Goal: Task Accomplishment & Management: Complete application form

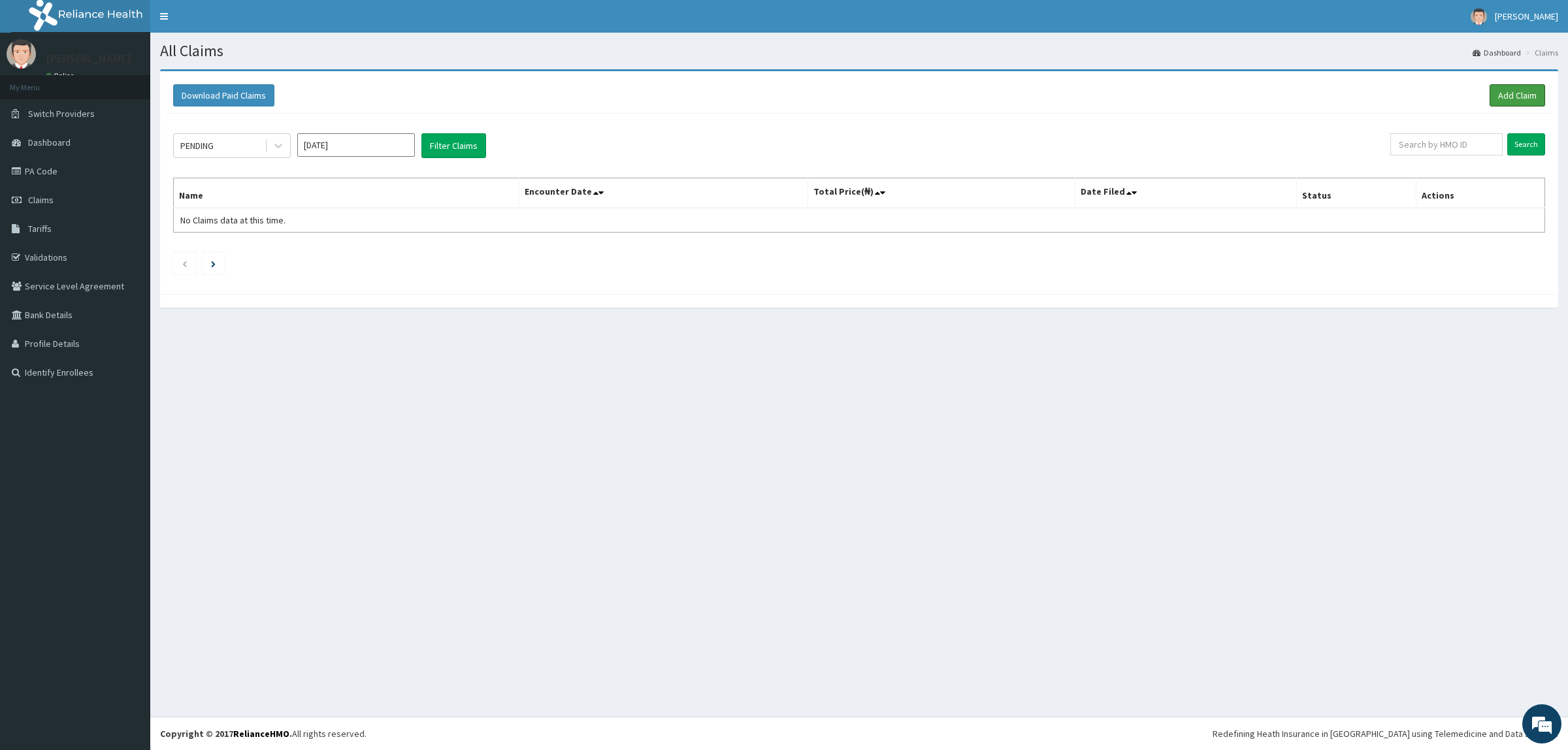
drag, startPoint x: 1506, startPoint y: 96, endPoint x: 1308, endPoint y: 25, distance: 210.3
click at [1504, 96] on link "Add Claim" at bounding box center [1518, 95] width 56 height 22
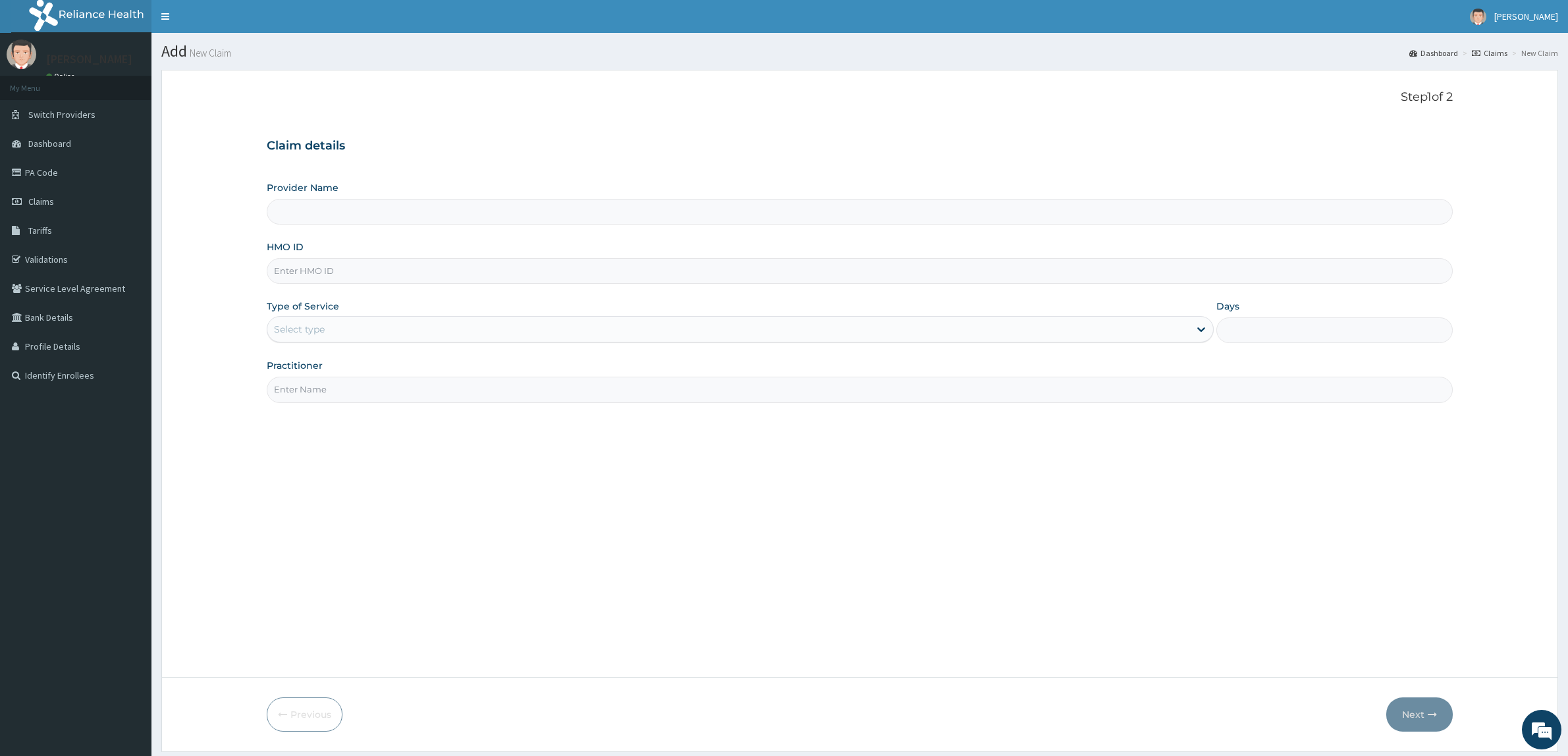
type input "Vigor Hospitals"
click at [380, 276] on input "HMO ID" at bounding box center [860, 270] width 1186 height 26
paste input "LBP/10239/B"
type input "LBP/10239/B"
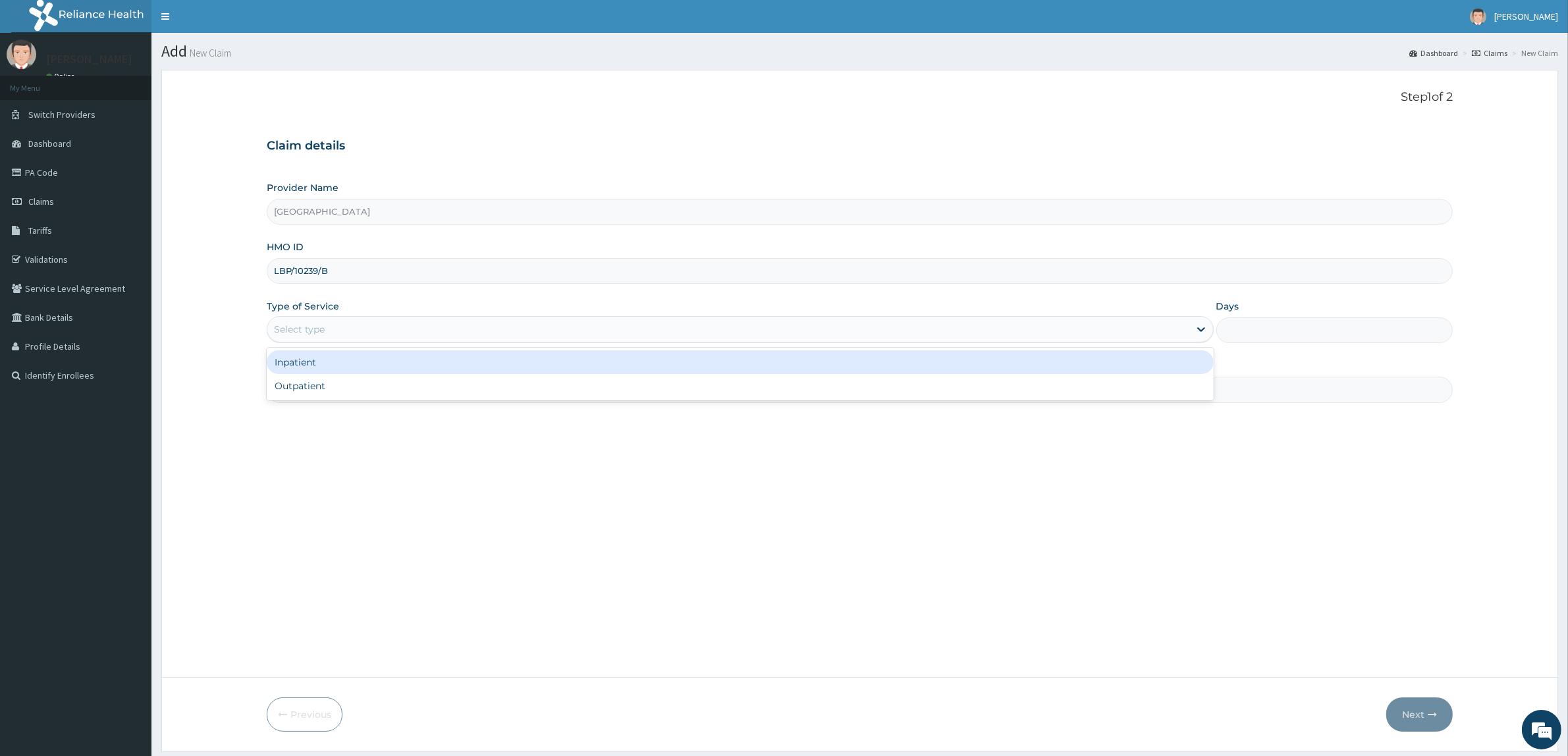
click at [376, 336] on div "Select type" at bounding box center [728, 329] width 922 height 21
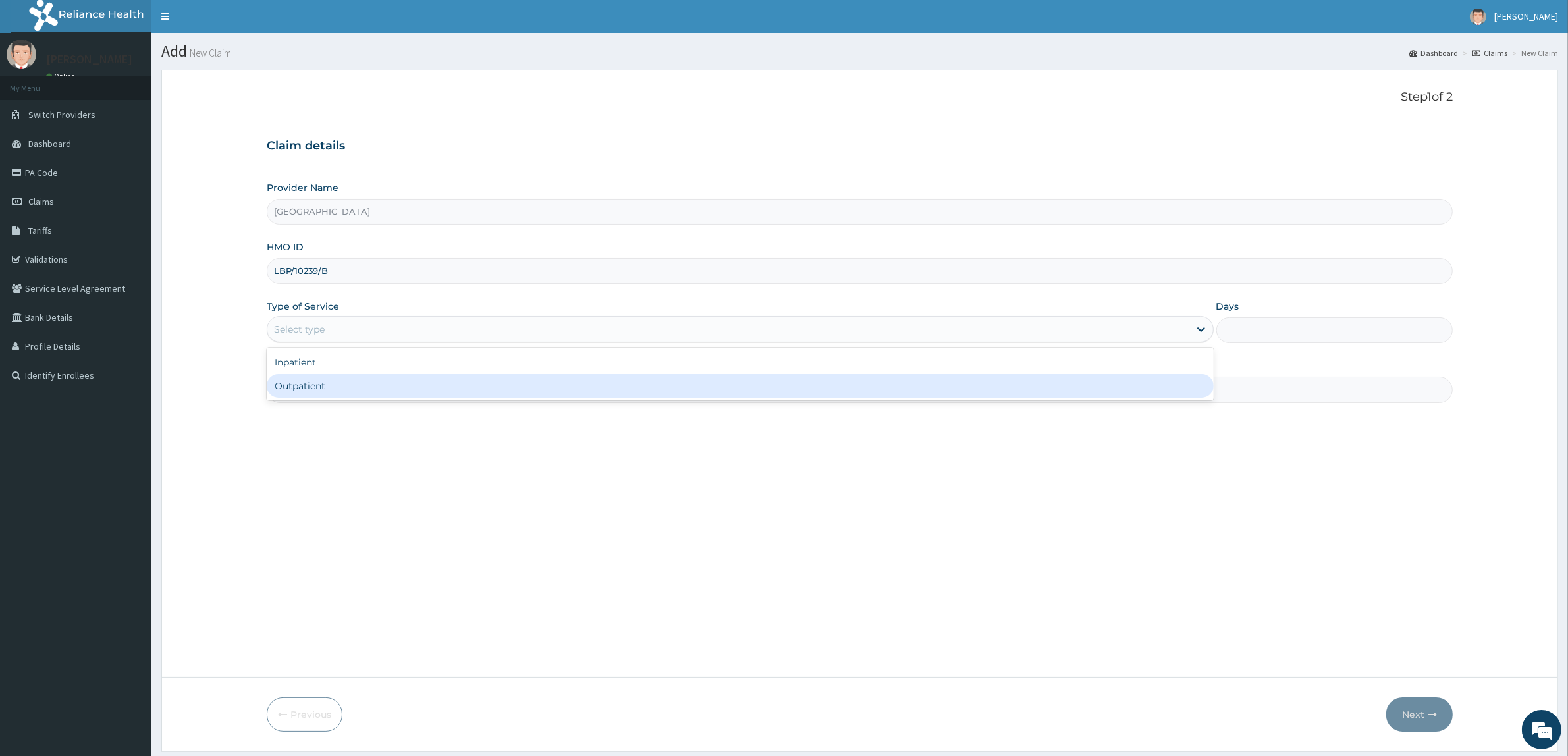
click at [366, 381] on div "Outpatient" at bounding box center [740, 386] width 947 height 24
type input "1"
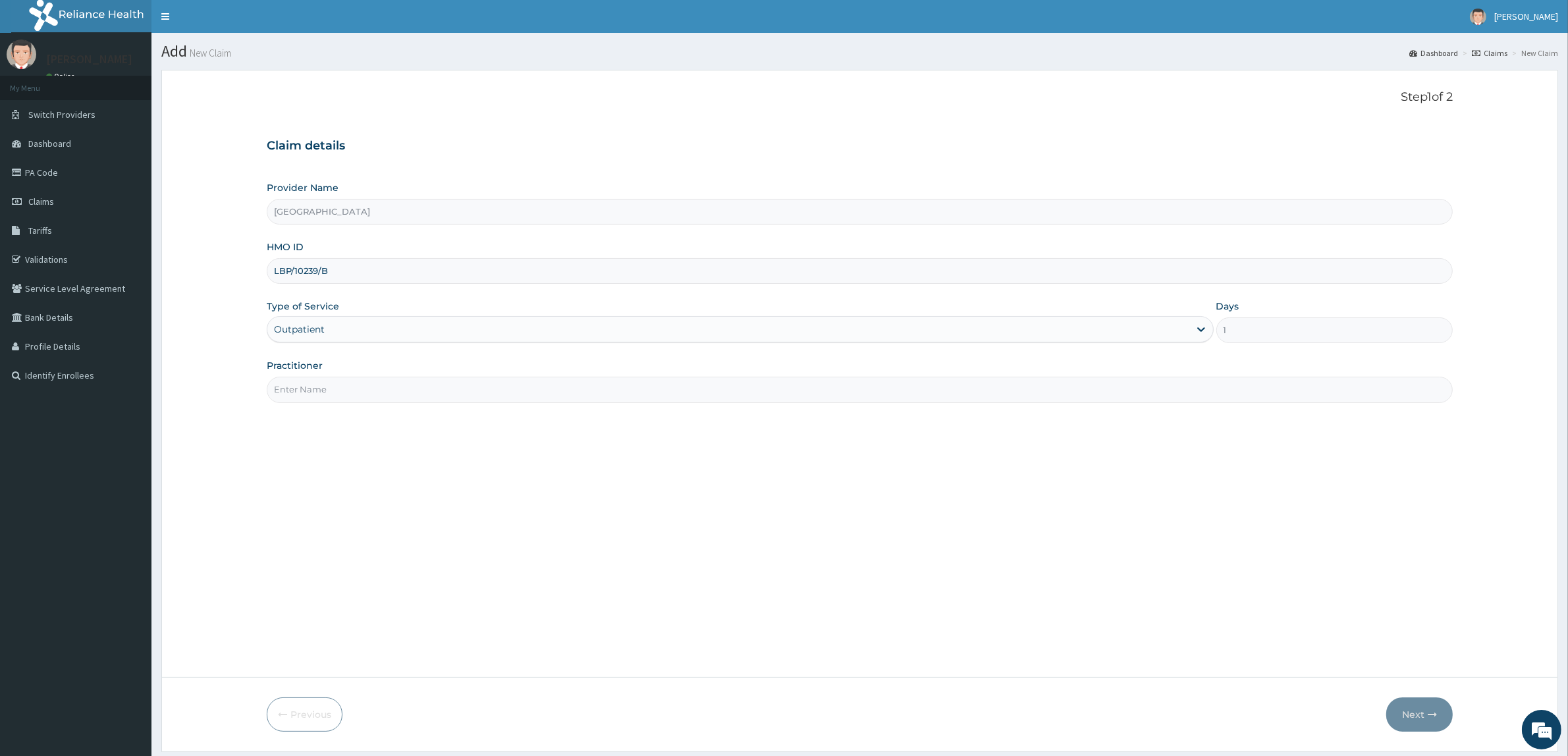
click at [366, 388] on input "Practitioner" at bounding box center [860, 389] width 1186 height 26
type input "DR IFEOMA"
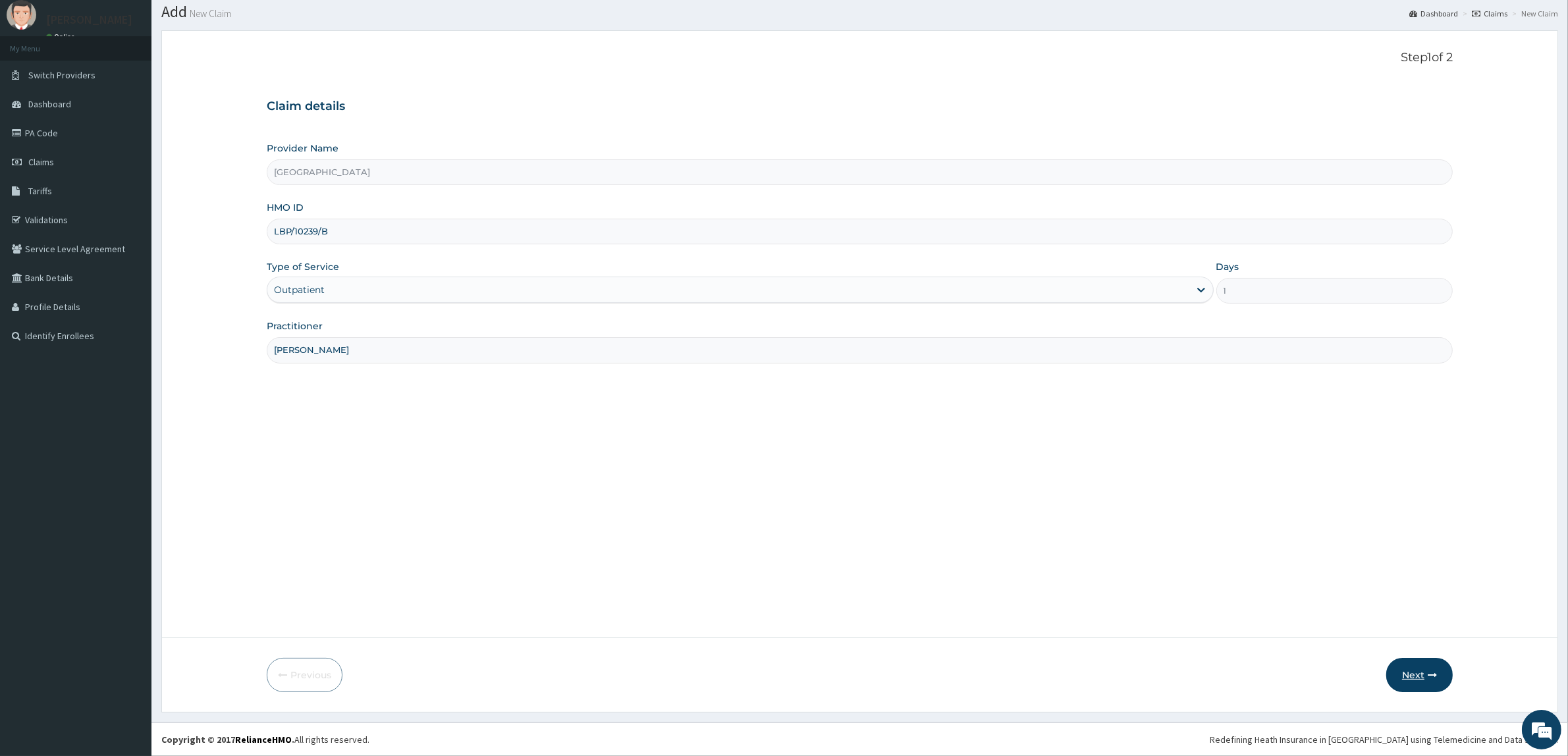
click at [1410, 685] on button "Next" at bounding box center [1419, 675] width 66 height 34
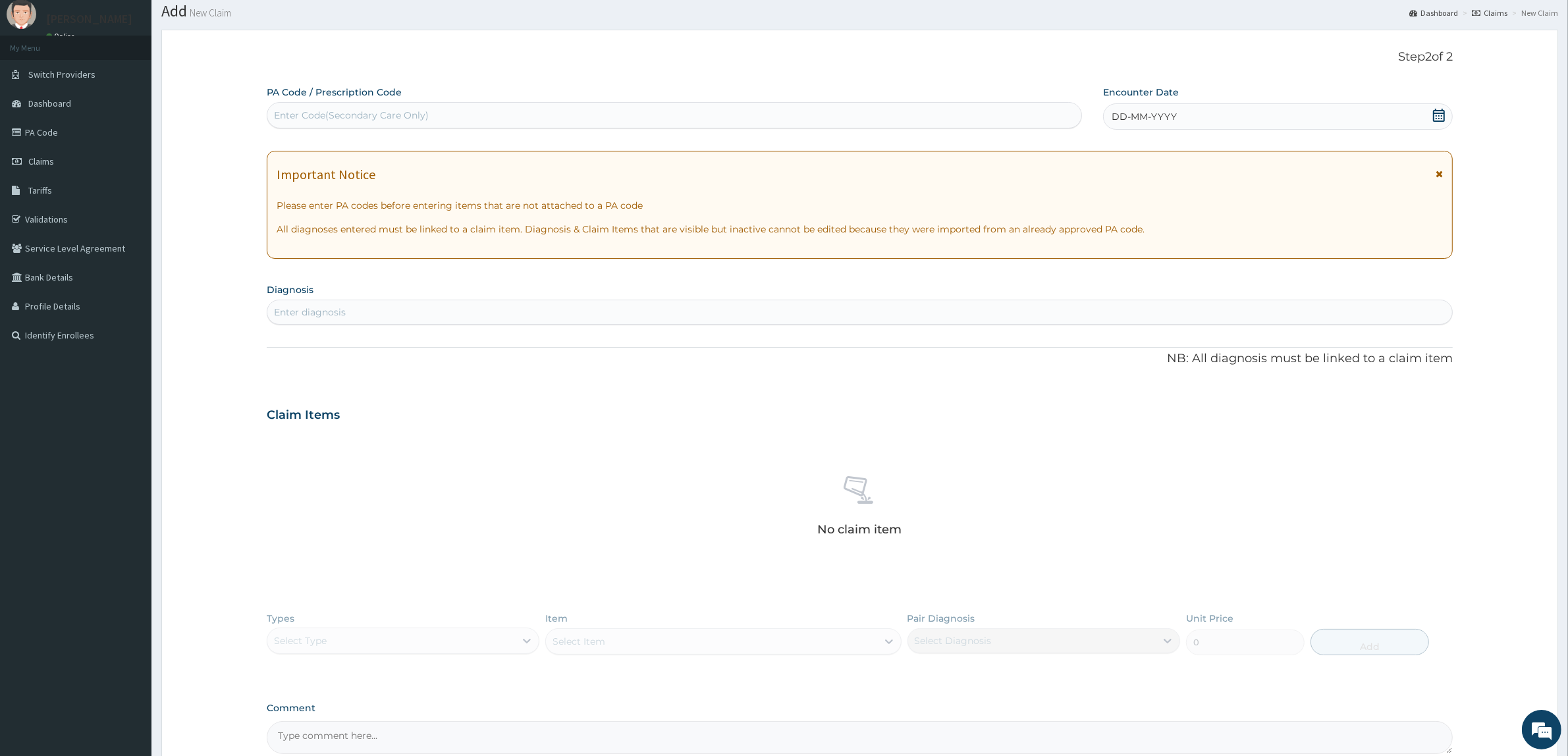
click at [446, 107] on div "Enter Code(Secondary Care Only)" at bounding box center [674, 115] width 814 height 21
paste input "PA/1F674E"
type input "PA/1F674E"
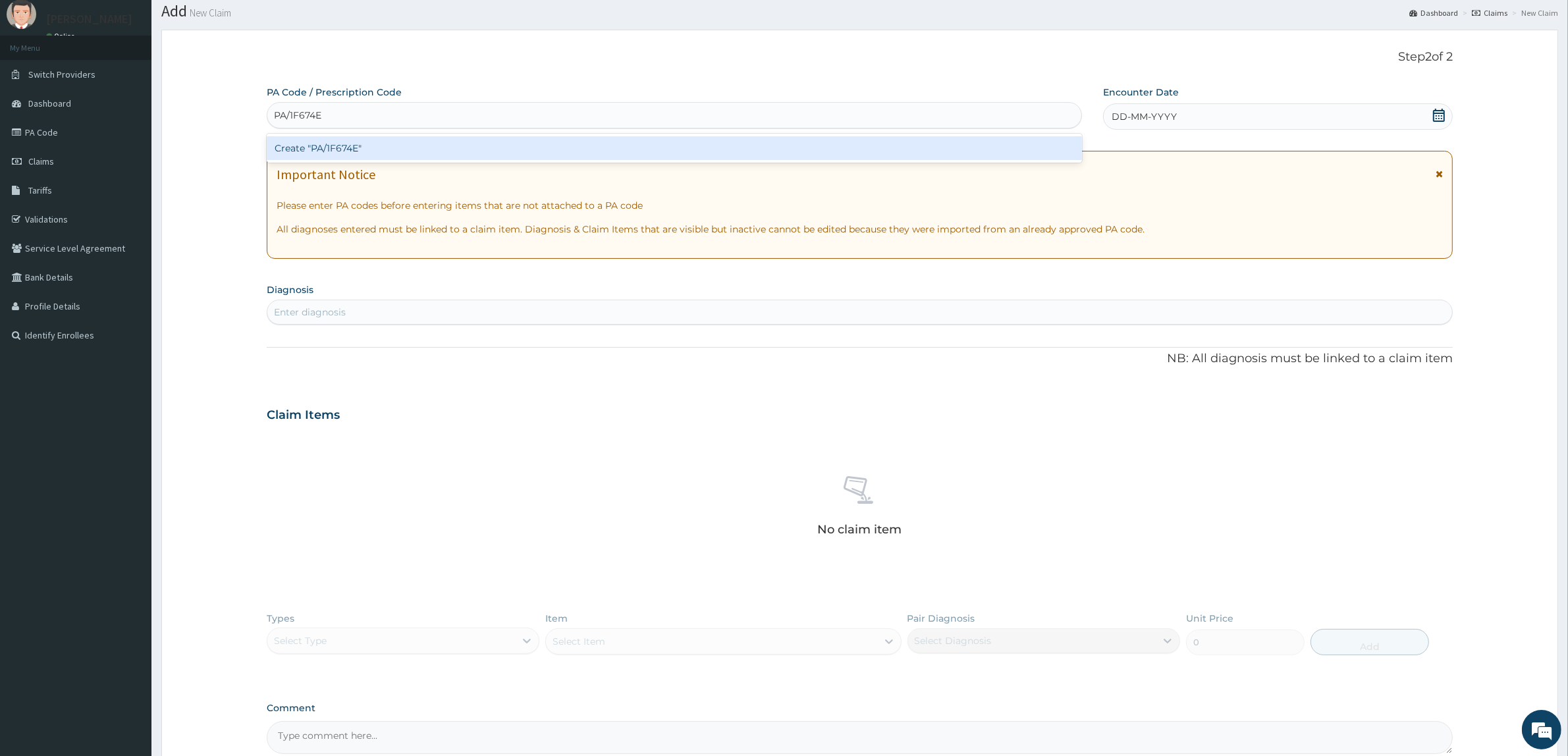
click at [424, 141] on div "Create "PA/1F674E"" at bounding box center [674, 148] width 816 height 24
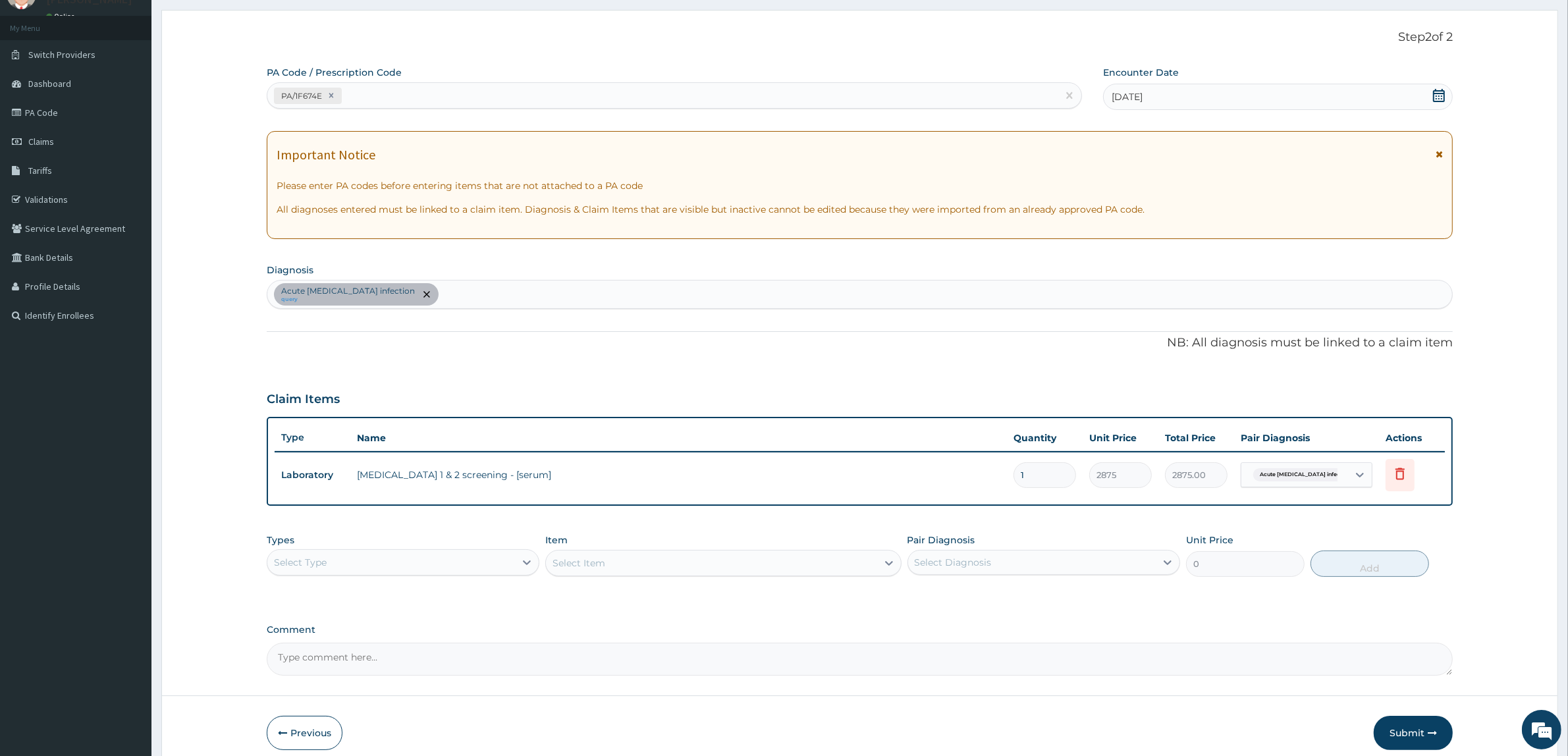
scroll to position [116, 0]
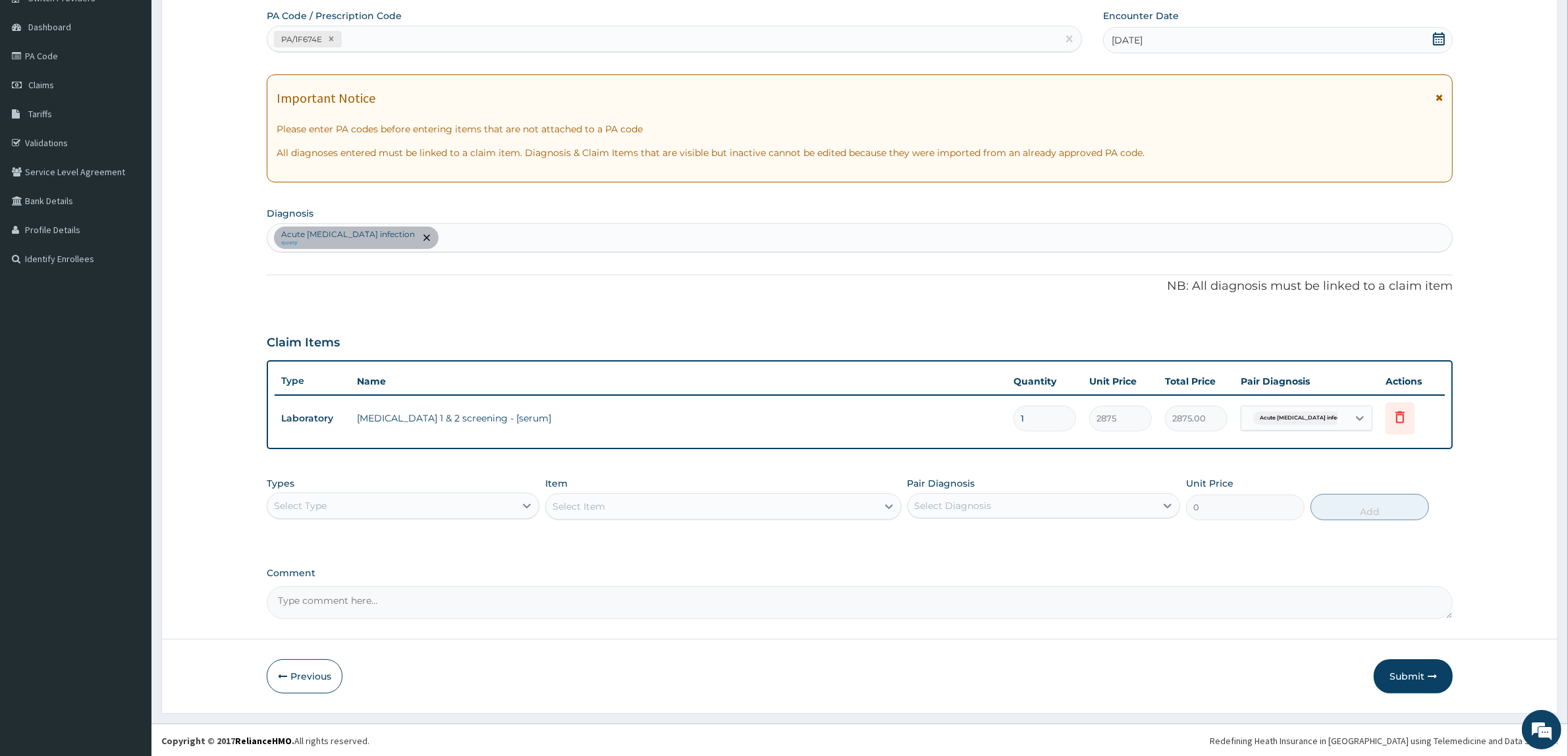
click at [437, 234] on div "Acute HIV infection query" at bounding box center [860, 238] width 1185 height 28
type input "SEPS"
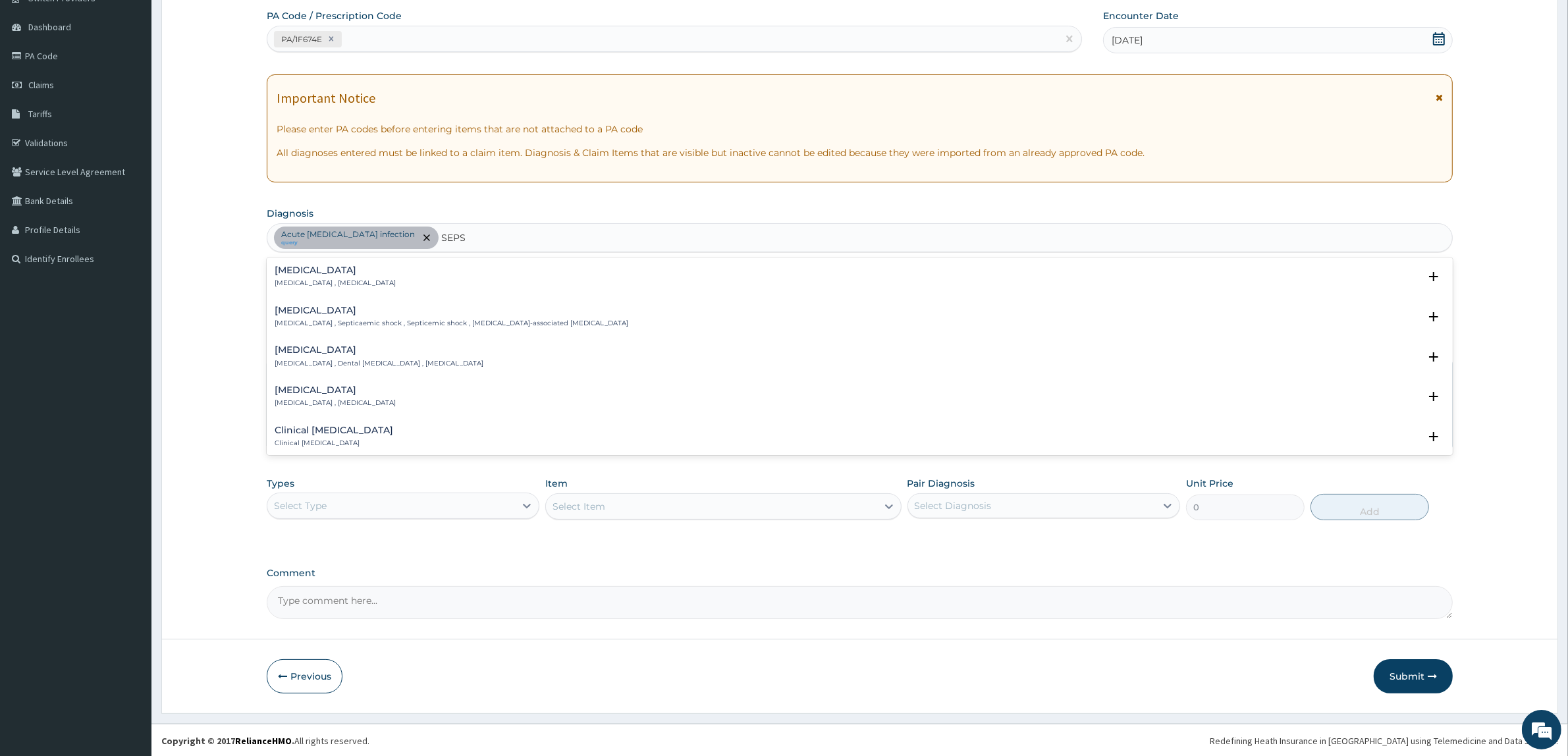
click at [318, 284] on p "Systemic infection , Sepsis" at bounding box center [335, 283] width 121 height 10
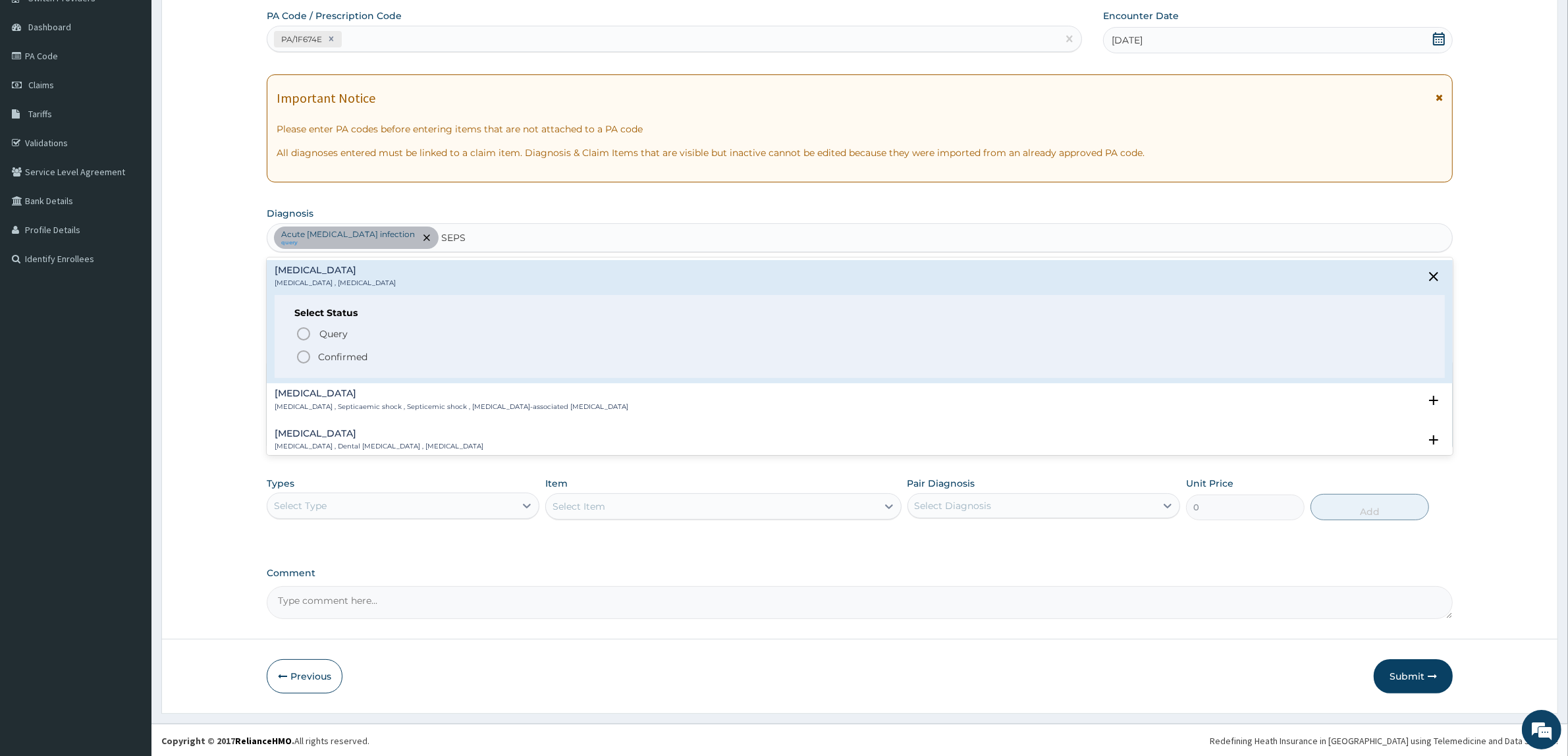
click at [320, 356] on p "Confirmed" at bounding box center [343, 357] width 49 height 13
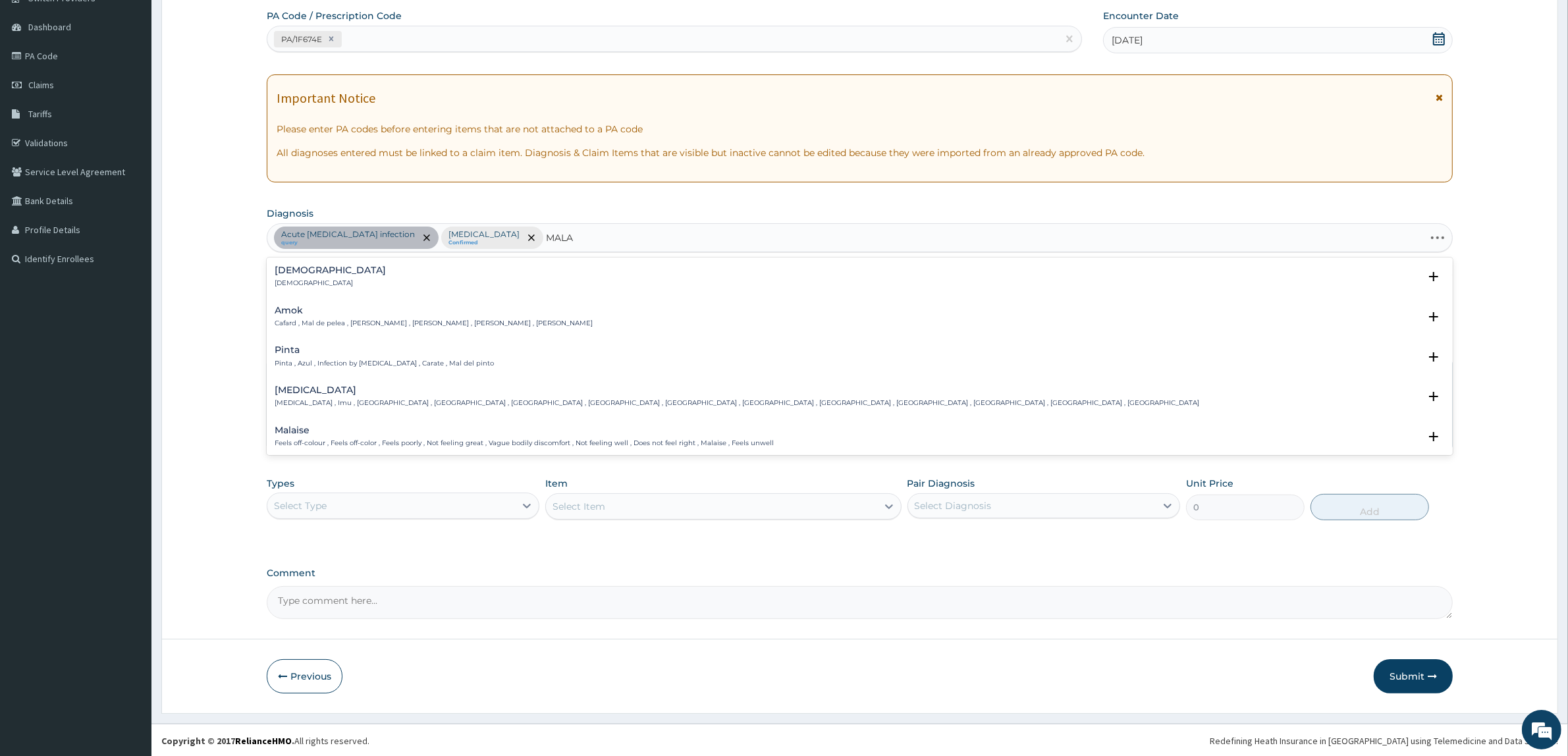
type input "MALAR"
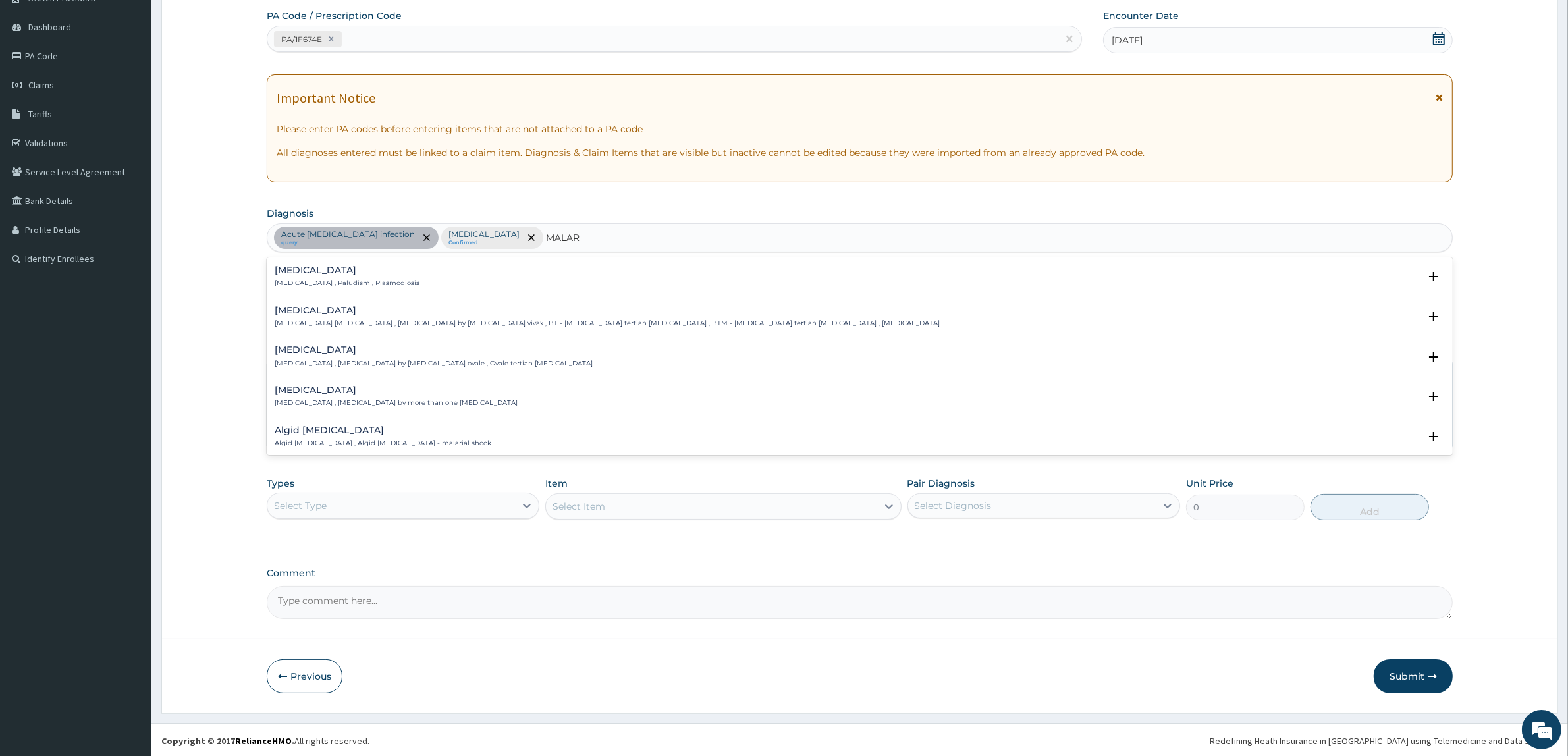
click at [313, 287] on p "Malaria , Paludism , Plasmodiosis" at bounding box center [347, 283] width 145 height 10
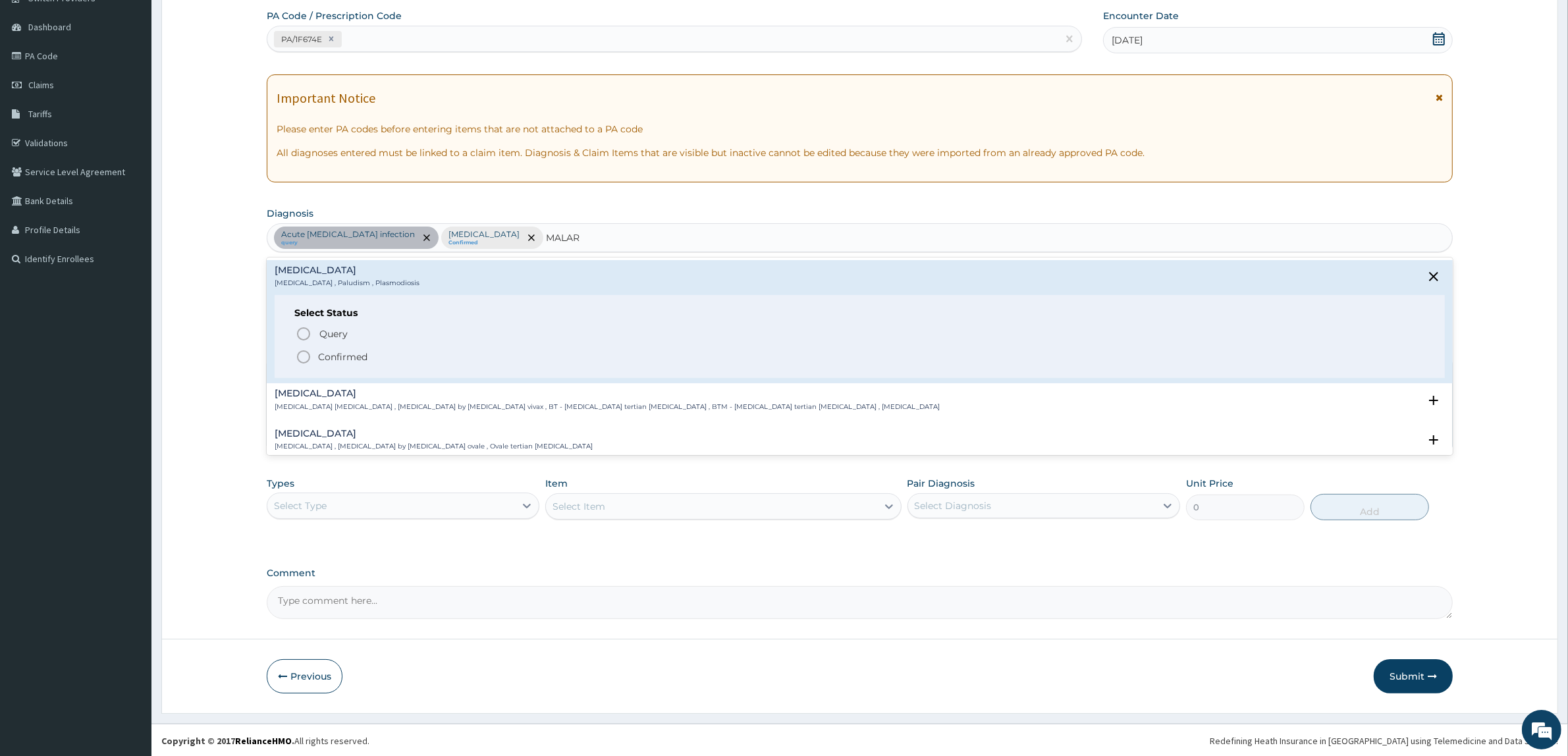
click at [308, 363] on icon "status option filled" at bounding box center [303, 357] width 15 height 15
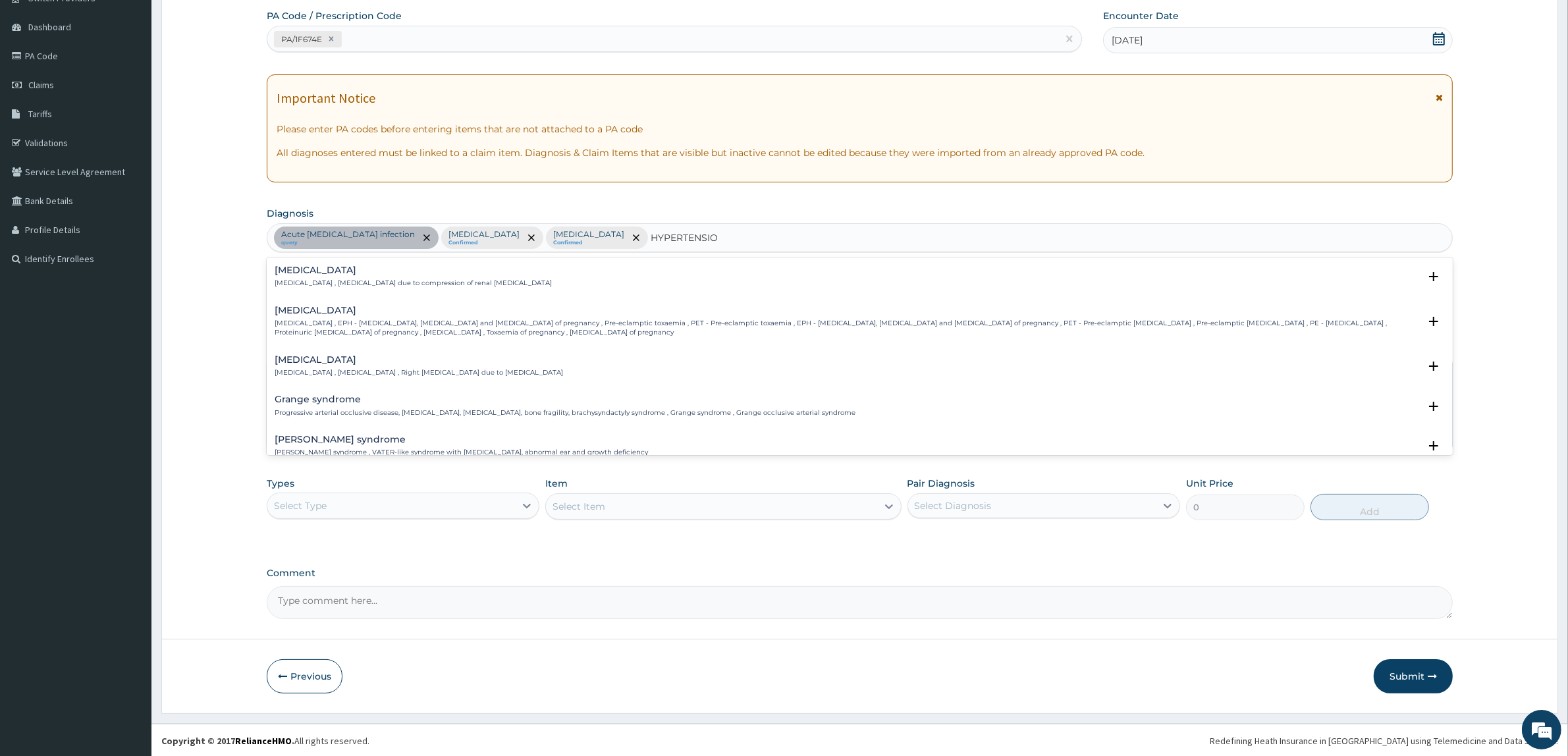
type input "HYPERTENSION"
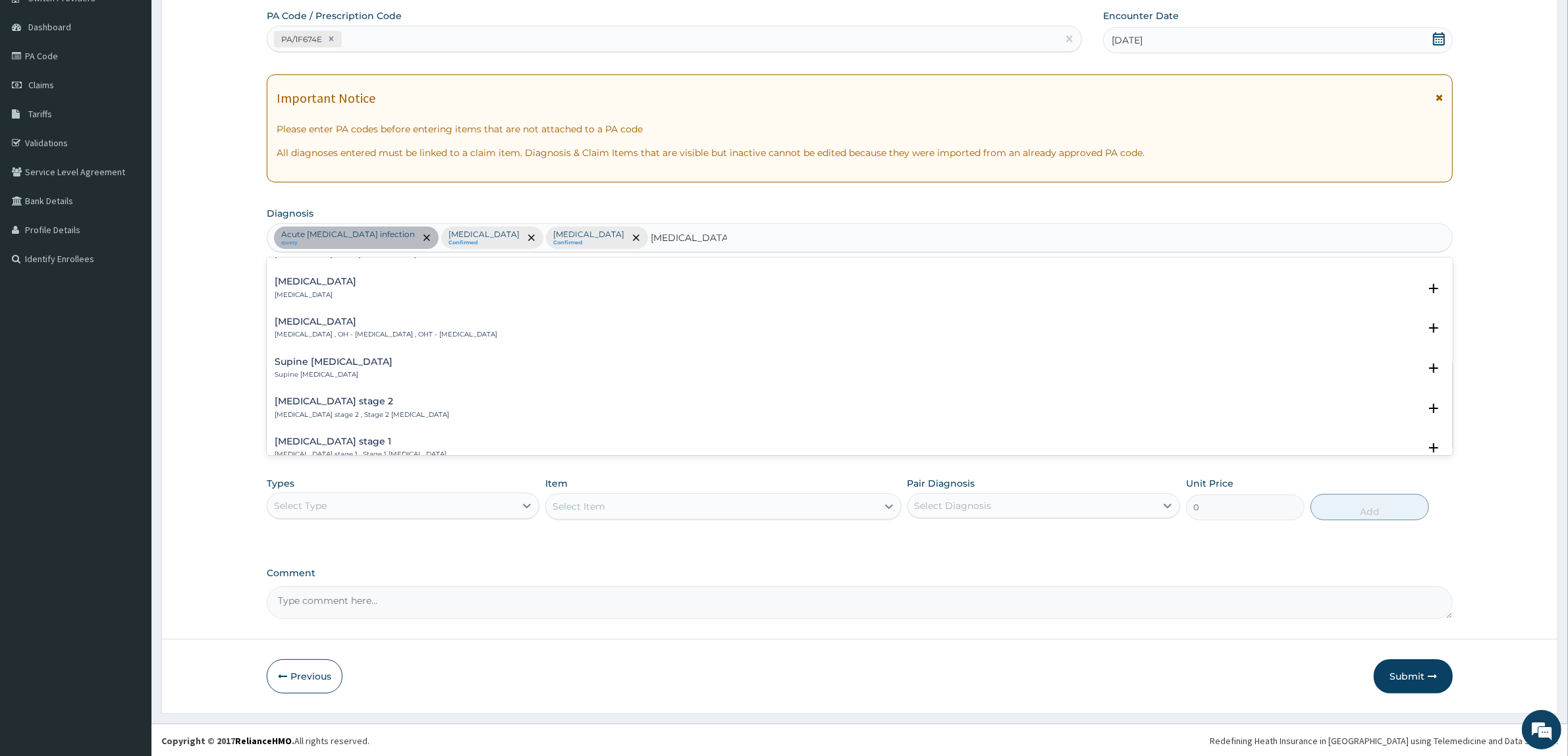
scroll to position [329, 0]
click at [316, 323] on p "Benign hypertension" at bounding box center [315, 323] width 82 height 10
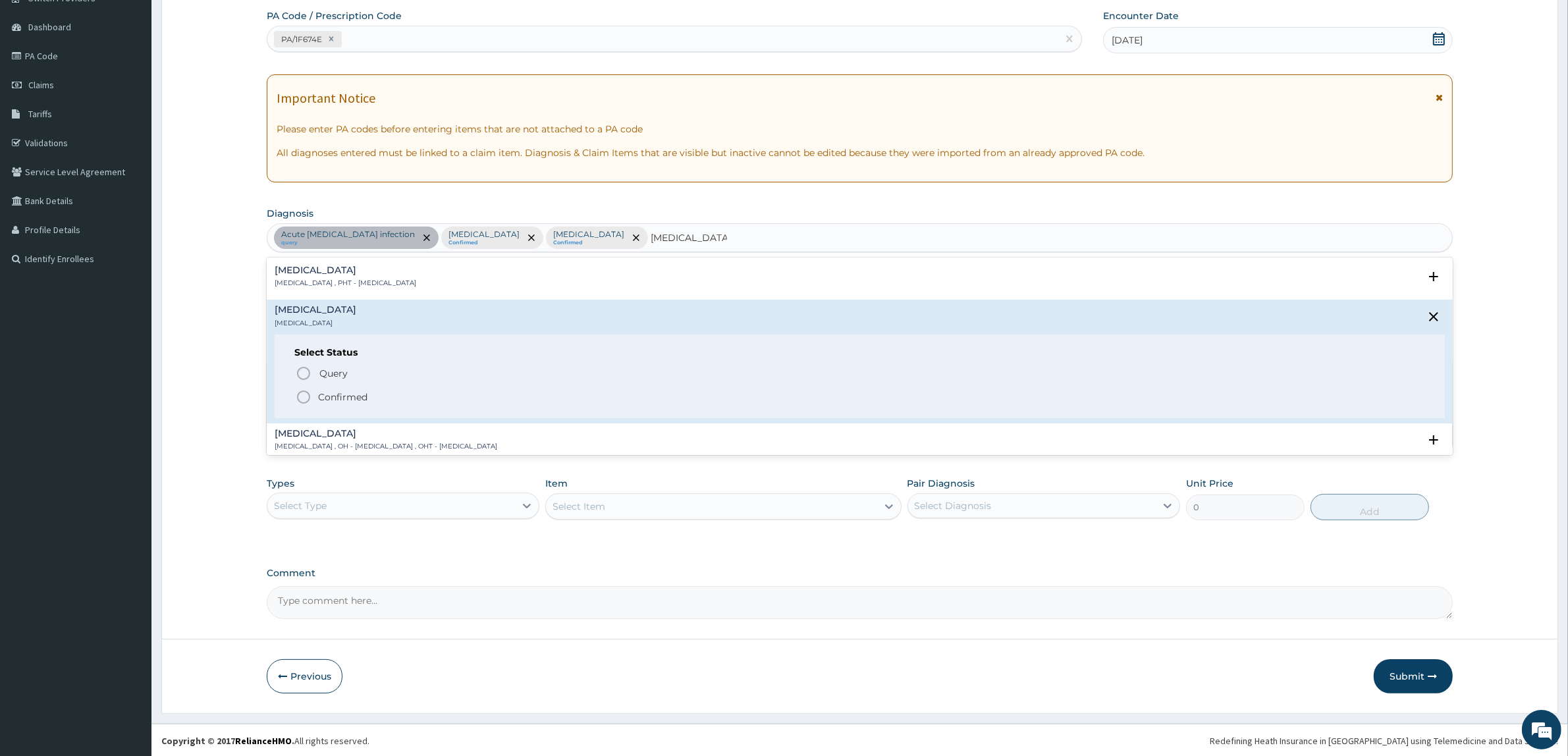
click at [334, 395] on p "Confirmed" at bounding box center [343, 397] width 49 height 13
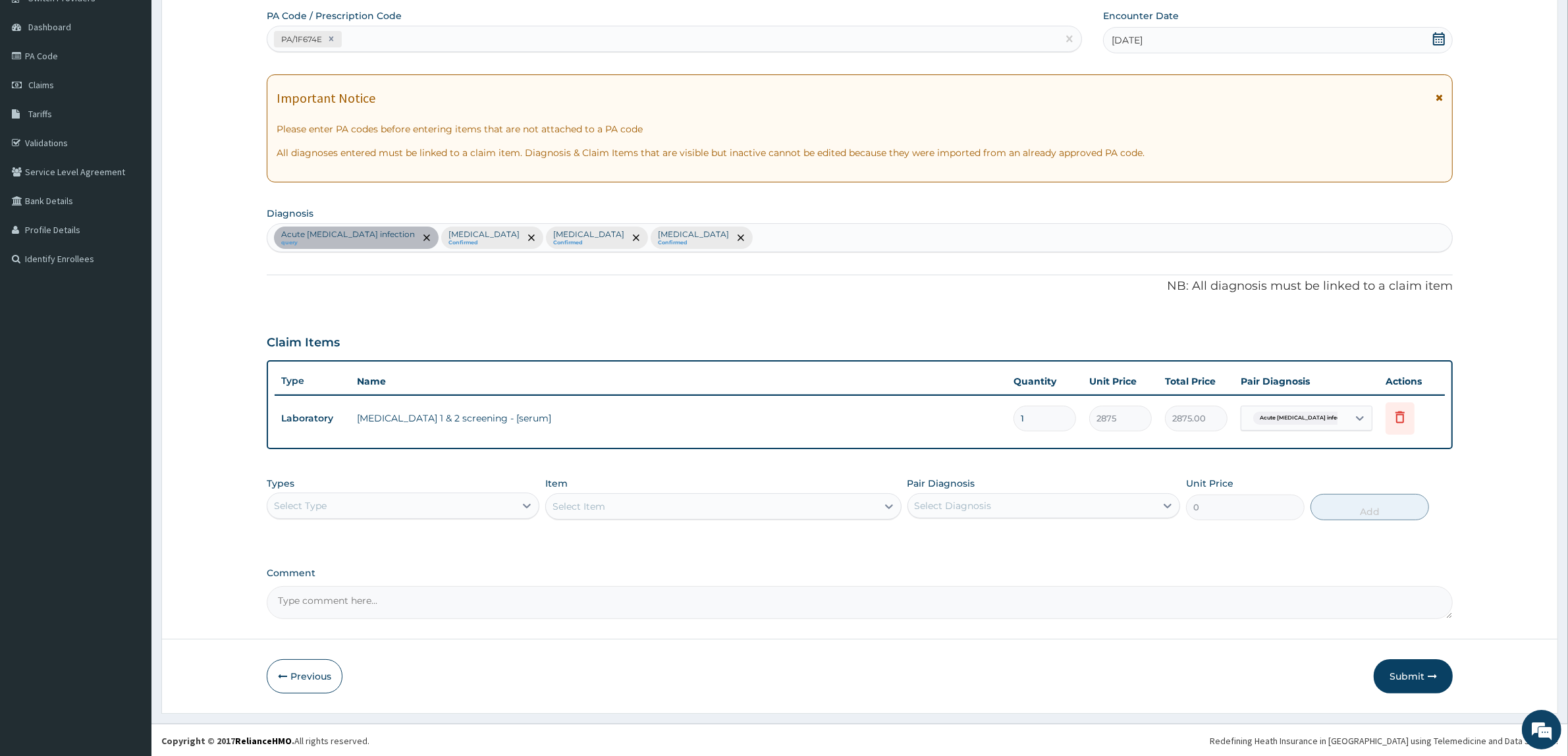
click at [329, 500] on div "Select Type" at bounding box center [391, 505] width 248 height 21
click at [326, 587] on div "Procedures" at bounding box center [403, 586] width 273 height 24
click at [1163, 559] on div "PA Code / Prescription Code PA/1F674E Encounter Date 01-08-2025 Important Notic…" at bounding box center [860, 315] width 1186 height 610
click at [953, 502] on div "Select Diagnosis" at bounding box center [953, 505] width 77 height 13
click at [985, 536] on label "Acute HIV infection" at bounding box center [1008, 538] width 158 height 13
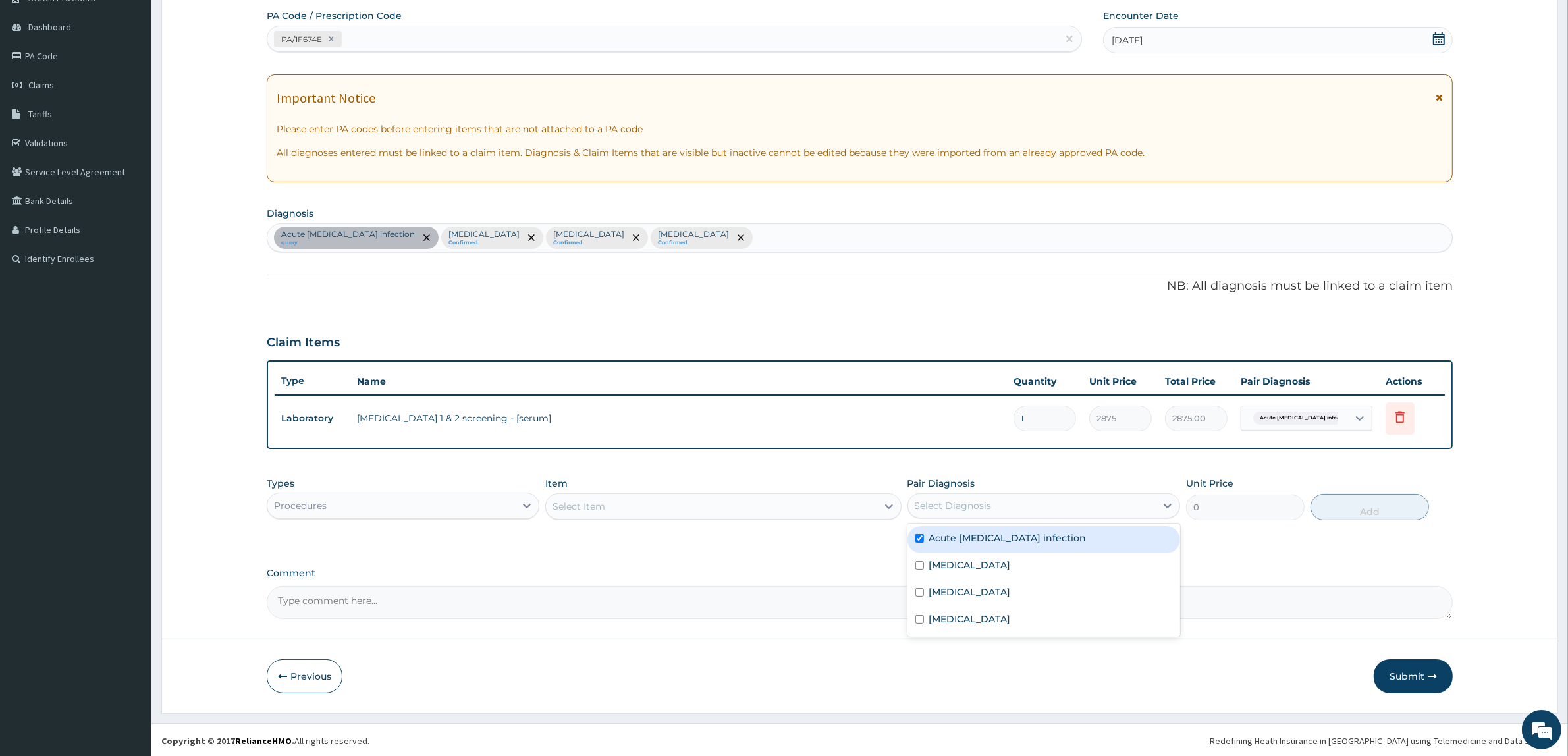
checkbox input "true"
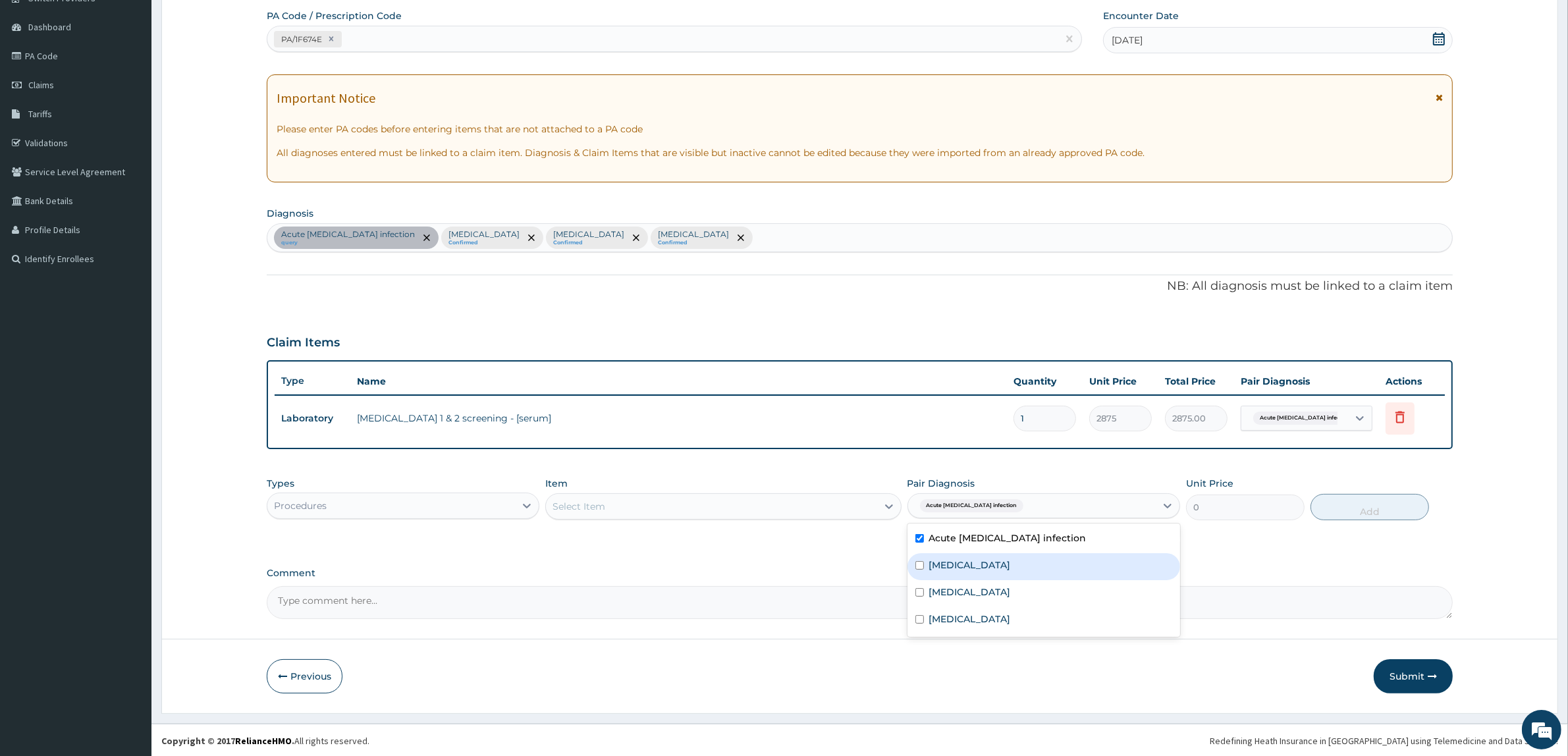
drag, startPoint x: 958, startPoint y: 560, endPoint x: 968, endPoint y: 590, distance: 31.6
click at [958, 565] on label "Sepsis" at bounding box center [970, 565] width 82 height 13
checkbox input "true"
click at [972, 598] on div "Malaria" at bounding box center [1044, 593] width 273 height 27
checkbox input "true"
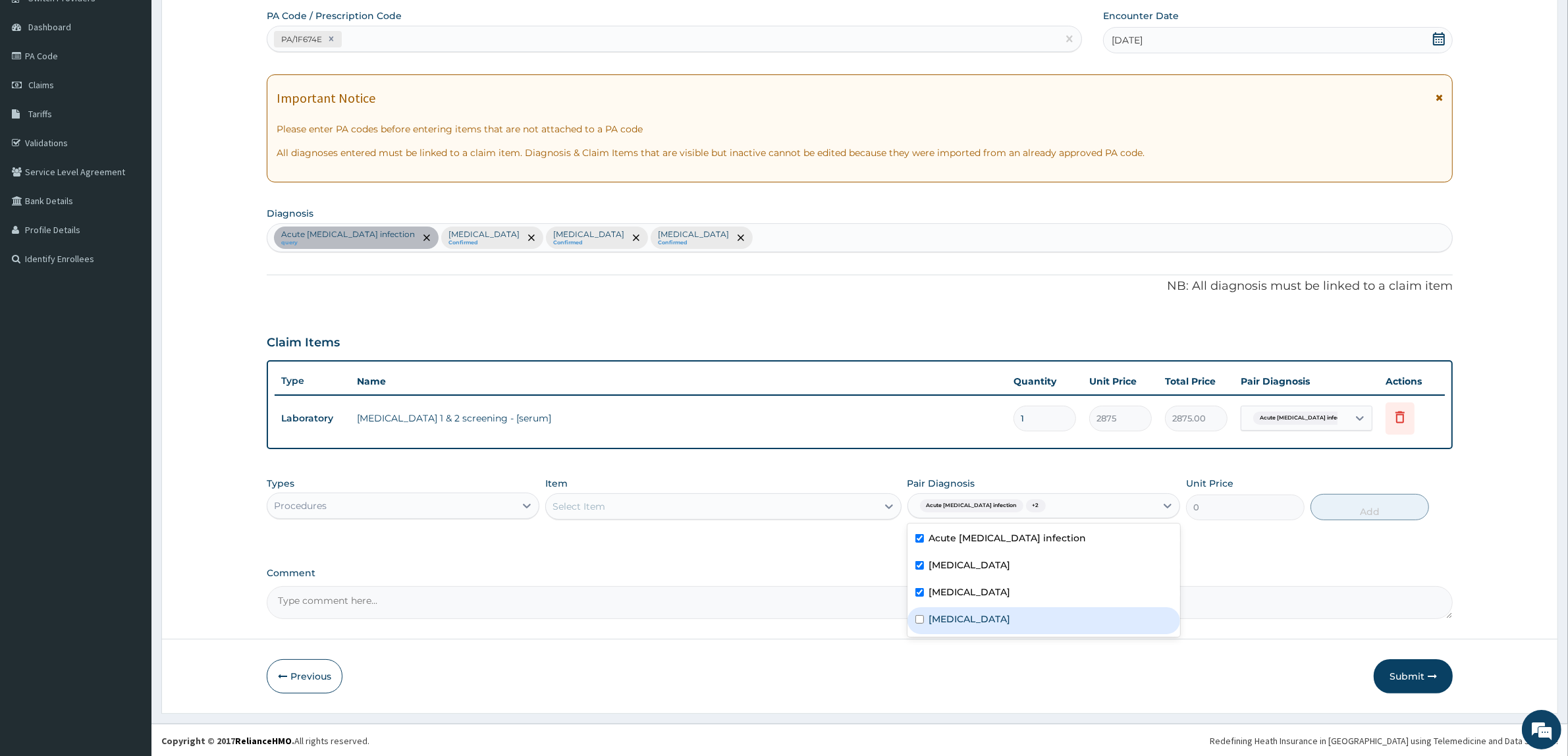
drag, startPoint x: 979, startPoint y: 612, endPoint x: 987, endPoint y: 614, distance: 8.2
click at [982, 613] on label "Benign hypertension" at bounding box center [970, 619] width 82 height 13
checkbox input "true"
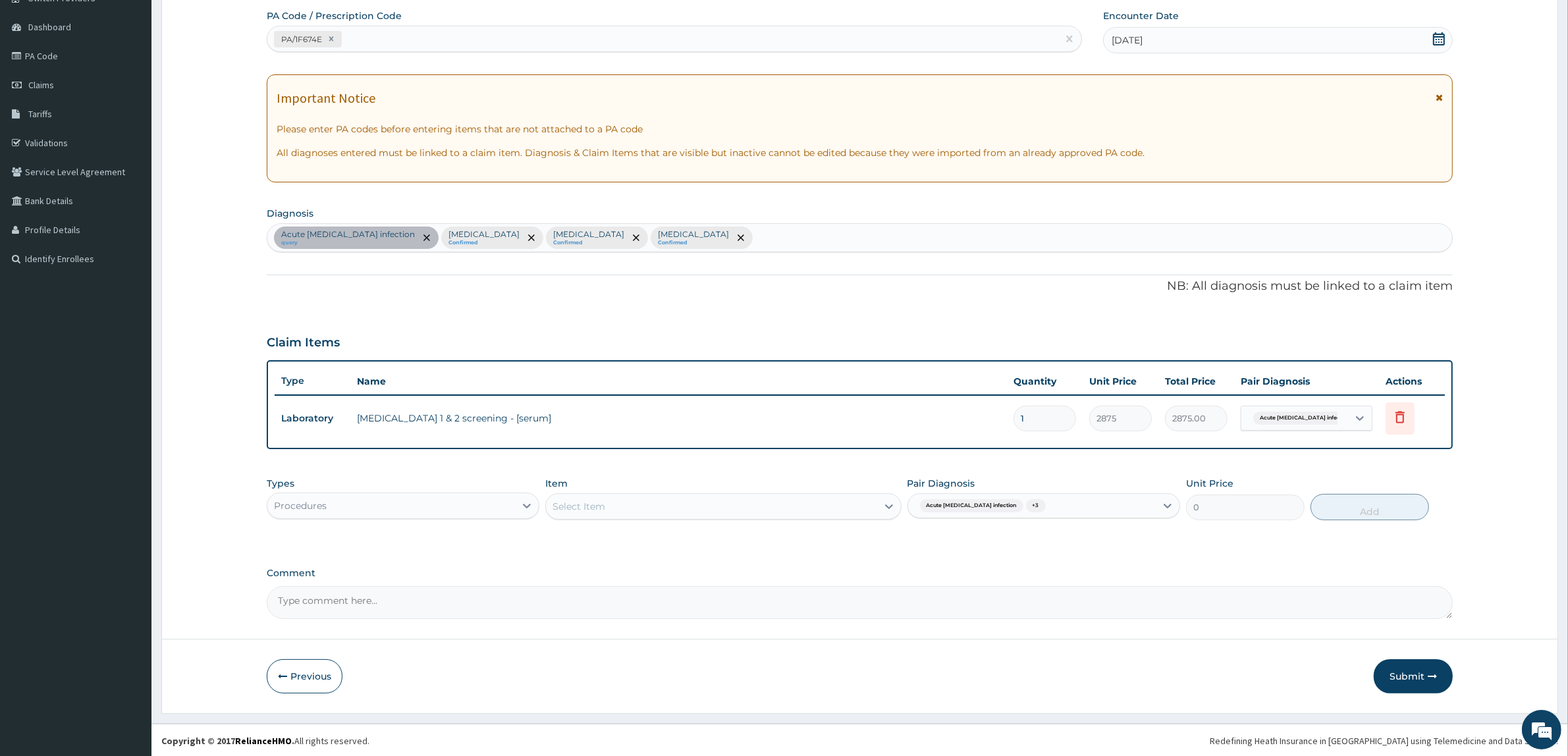
click at [805, 509] on div "Select Item" at bounding box center [711, 506] width 331 height 21
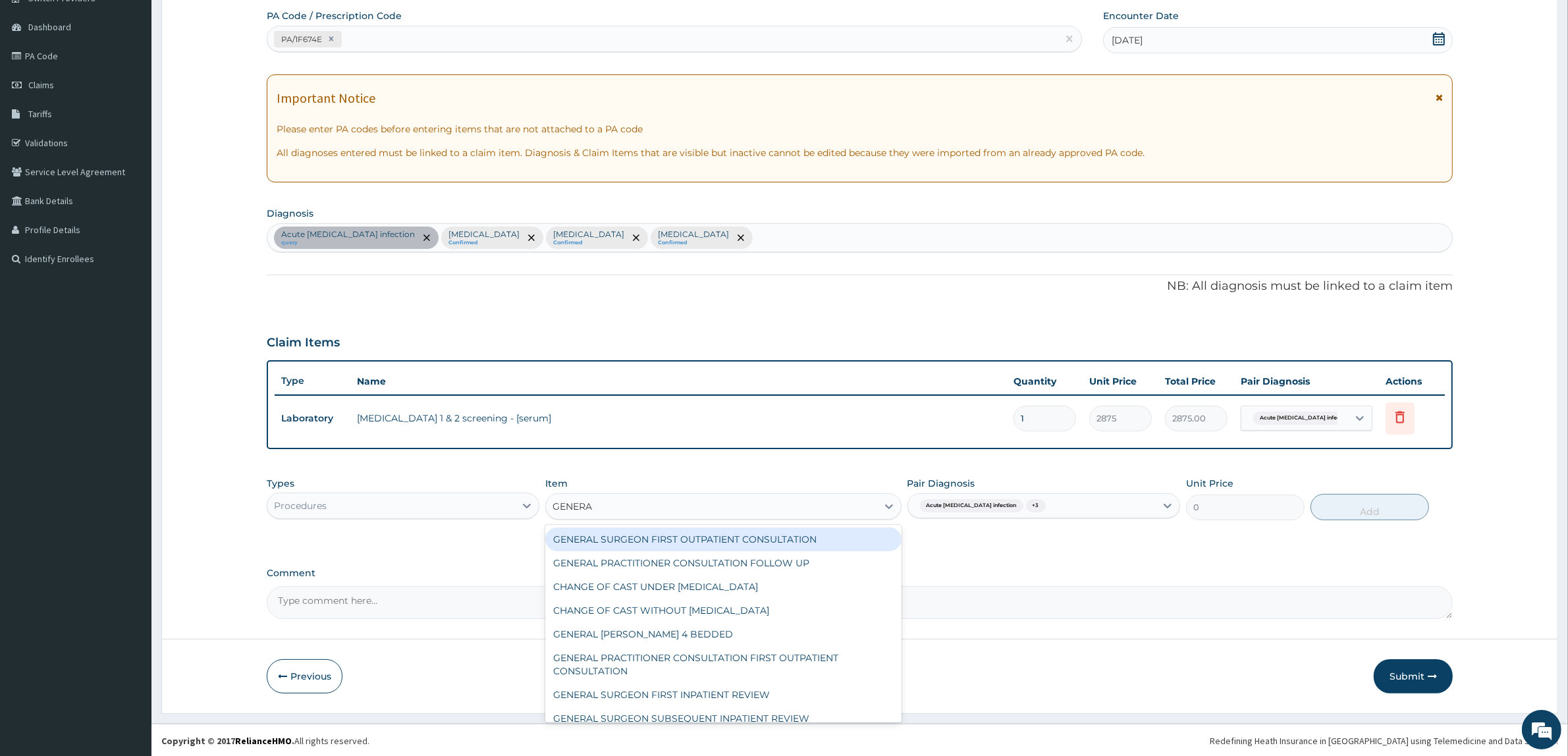
type input "GENERAL"
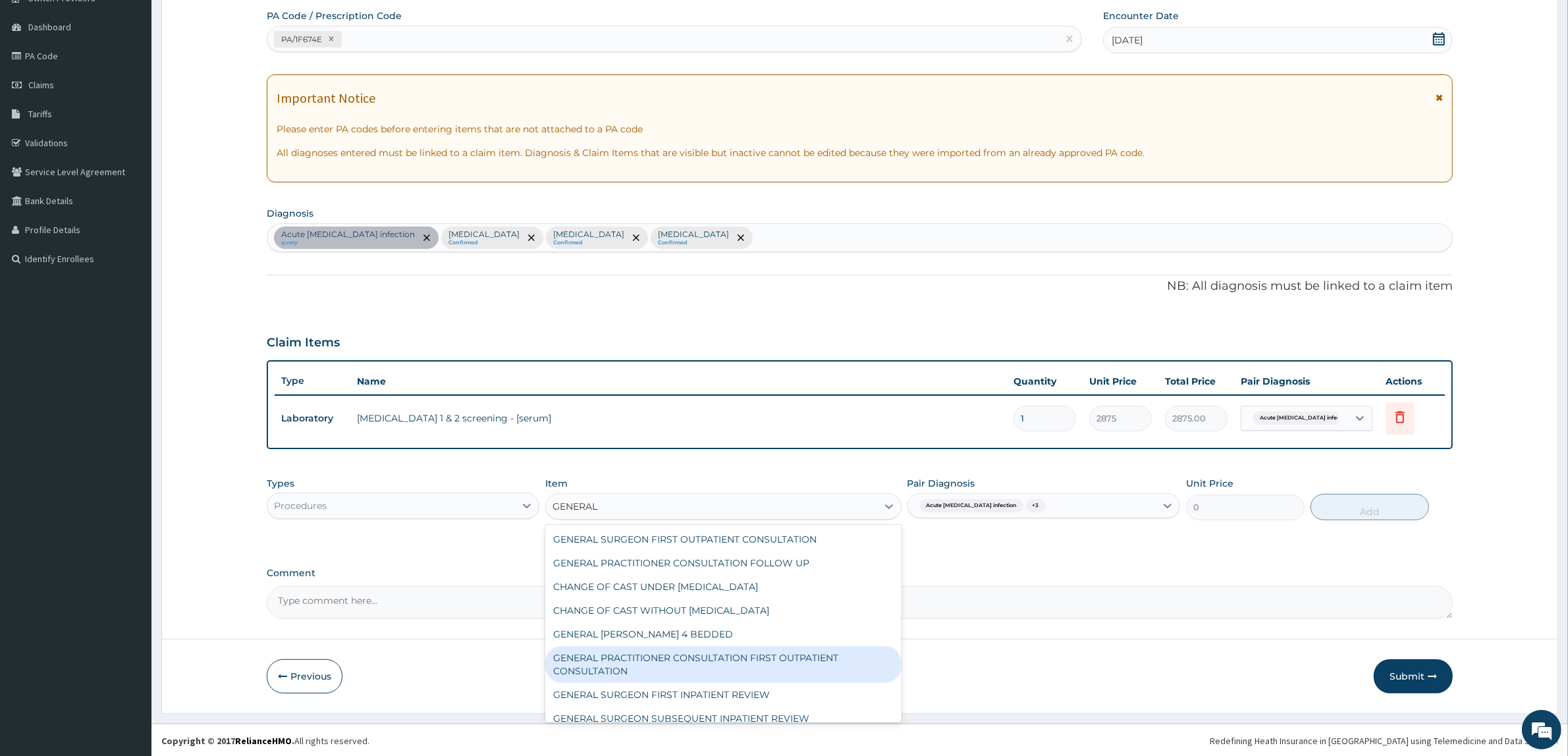
drag, startPoint x: 709, startPoint y: 659, endPoint x: 722, endPoint y: 647, distance: 17.7
click at [710, 659] on div "GENERAL PRACTITIONER CONSULTATION FIRST OUTPATIENT CONSULTATION" at bounding box center [723, 665] width 356 height 37
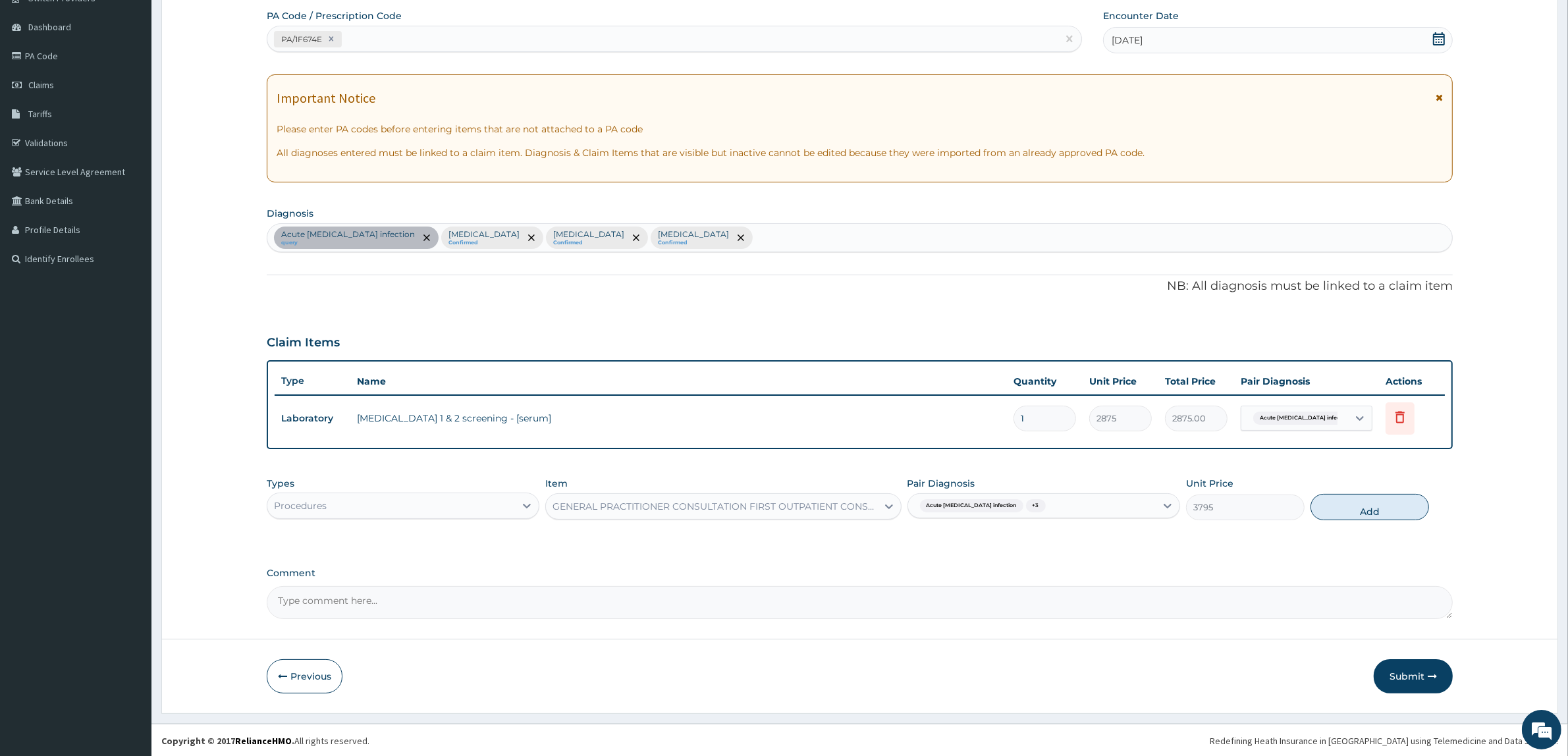
drag, startPoint x: 1318, startPoint y: 511, endPoint x: 1332, endPoint y: 534, distance: 26.9
click at [1323, 512] on button "Add" at bounding box center [1370, 507] width 119 height 27
type input "0"
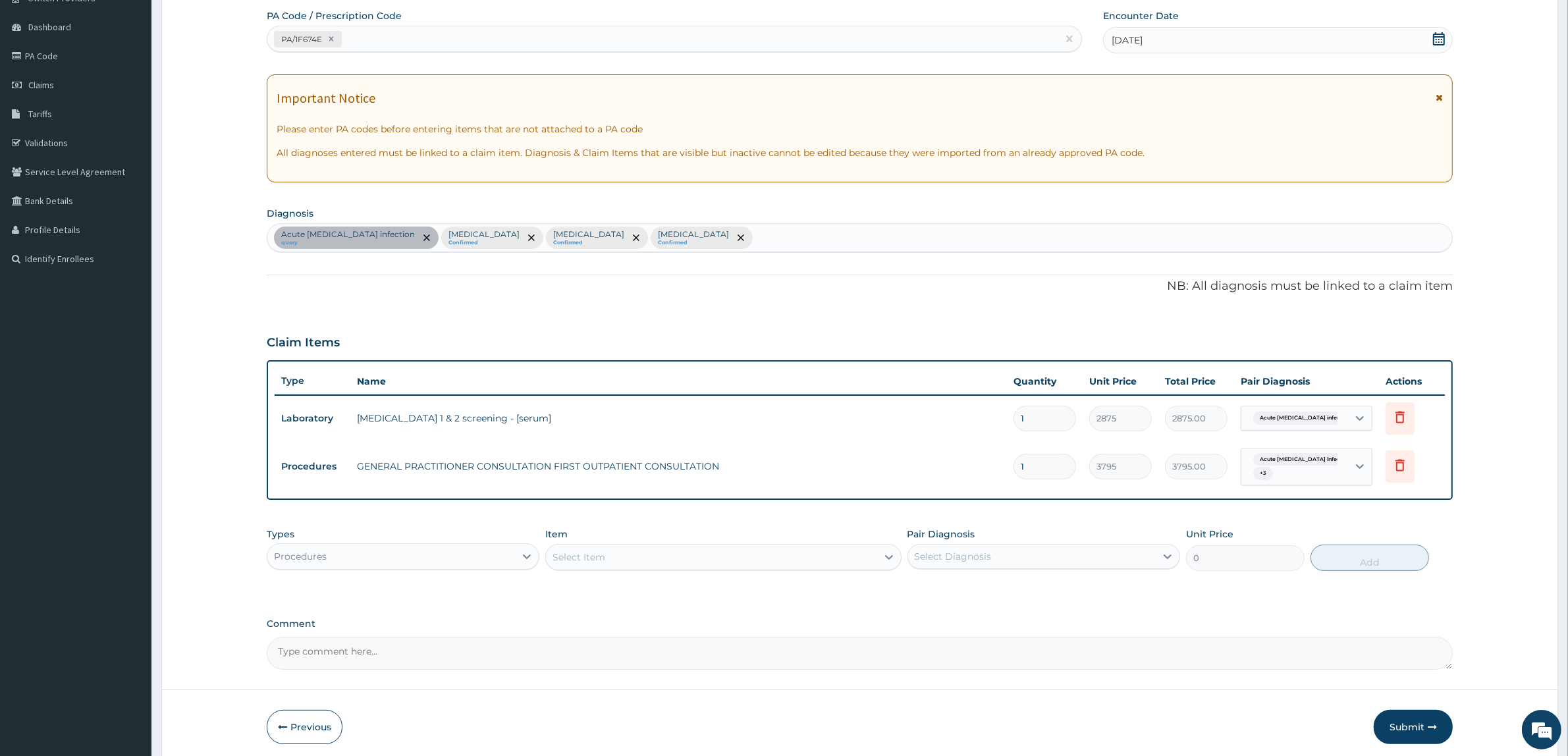
click at [1269, 580] on div "Types Procedures Item Select Item Pair Diagnosis Select Diagnosis Unit Price 0 …" at bounding box center [860, 559] width 1186 height 77
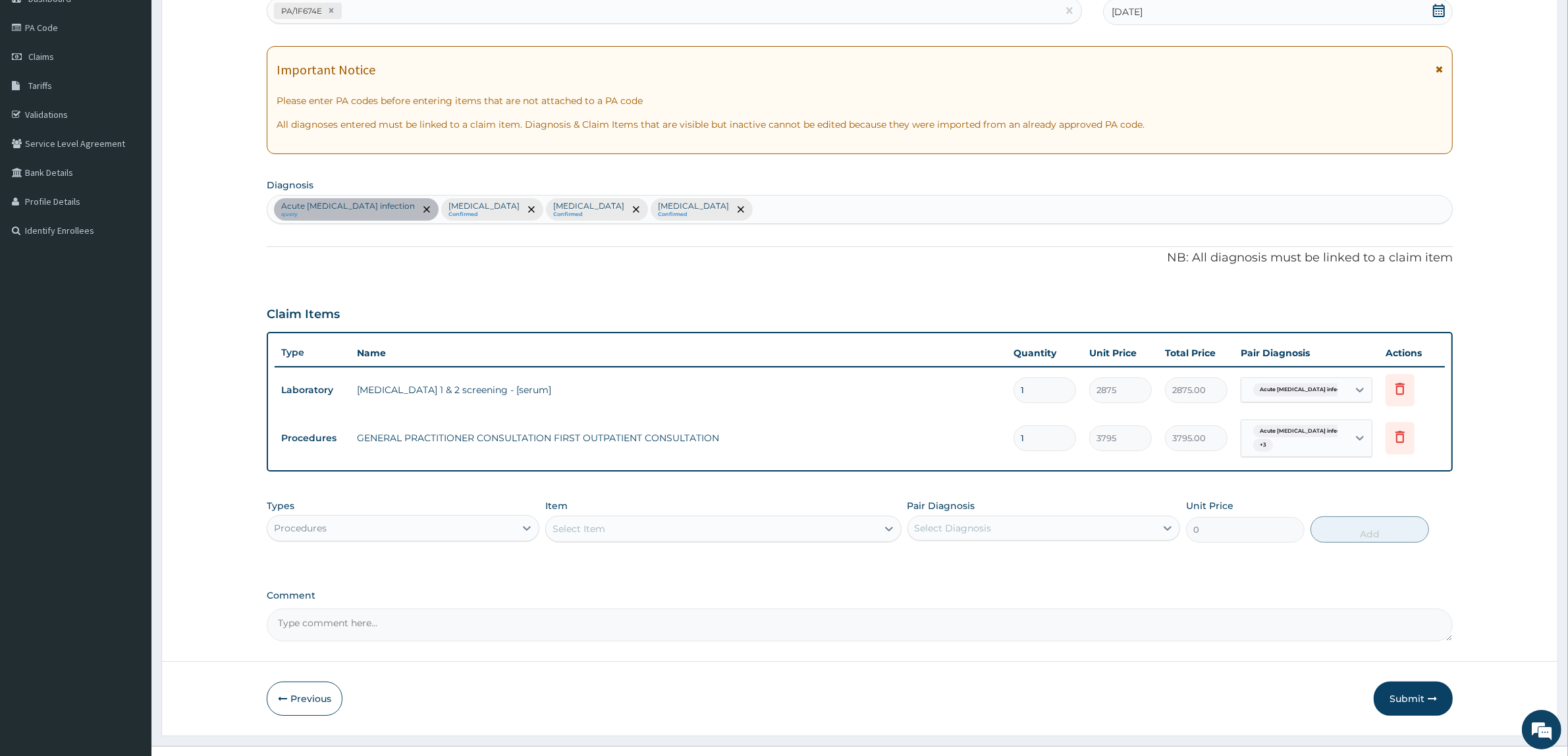
scroll to position [169, 0]
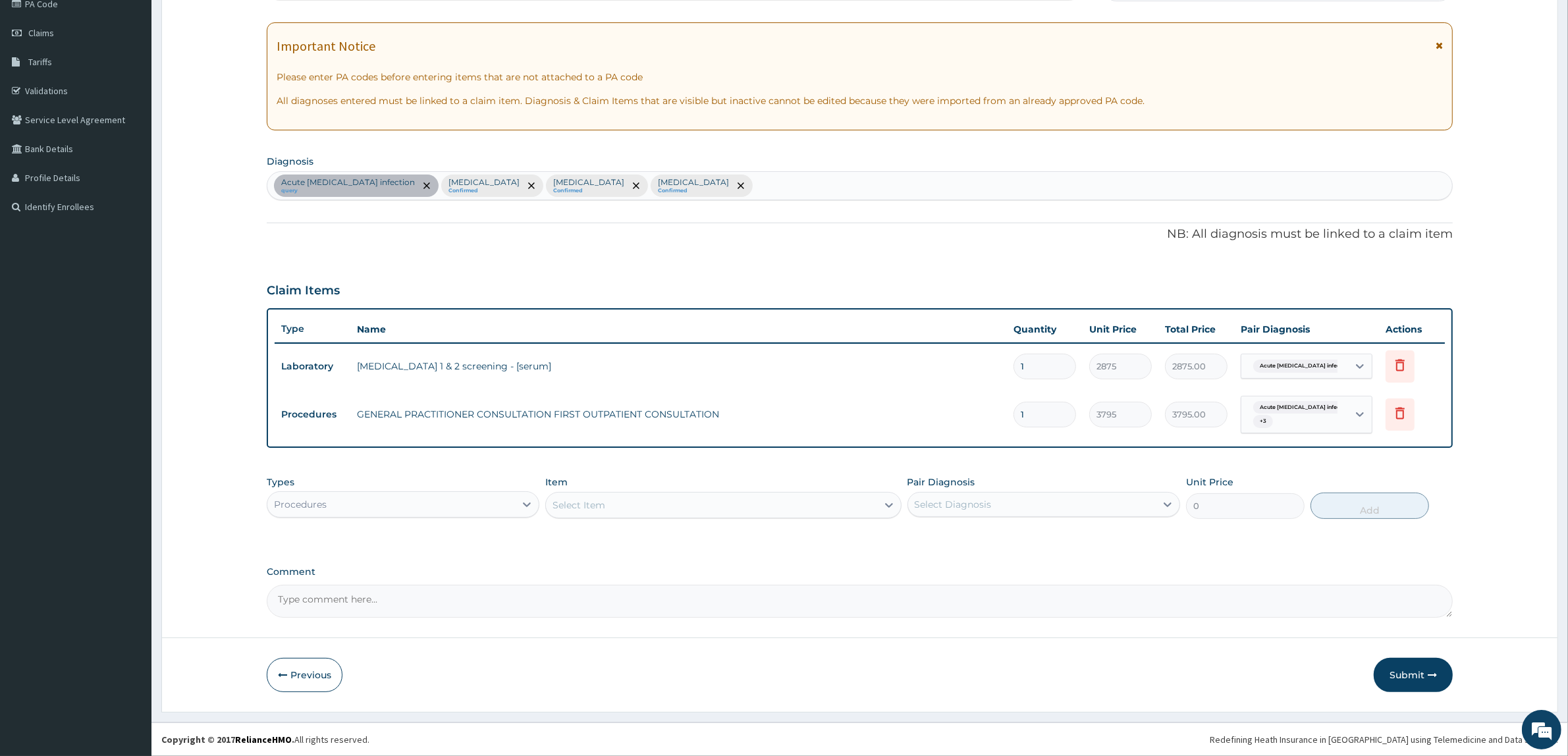
click at [462, 496] on div "Procedures" at bounding box center [391, 504] width 248 height 21
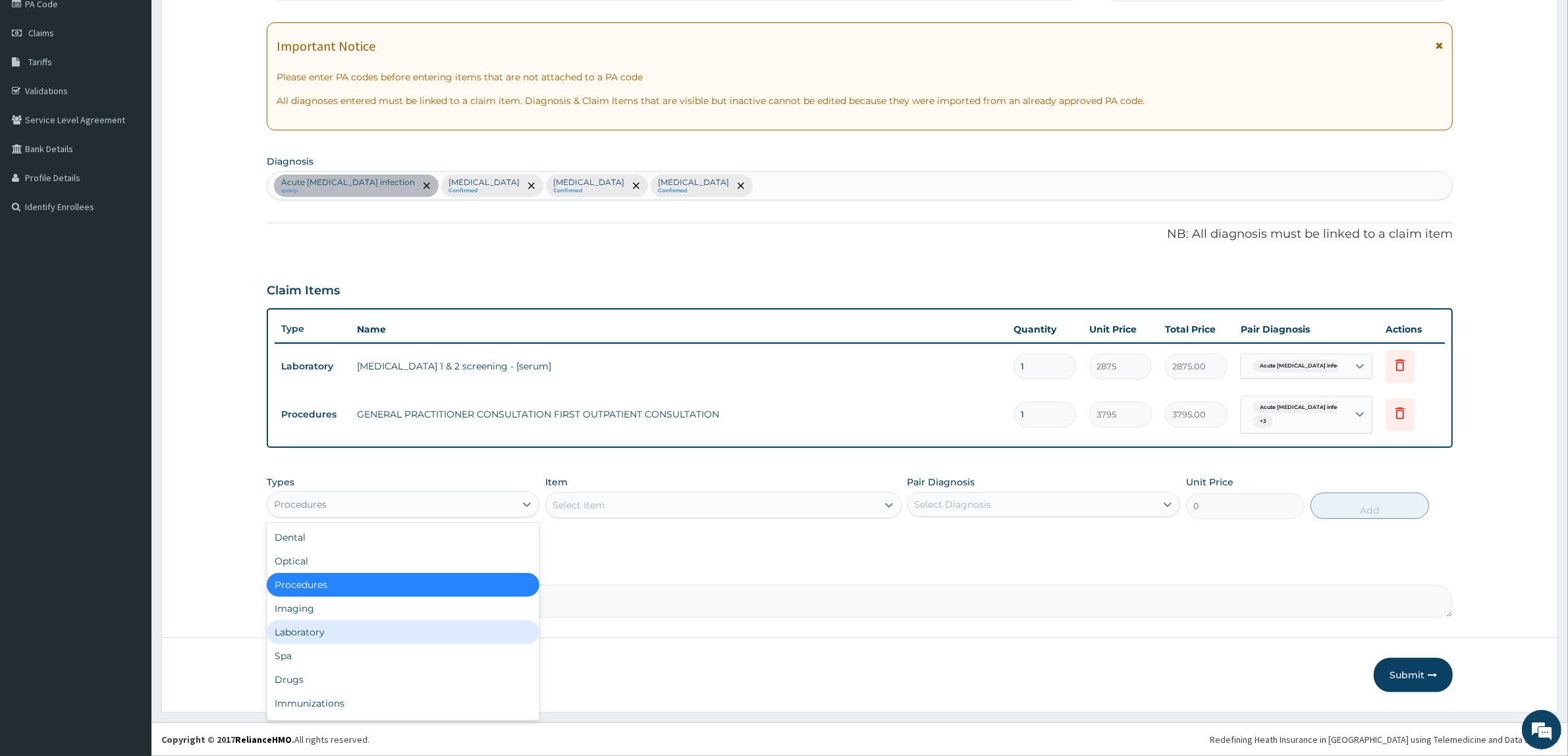
click at [403, 629] on div "Laboratory" at bounding box center [403, 632] width 273 height 24
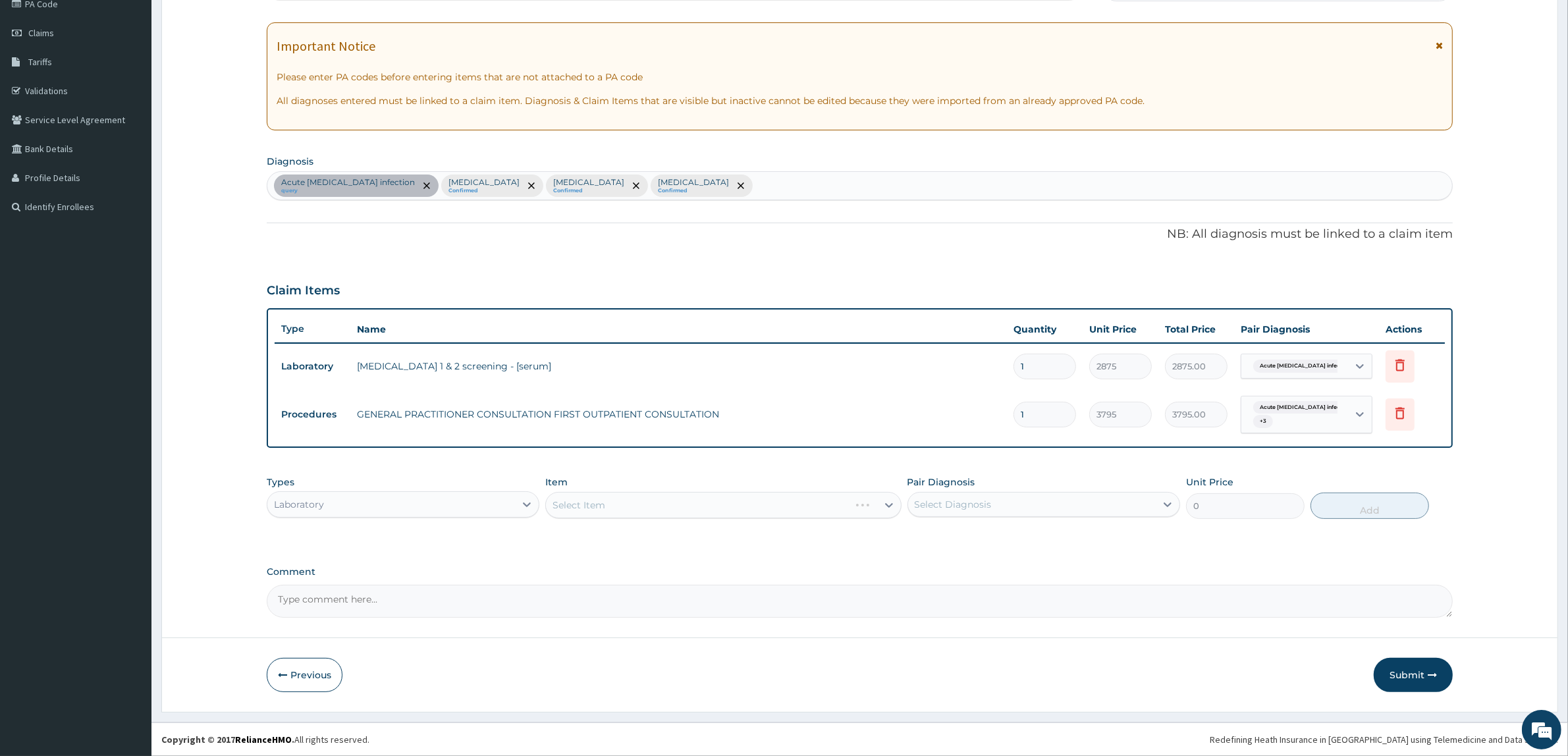
click at [936, 498] on div "Select Diagnosis" at bounding box center [953, 505] width 77 height 13
click at [956, 617] on label "Benign hypertension" at bounding box center [970, 617] width 82 height 13
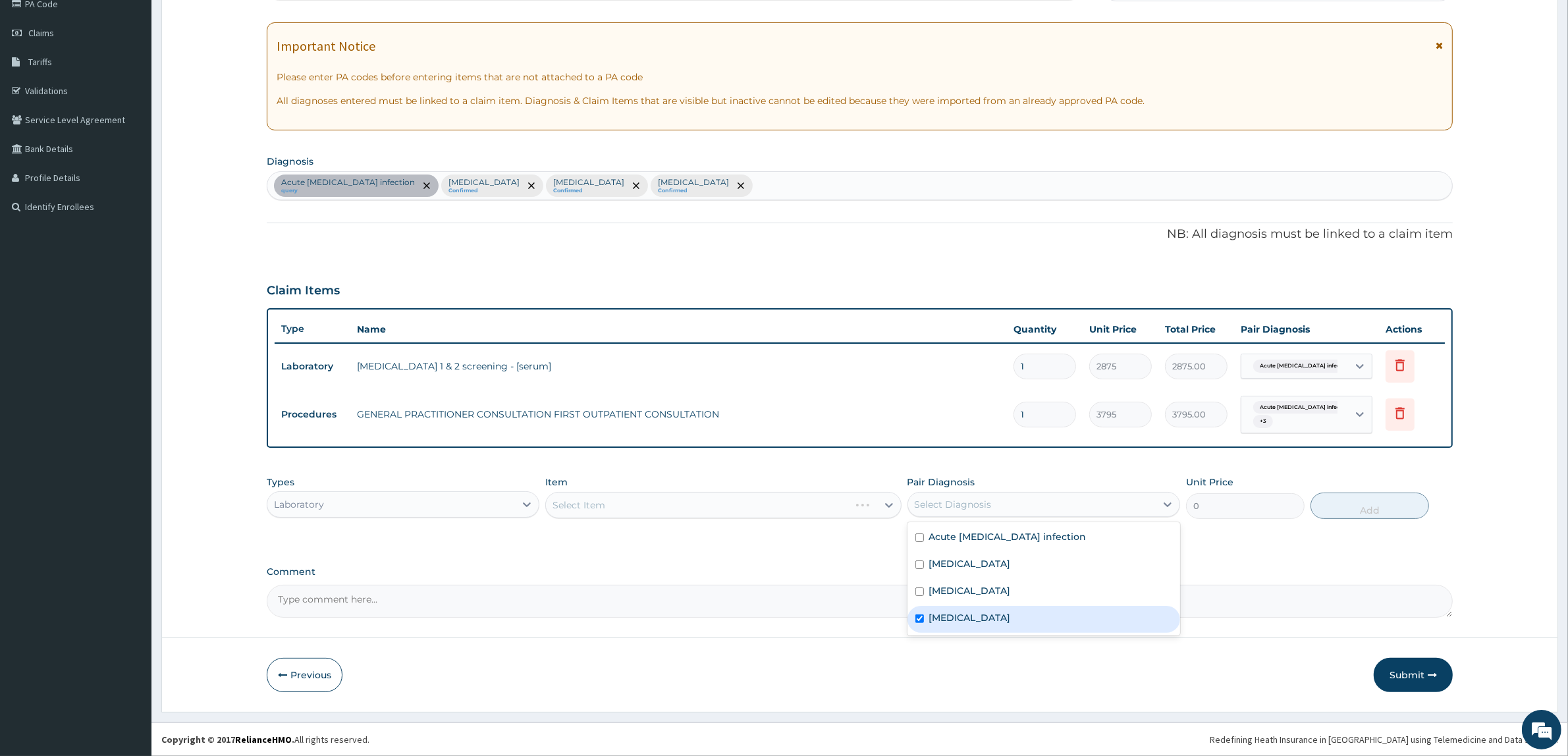
checkbox input "true"
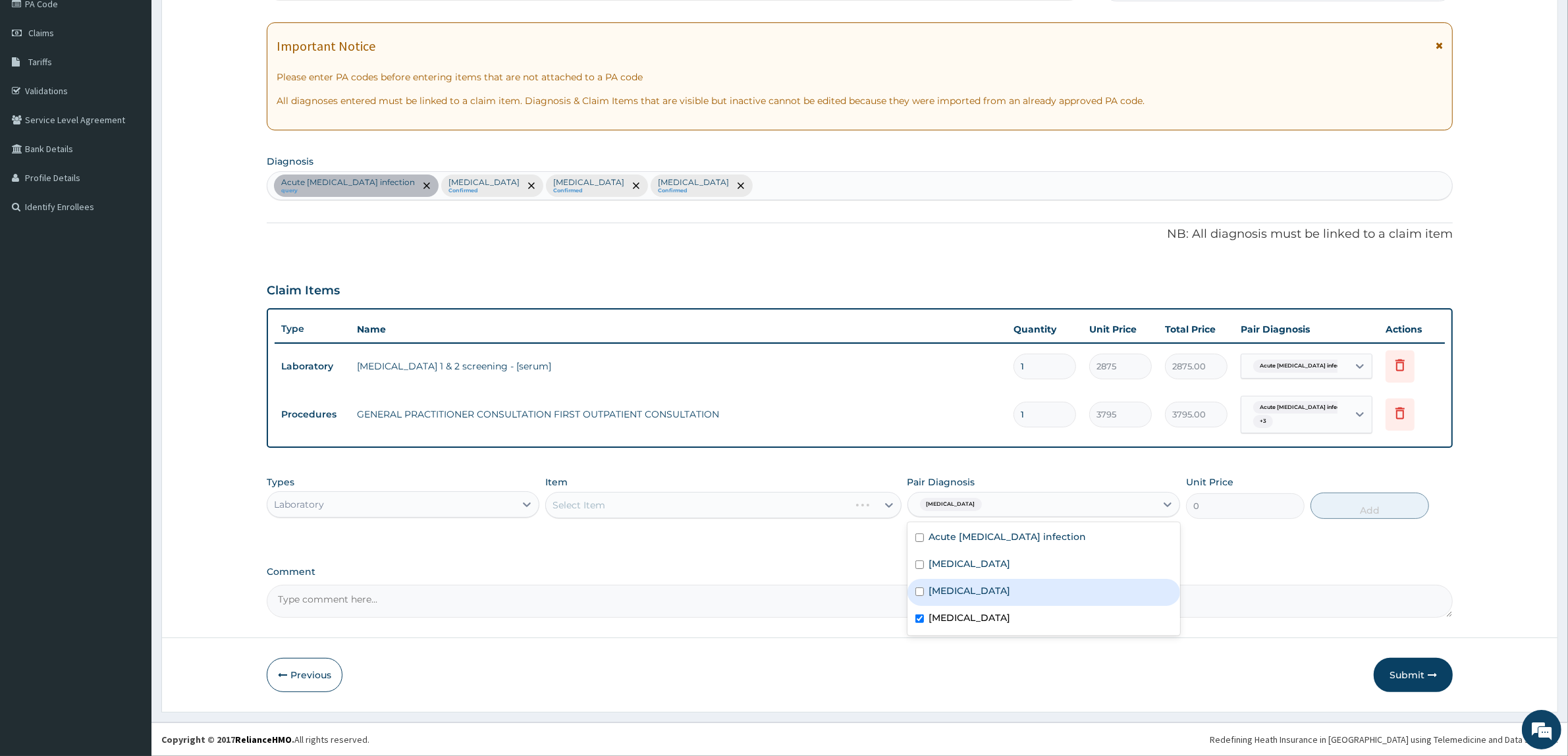
click at [718, 498] on div "Select Item" at bounding box center [723, 505] width 356 height 27
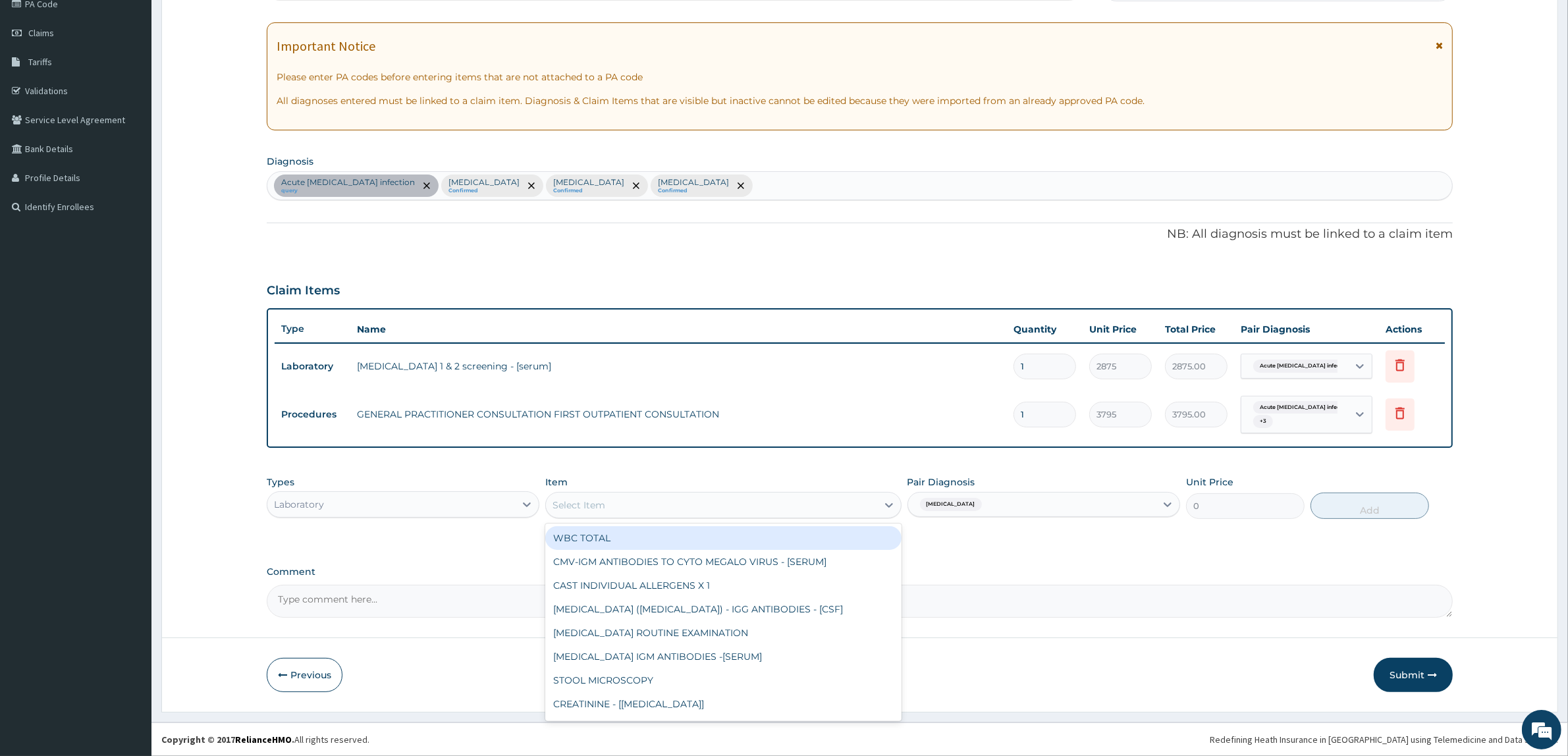
click at [720, 505] on div "Select Item" at bounding box center [711, 505] width 331 height 21
type input "BLOO"
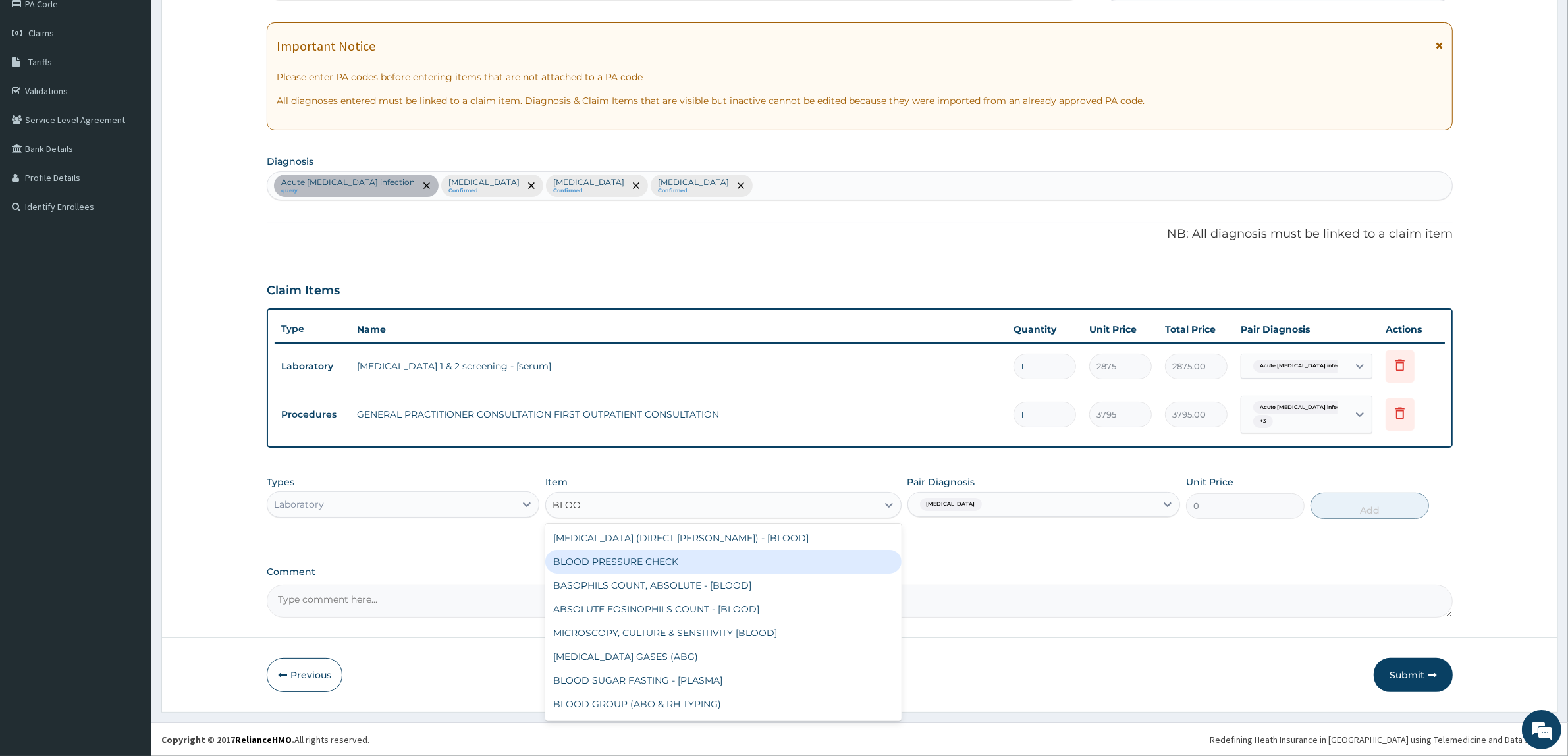
drag, startPoint x: 679, startPoint y: 555, endPoint x: 735, endPoint y: 551, distance: 56.1
click at [679, 555] on div "BLOOD PRESSURE CHECK" at bounding box center [723, 561] width 356 height 24
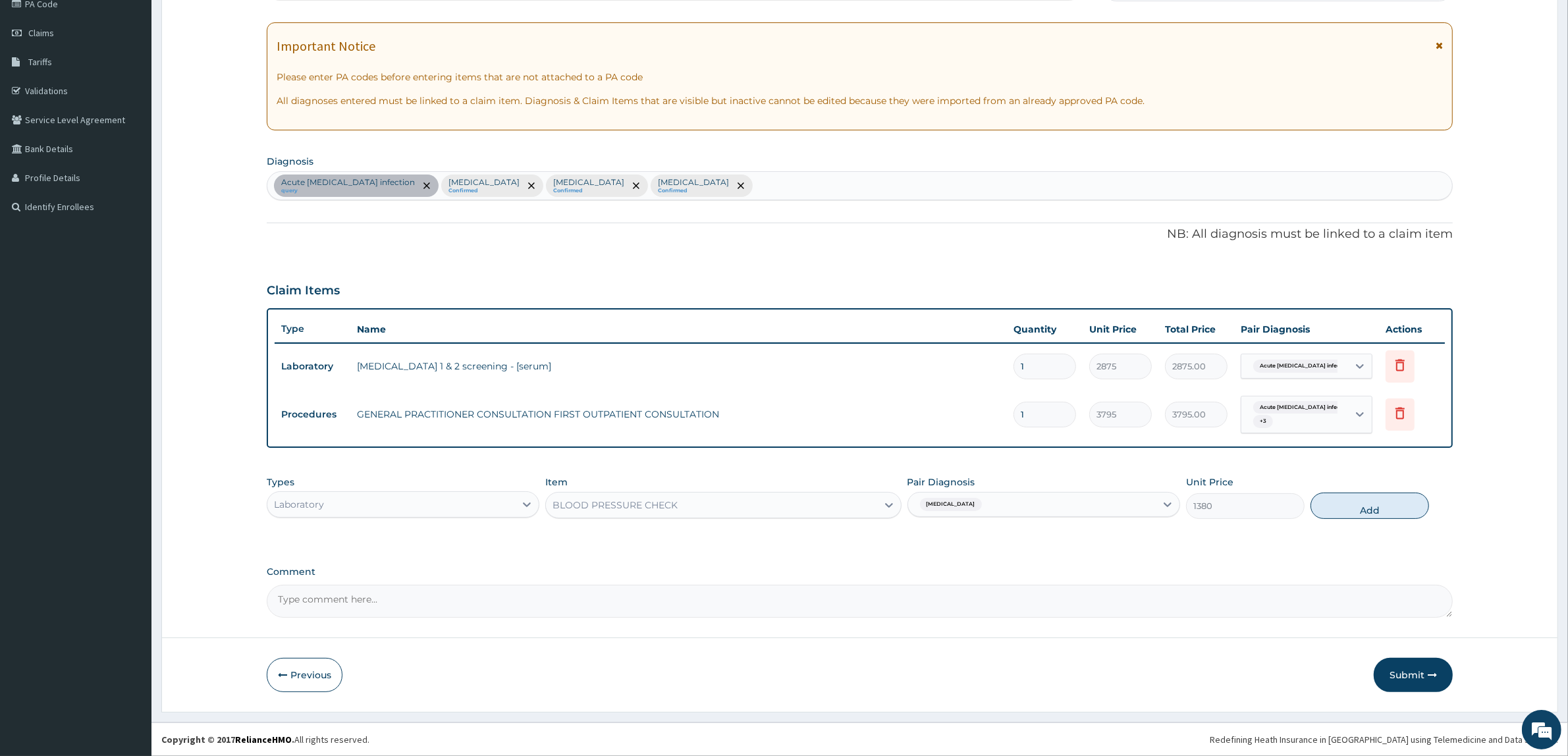
drag, startPoint x: 1331, startPoint y: 511, endPoint x: 1271, endPoint y: 504, distance: 60.4
click at [1328, 511] on button "Add" at bounding box center [1370, 506] width 119 height 27
type input "0"
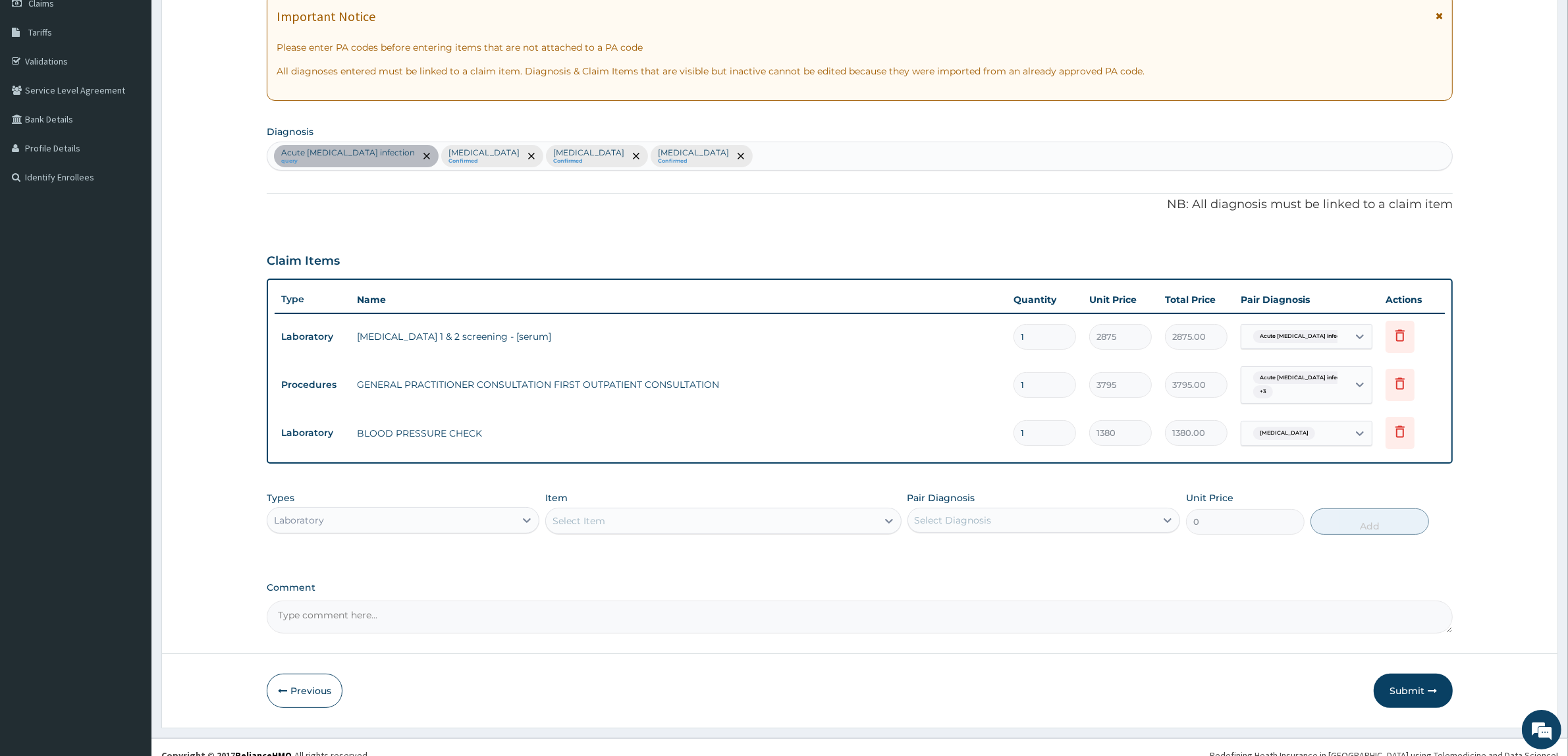
scroll to position [214, 0]
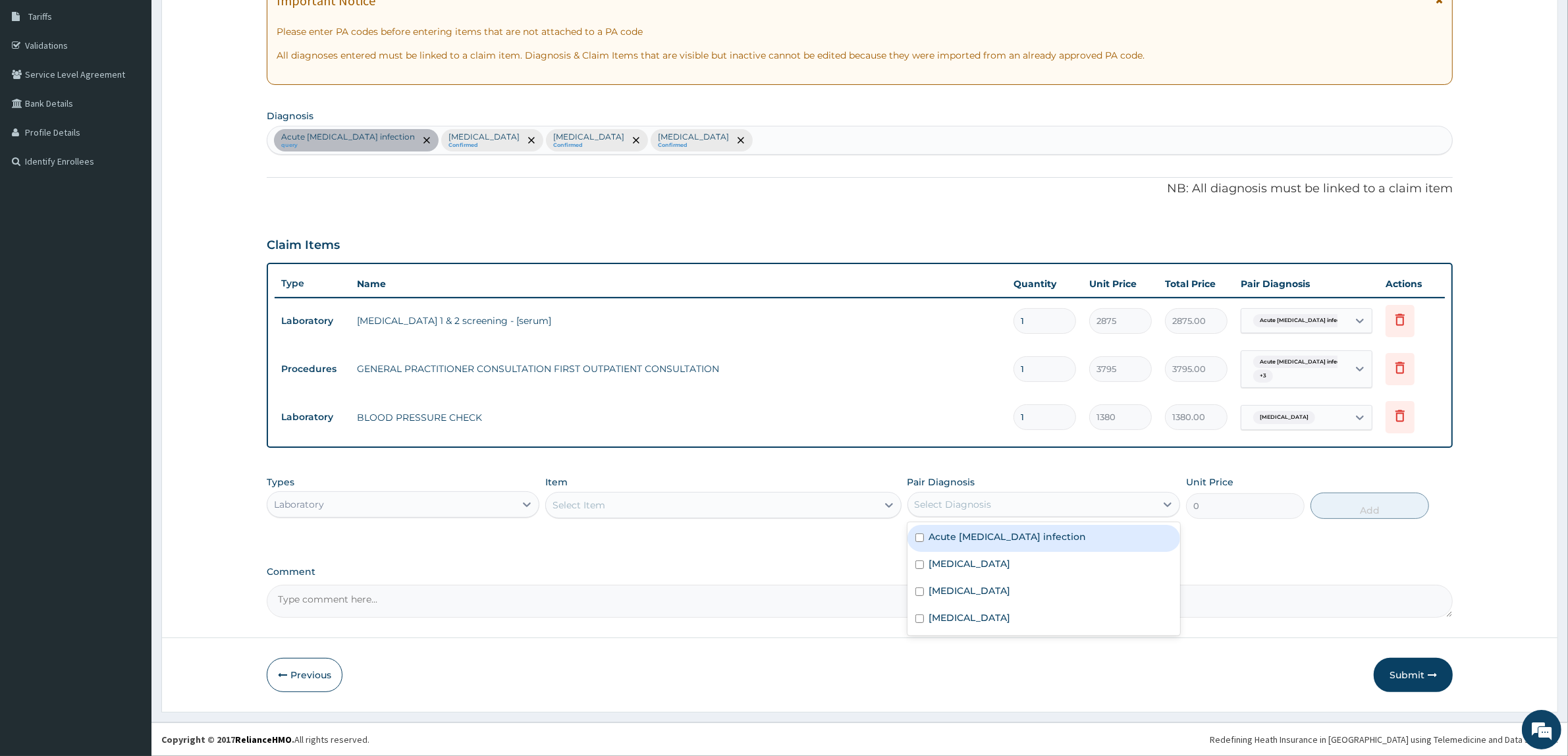
click at [929, 494] on div "Select Diagnosis" at bounding box center [1032, 504] width 248 height 21
click at [939, 589] on label "Malaria" at bounding box center [970, 591] width 82 height 13
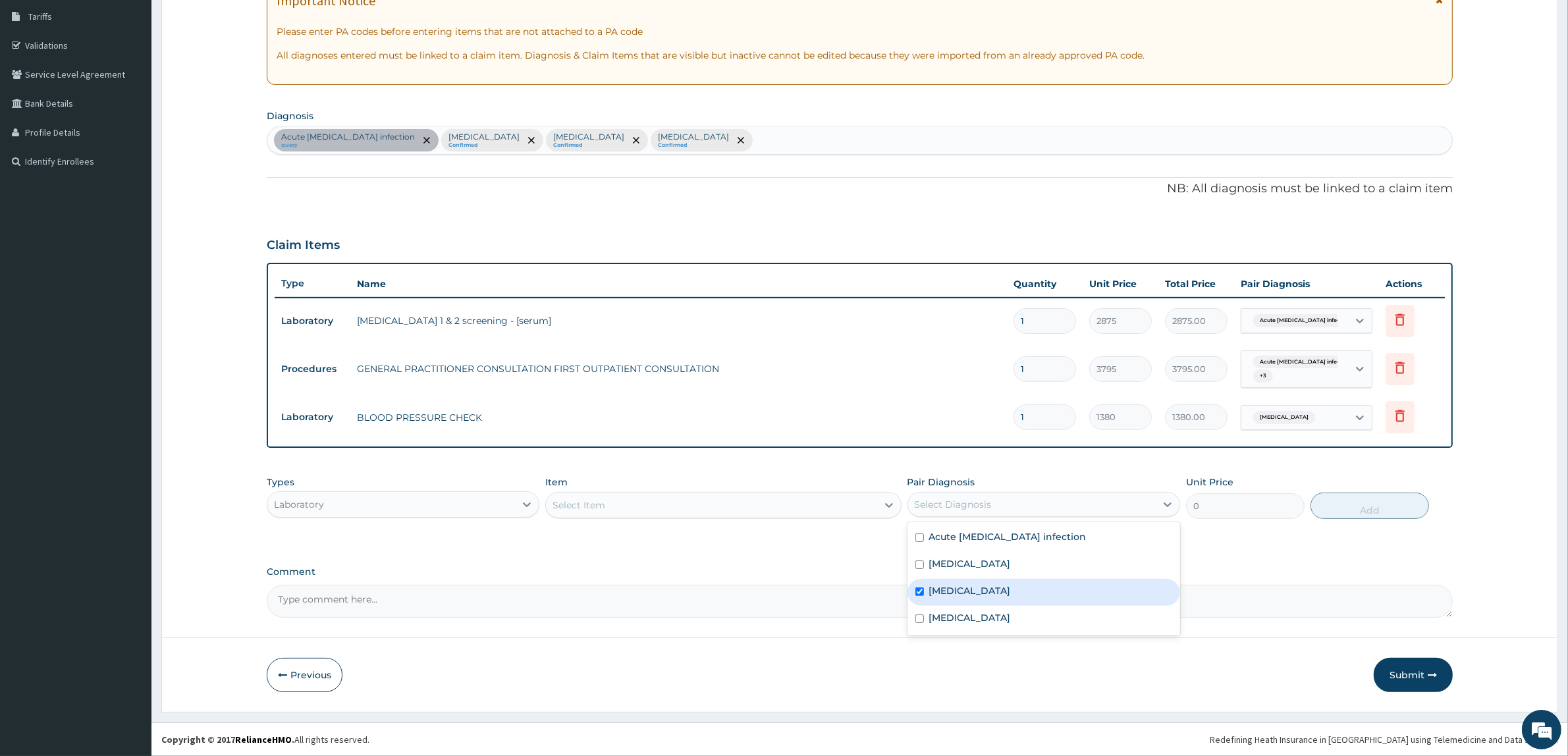
checkbox input "true"
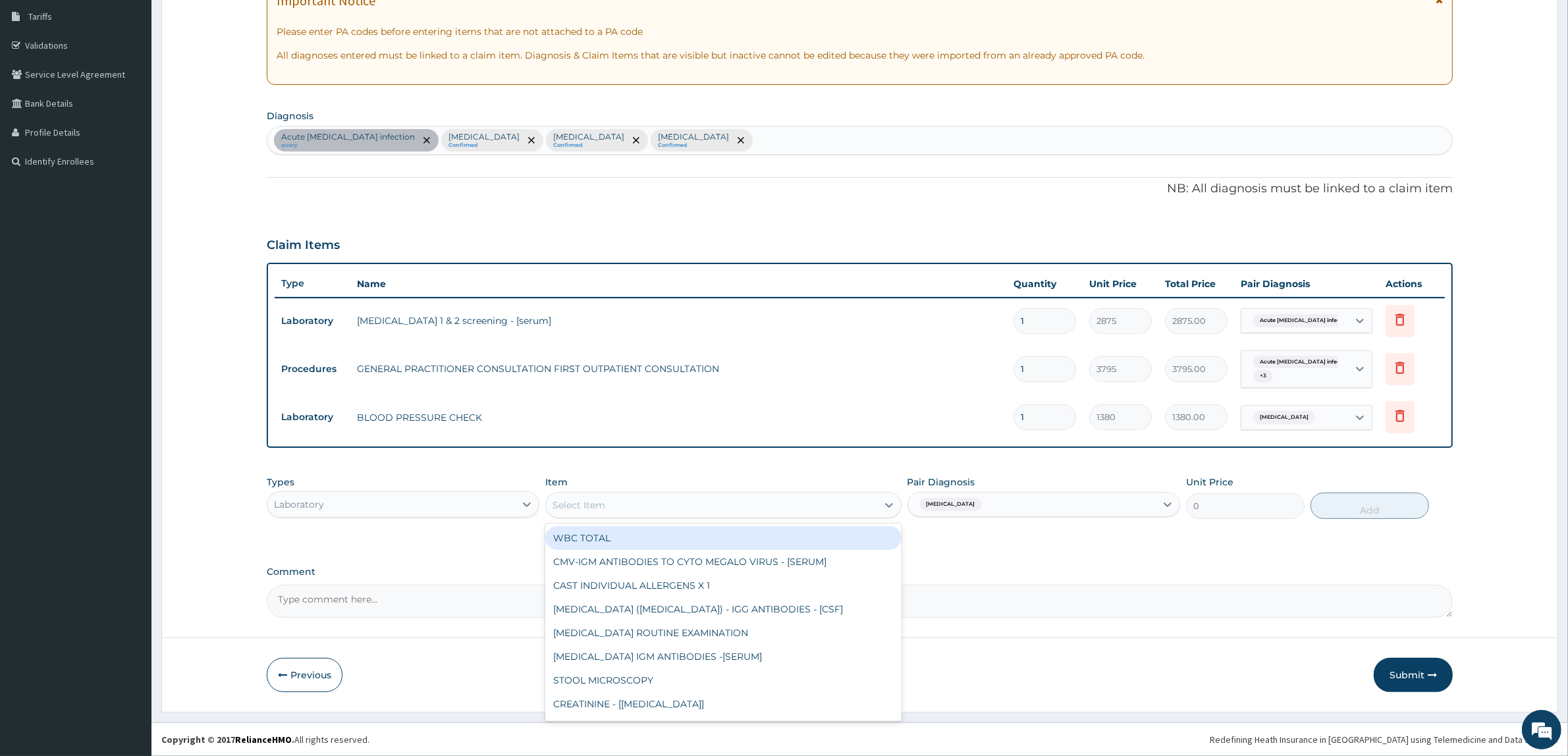
click at [816, 499] on div "Select Item" at bounding box center [711, 505] width 331 height 21
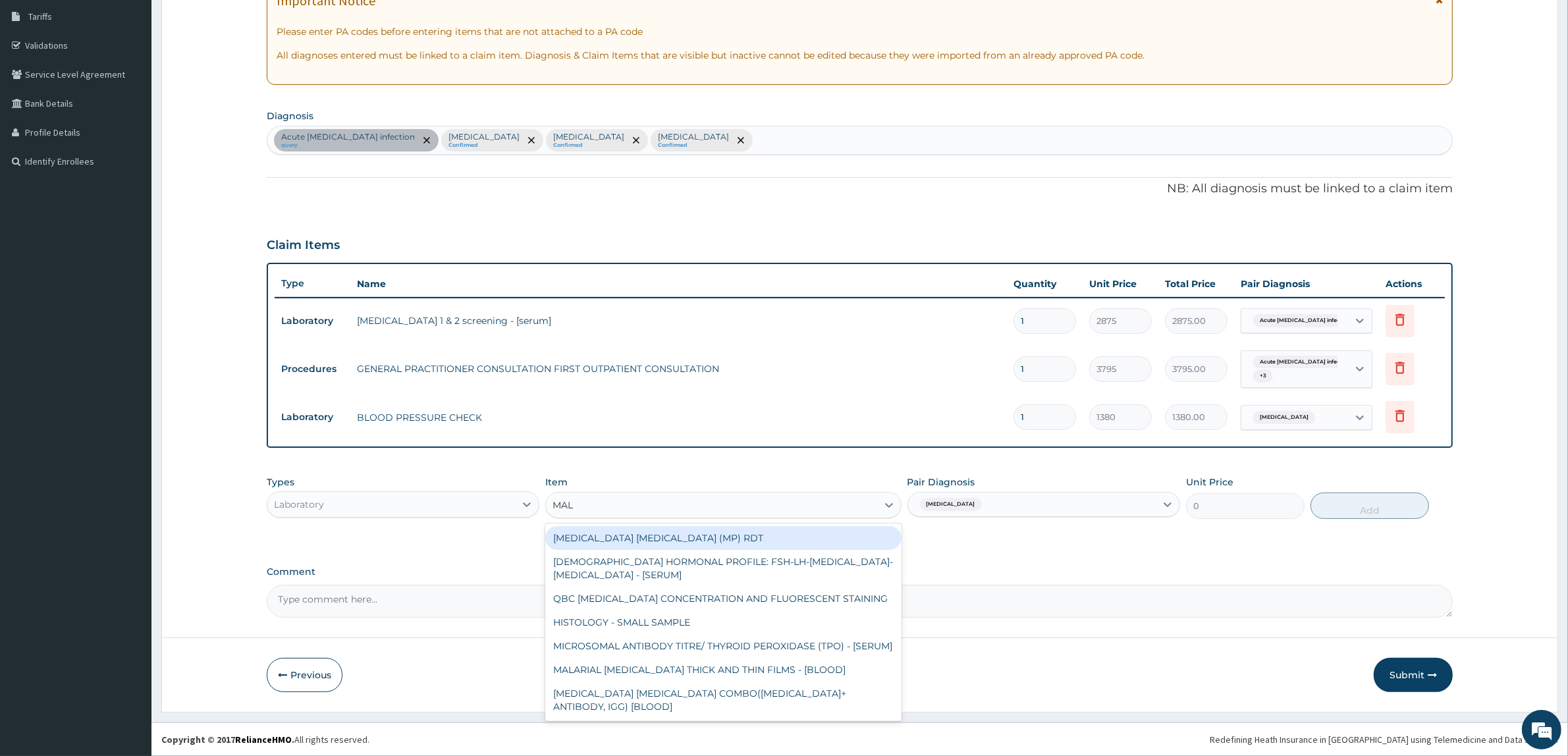
type input "MALA"
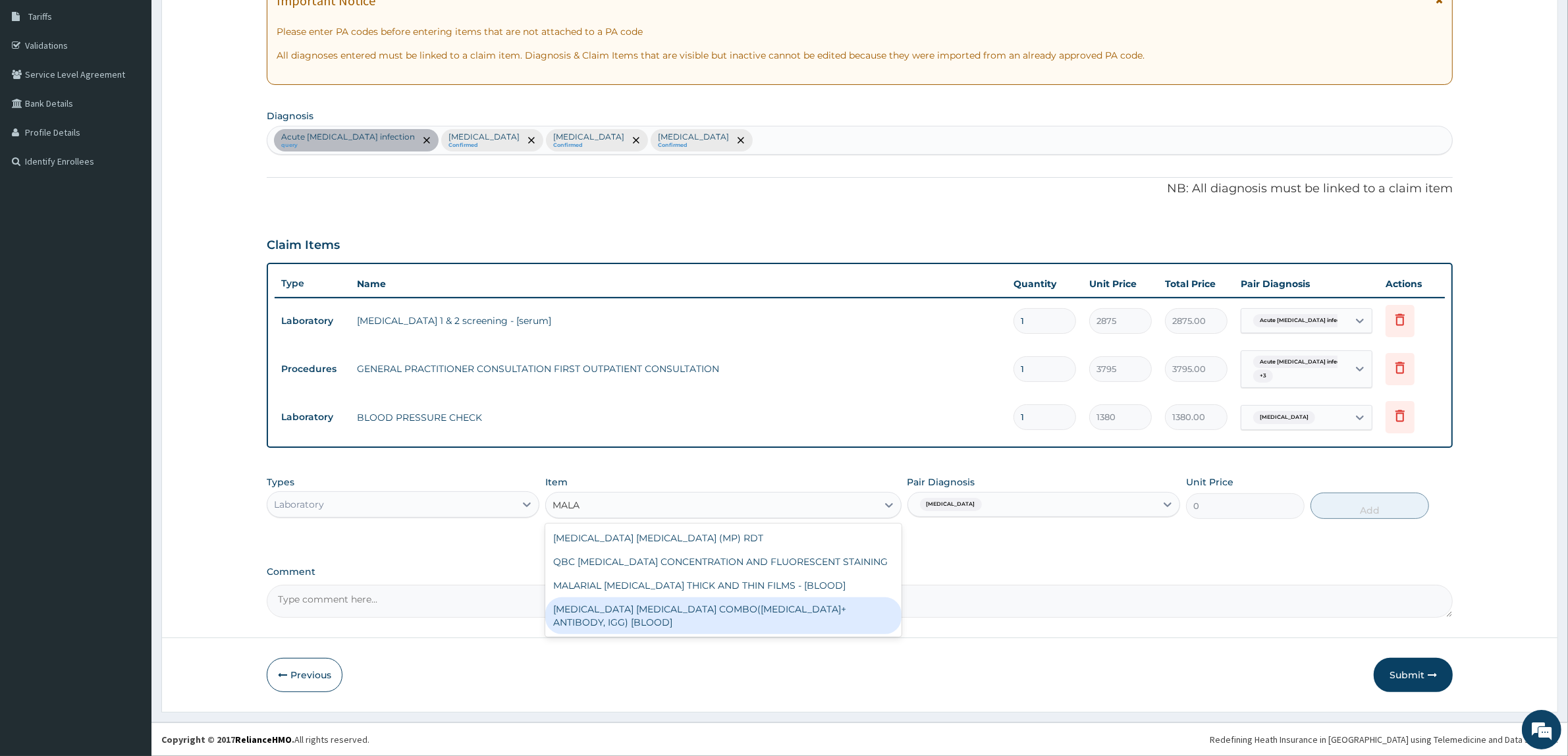
click at [775, 609] on div "MALARIA PARASITE COMBO(BLOOD FILM+ ANTIBODY, IGG) [BLOOD]" at bounding box center [723, 616] width 356 height 37
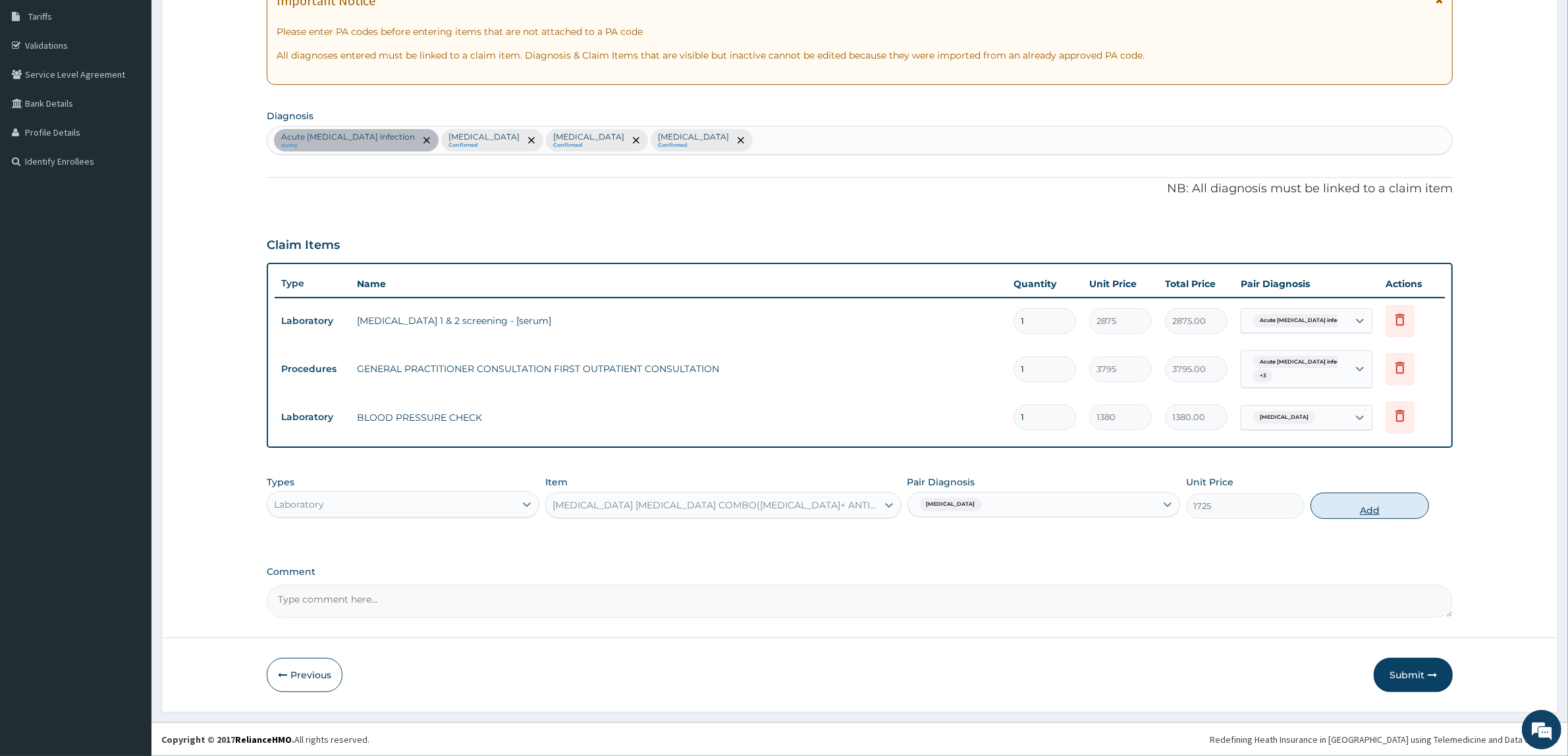
drag, startPoint x: 1365, startPoint y: 511, endPoint x: 1368, endPoint y: 538, distance: 27.2
click at [1365, 516] on button "Add" at bounding box center [1370, 506] width 119 height 27
type input "0"
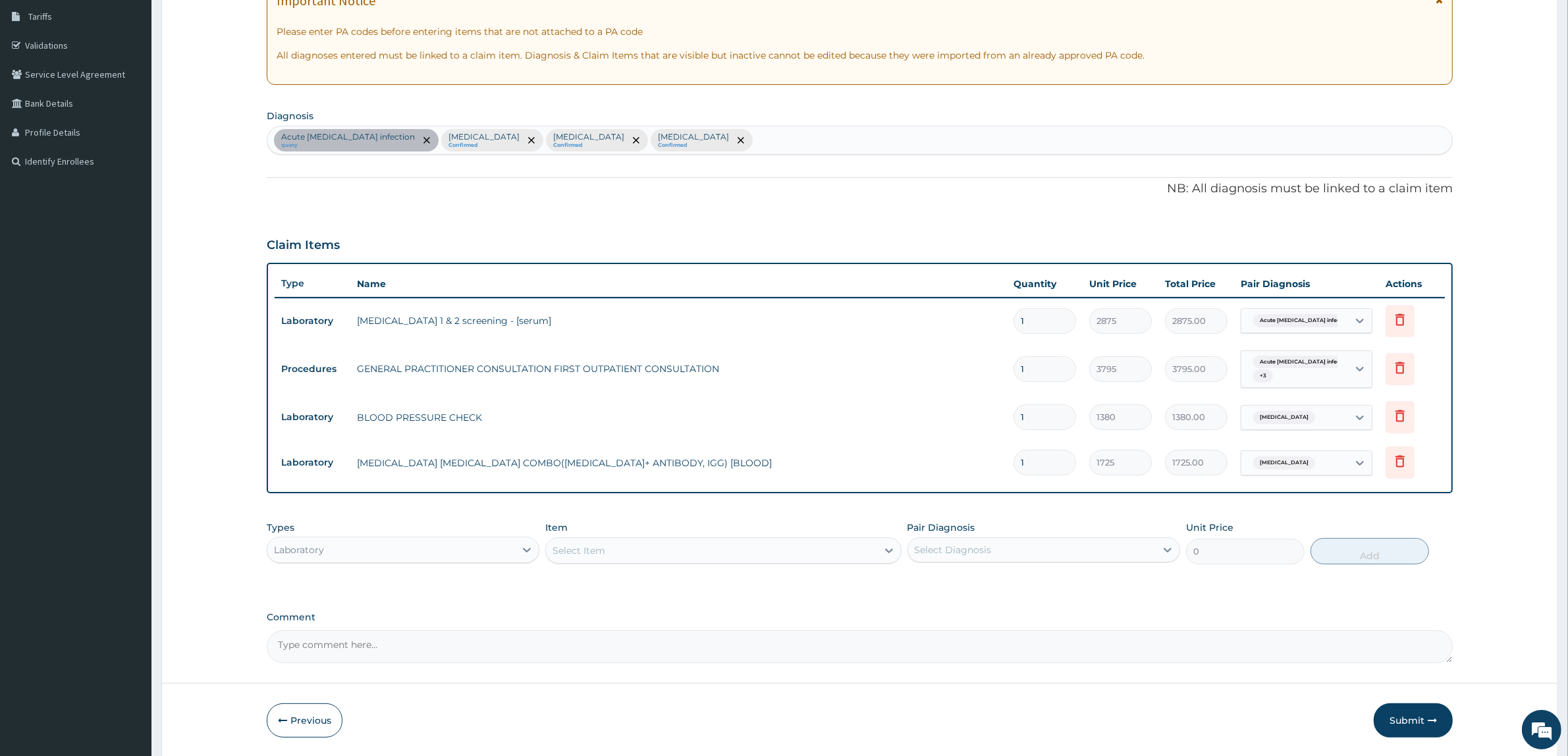
drag, startPoint x: 1268, startPoint y: 592, endPoint x: 1135, endPoint y: 556, distance: 137.8
click at [1262, 591] on div "PA Code / Prescription Code PA/1F674E Encounter Date 01-08-2025 Important Notic…" at bounding box center [860, 287] width 1186 height 752
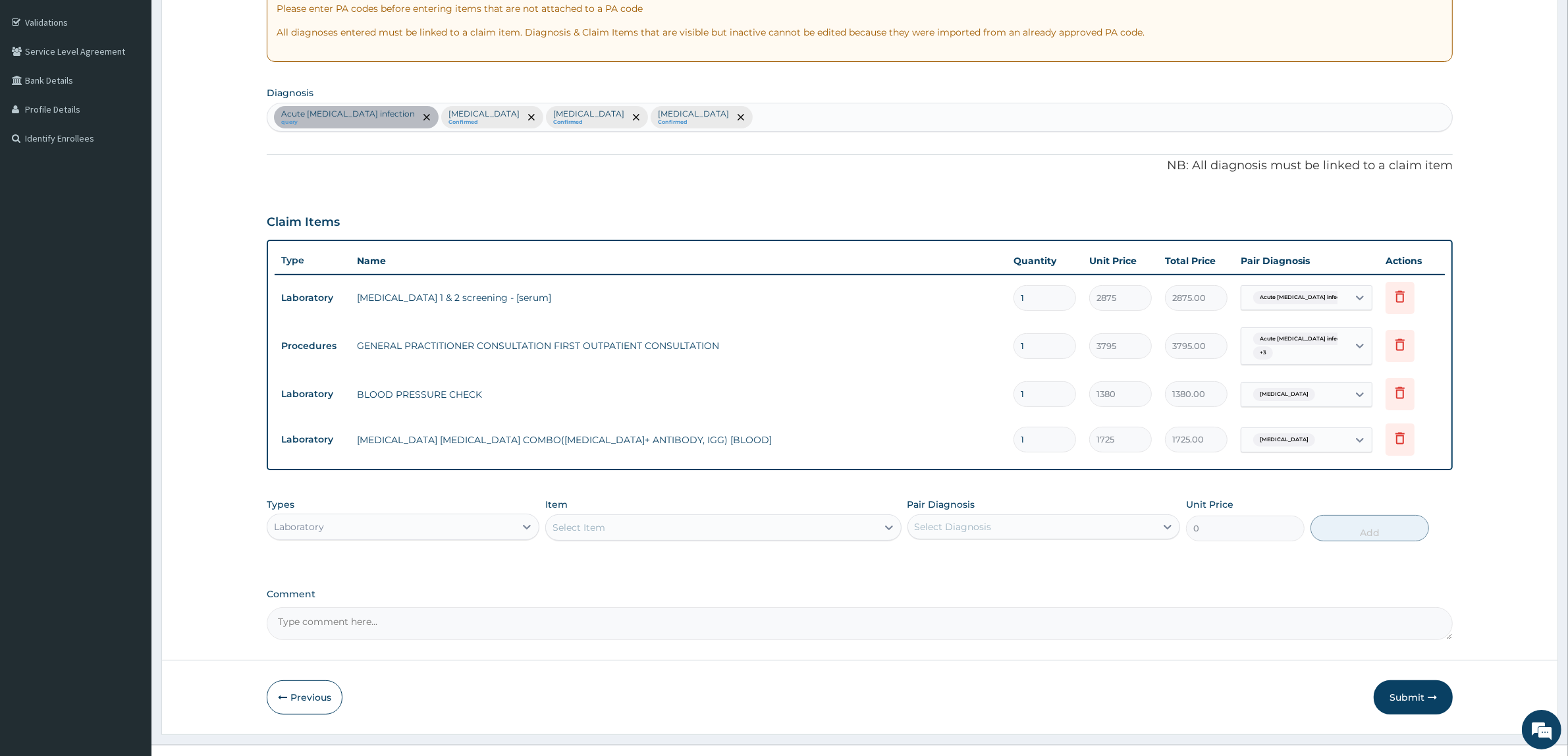
scroll to position [259, 0]
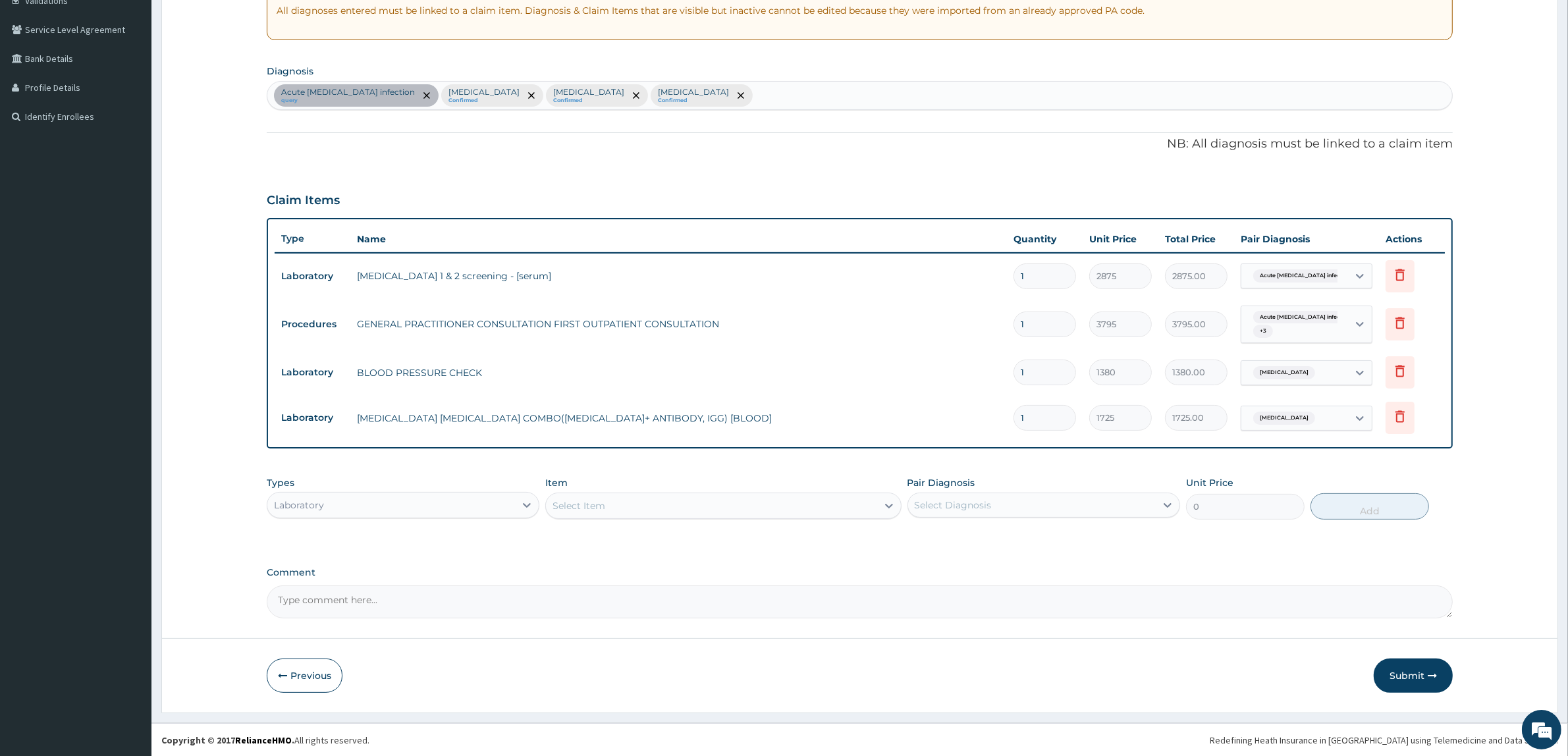
drag, startPoint x: 962, startPoint y: 504, endPoint x: 962, endPoint y: 517, distance: 13.0
click at [962, 509] on div "Select Diagnosis" at bounding box center [953, 505] width 77 height 13
click at [944, 567] on label "Sepsis" at bounding box center [970, 564] width 82 height 13
checkbox input "true"
click at [818, 505] on div "Select Item" at bounding box center [711, 505] width 331 height 21
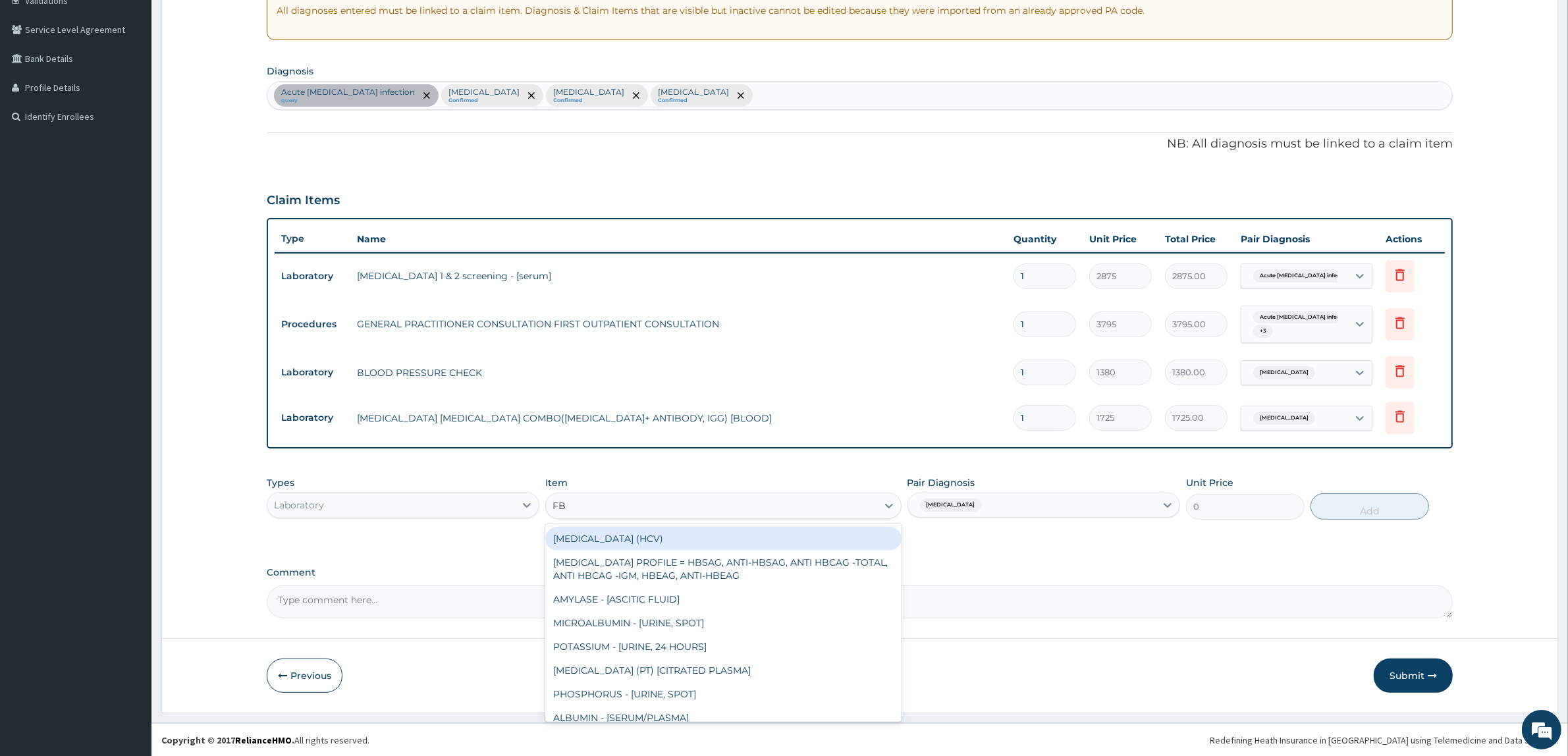
type input "FBC"
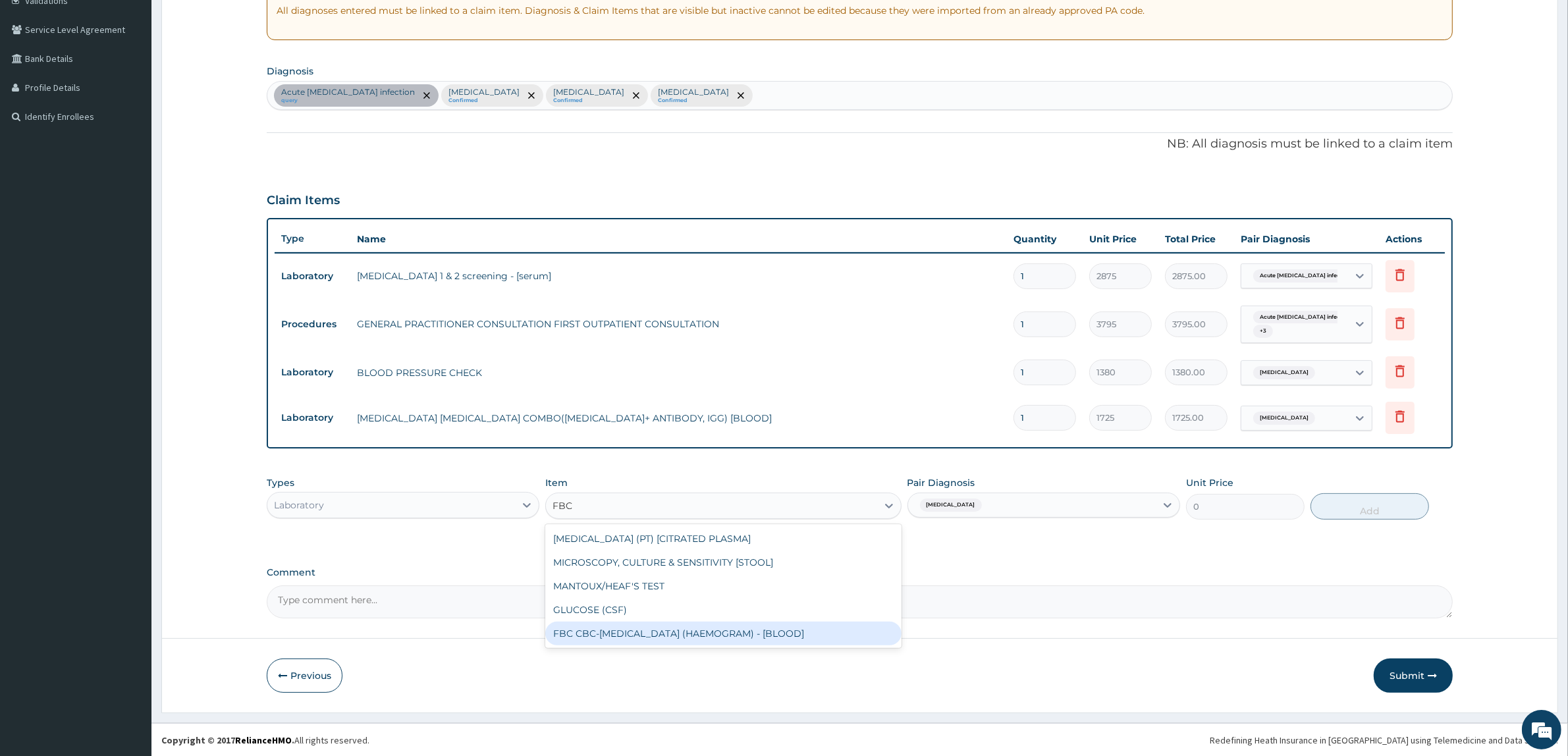
click at [811, 629] on div "FBC CBC-COMPLETE BLOOD COUNT (HAEMOGRAM) - [BLOOD]" at bounding box center [723, 634] width 356 height 24
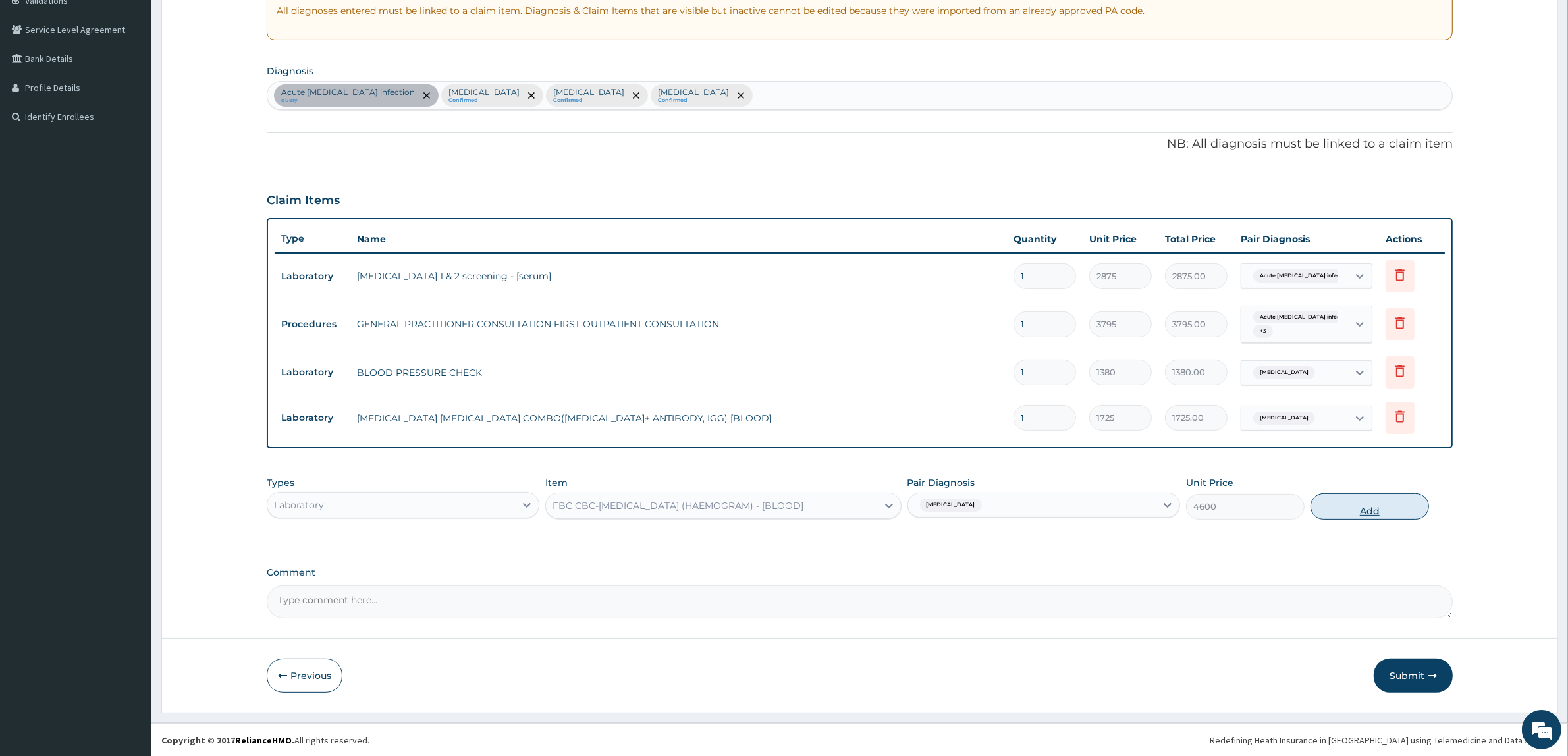
click at [1357, 517] on button "Add" at bounding box center [1370, 506] width 119 height 27
type input "0"
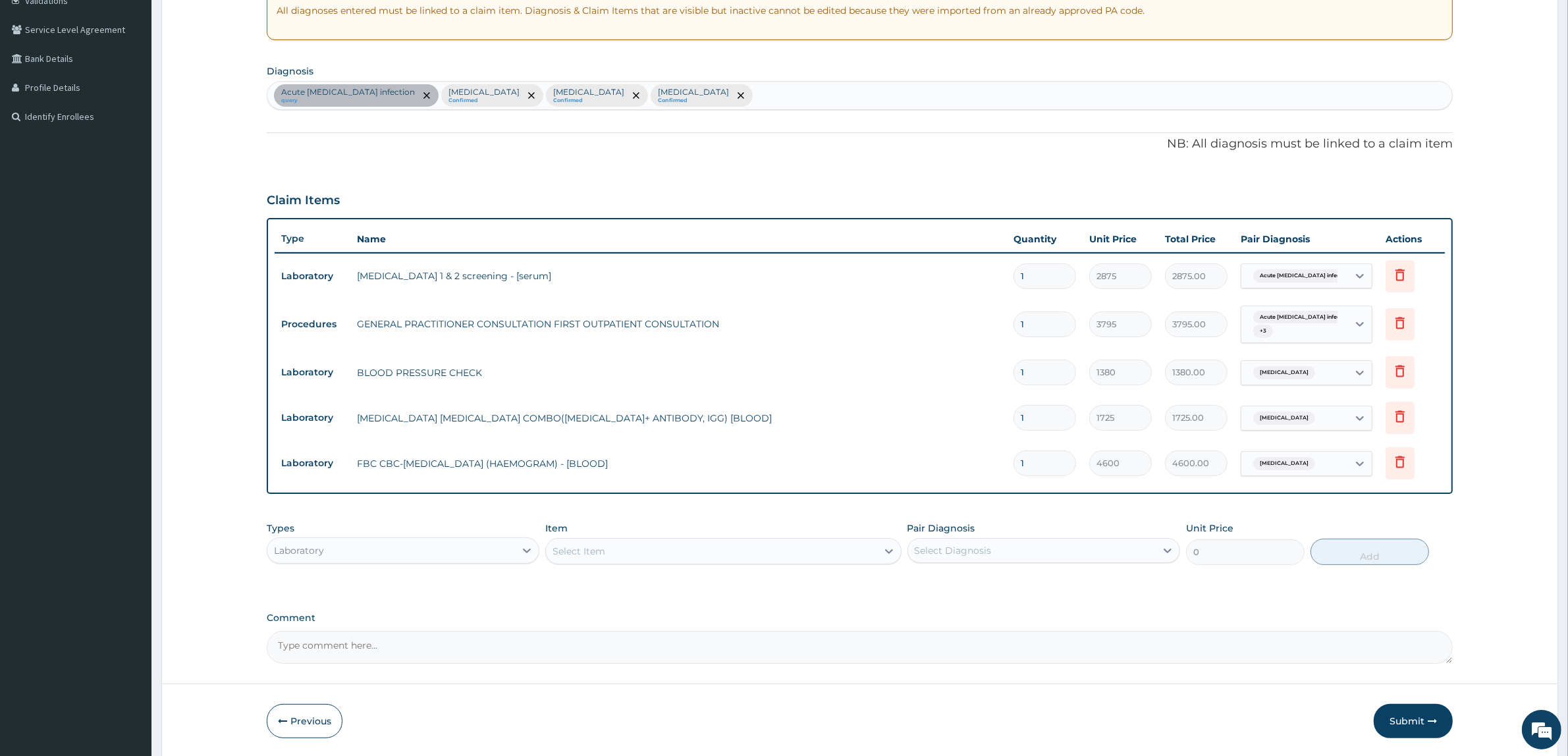
scroll to position [304, 0]
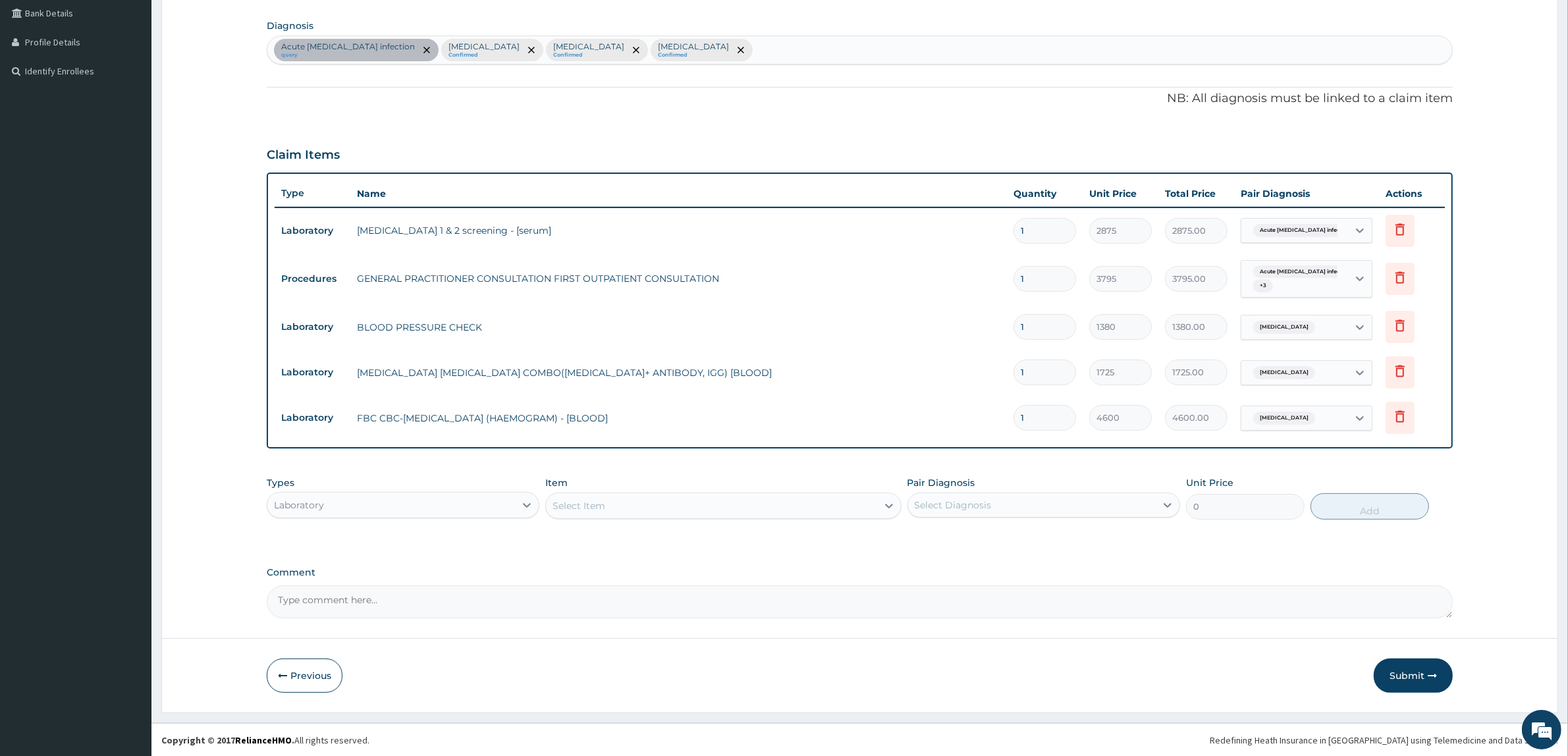
click at [983, 508] on div "Select Diagnosis" at bounding box center [953, 505] width 77 height 13
click at [973, 572] on div "Sepsis" at bounding box center [1044, 566] width 273 height 27
checkbox input "true"
drag, startPoint x: 813, startPoint y: 489, endPoint x: 808, endPoint y: 509, distance: 20.6
click at [813, 497] on div "Item Select Item" at bounding box center [723, 497] width 356 height 43
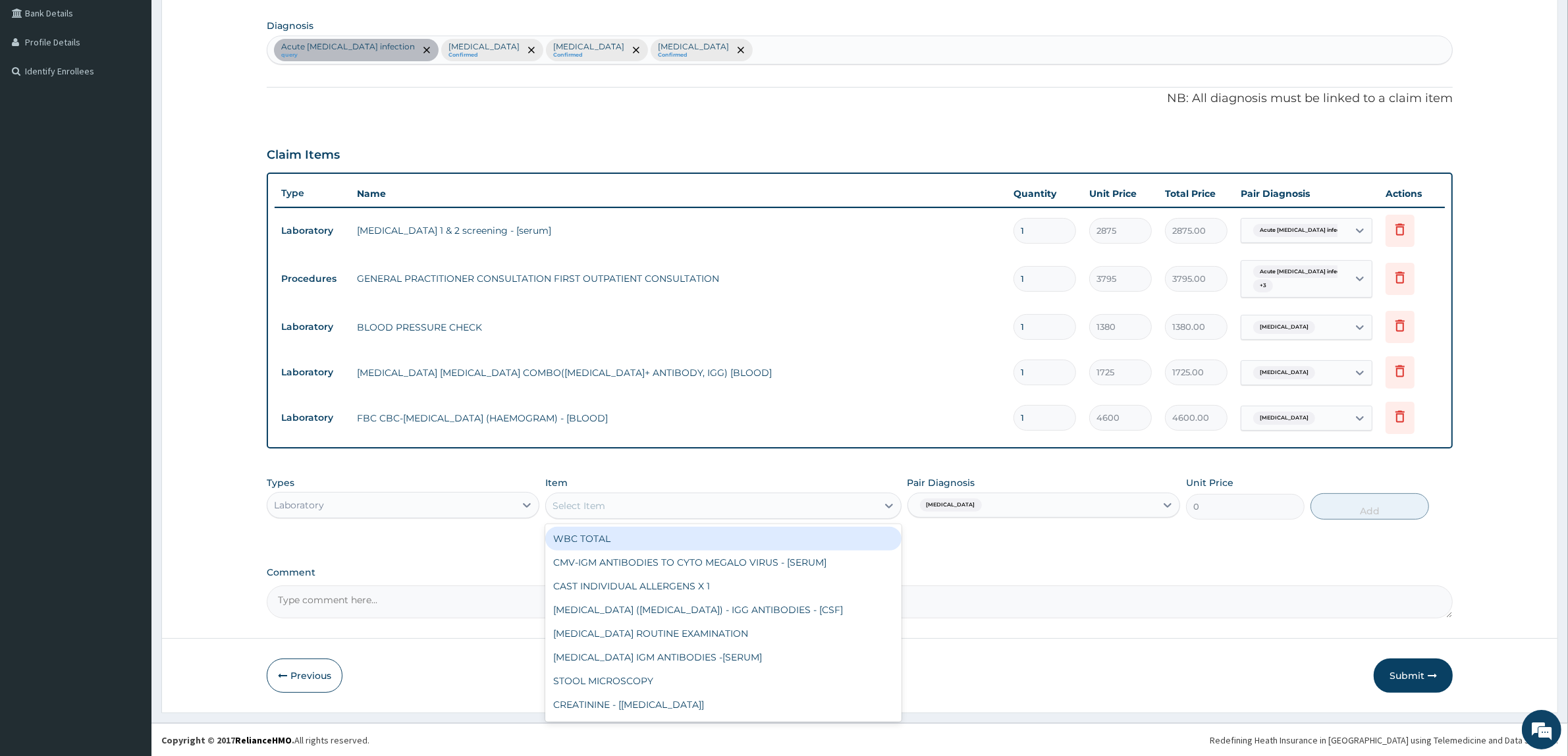
click at [809, 511] on div "Select Item" at bounding box center [711, 505] width 331 height 21
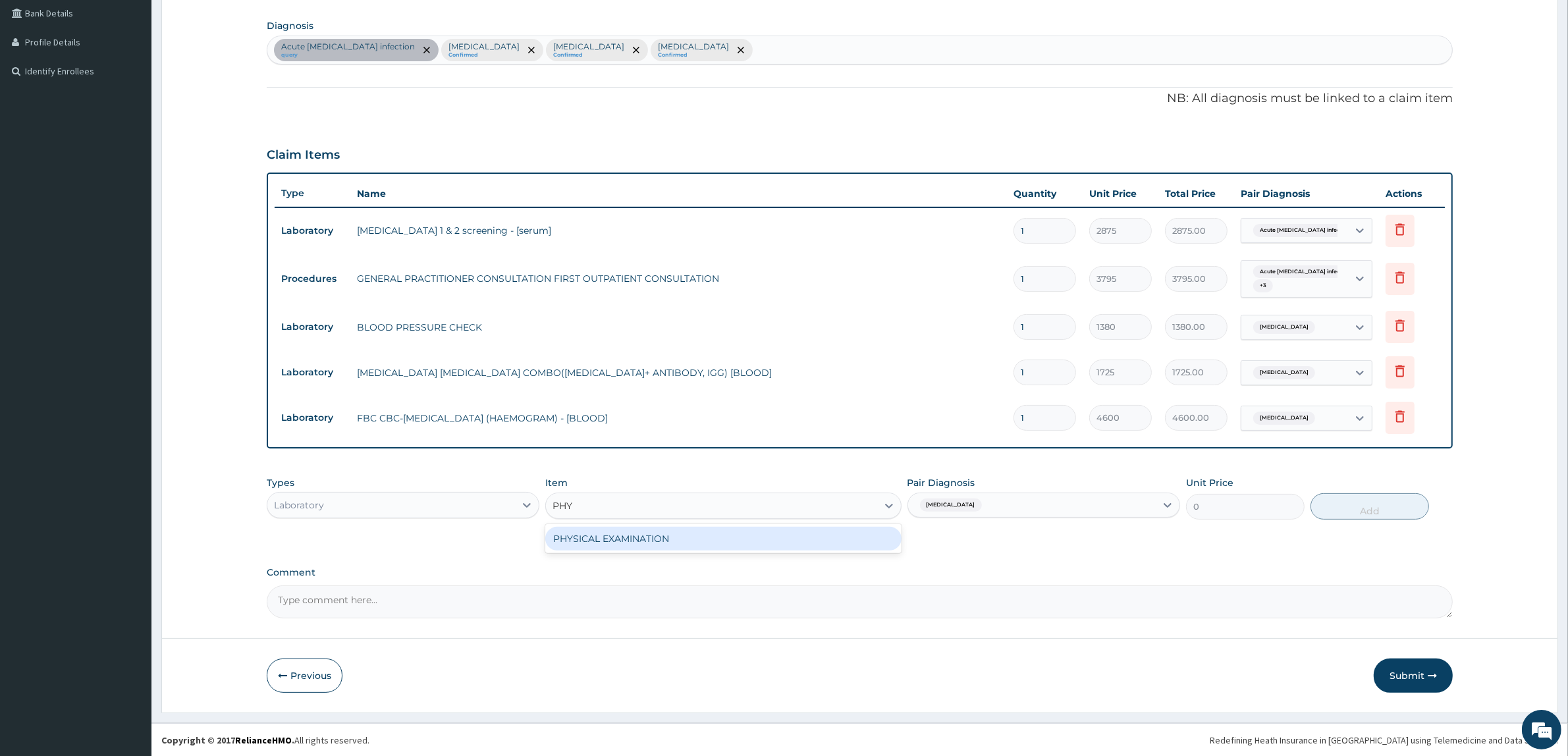
type input "PHYS"
drag, startPoint x: 760, startPoint y: 535, endPoint x: 767, endPoint y: 529, distance: 9.2
click at [760, 534] on div "PHYSICAL EXAMINATION" at bounding box center [723, 539] width 356 height 24
click at [1337, 508] on button "Add" at bounding box center [1370, 506] width 119 height 27
type input "0"
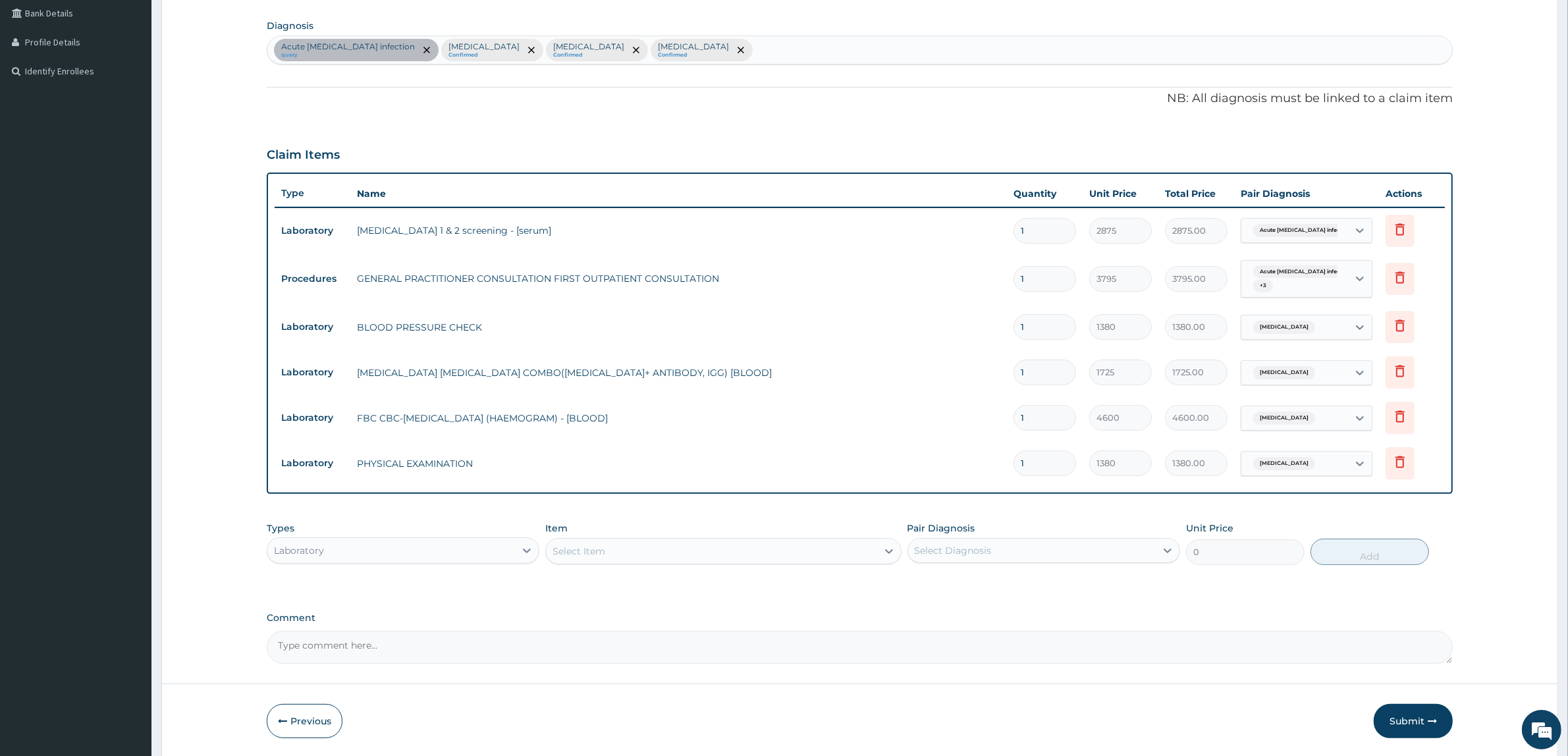
type input "0"
type input "0.00"
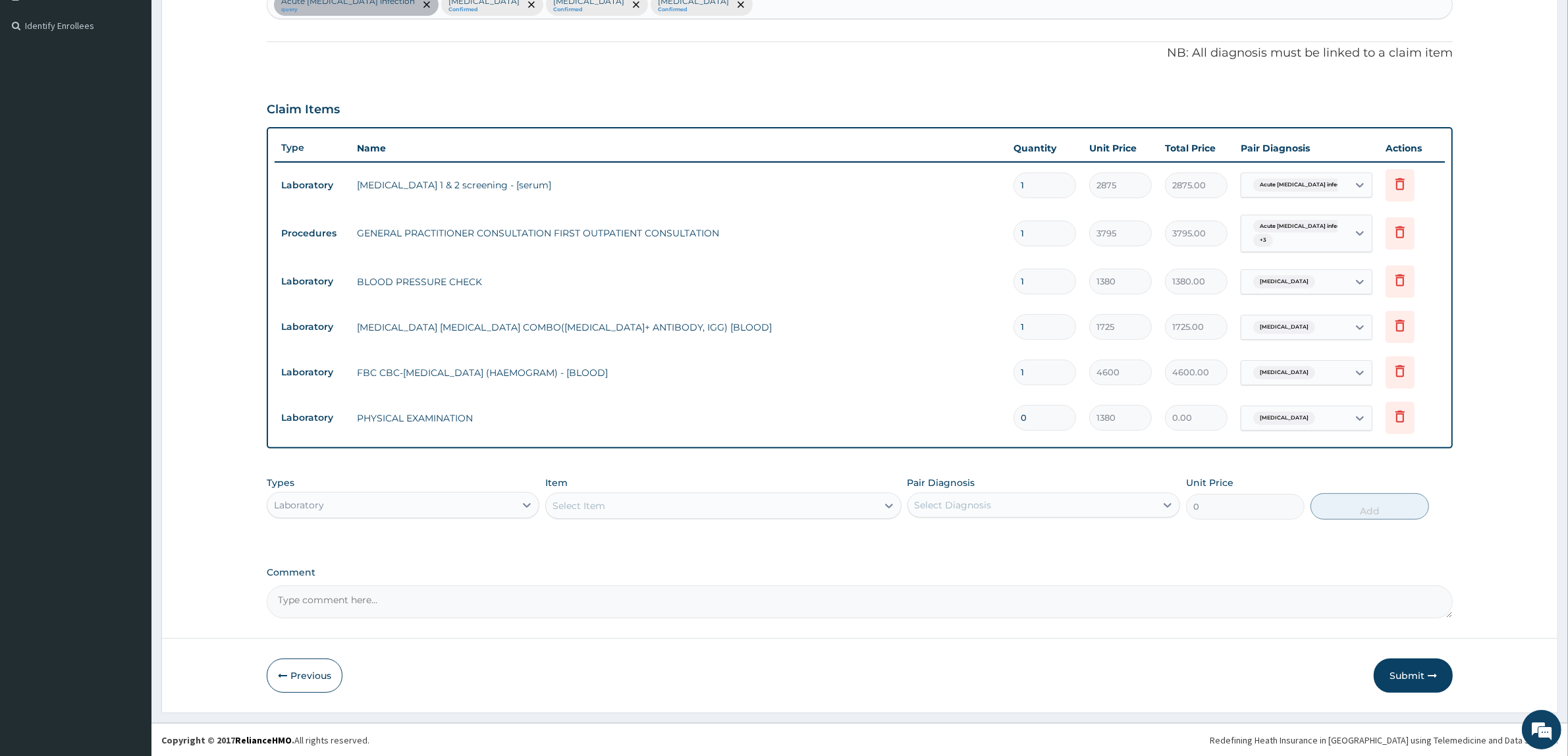
type input "0"
click at [1021, 508] on div "Select Diagnosis" at bounding box center [1032, 505] width 248 height 21
drag, startPoint x: 471, startPoint y: 498, endPoint x: 456, endPoint y: 511, distance: 19.8
click at [462, 507] on div "Laboratory" at bounding box center [391, 505] width 248 height 21
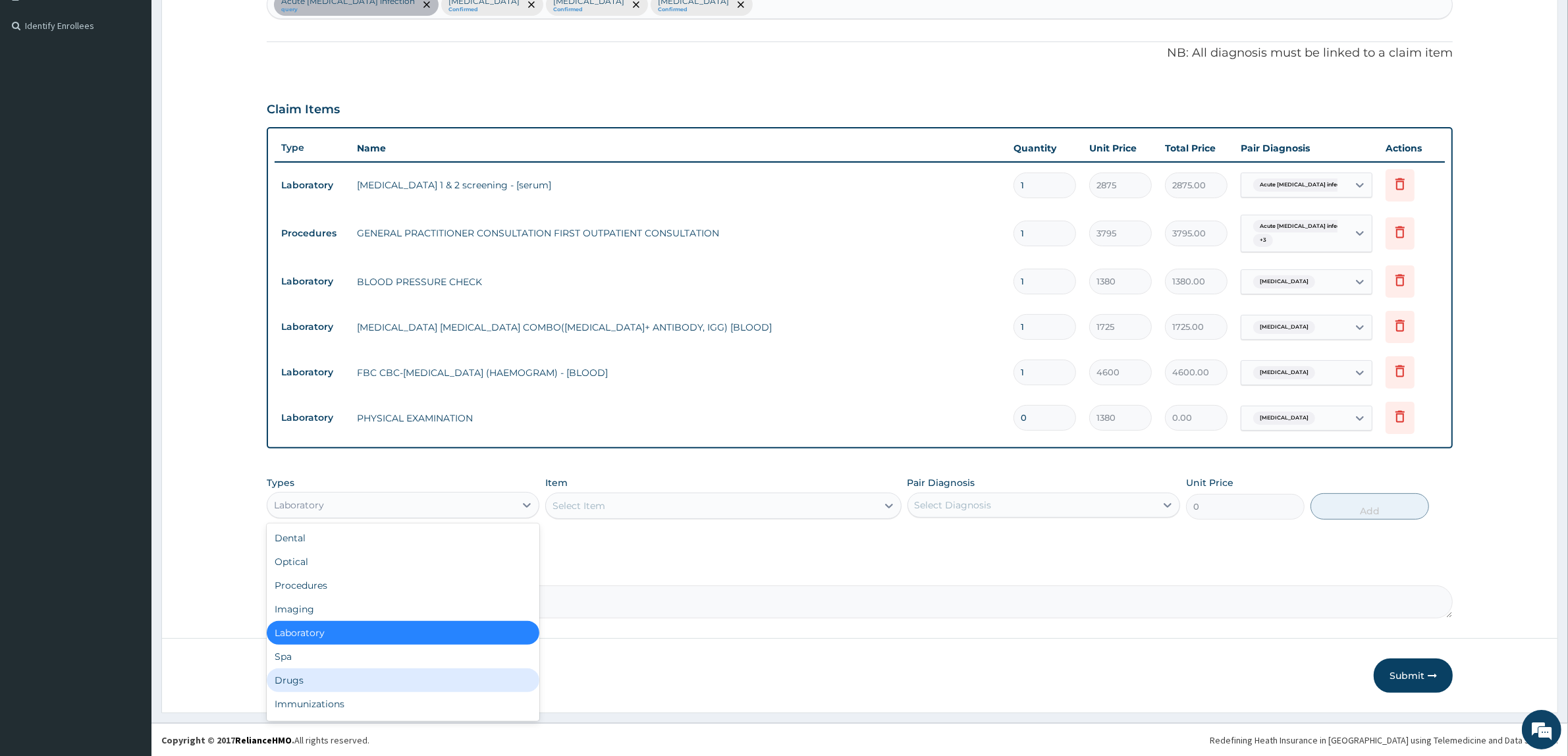
click at [363, 679] on div "Drugs" at bounding box center [403, 680] width 273 height 24
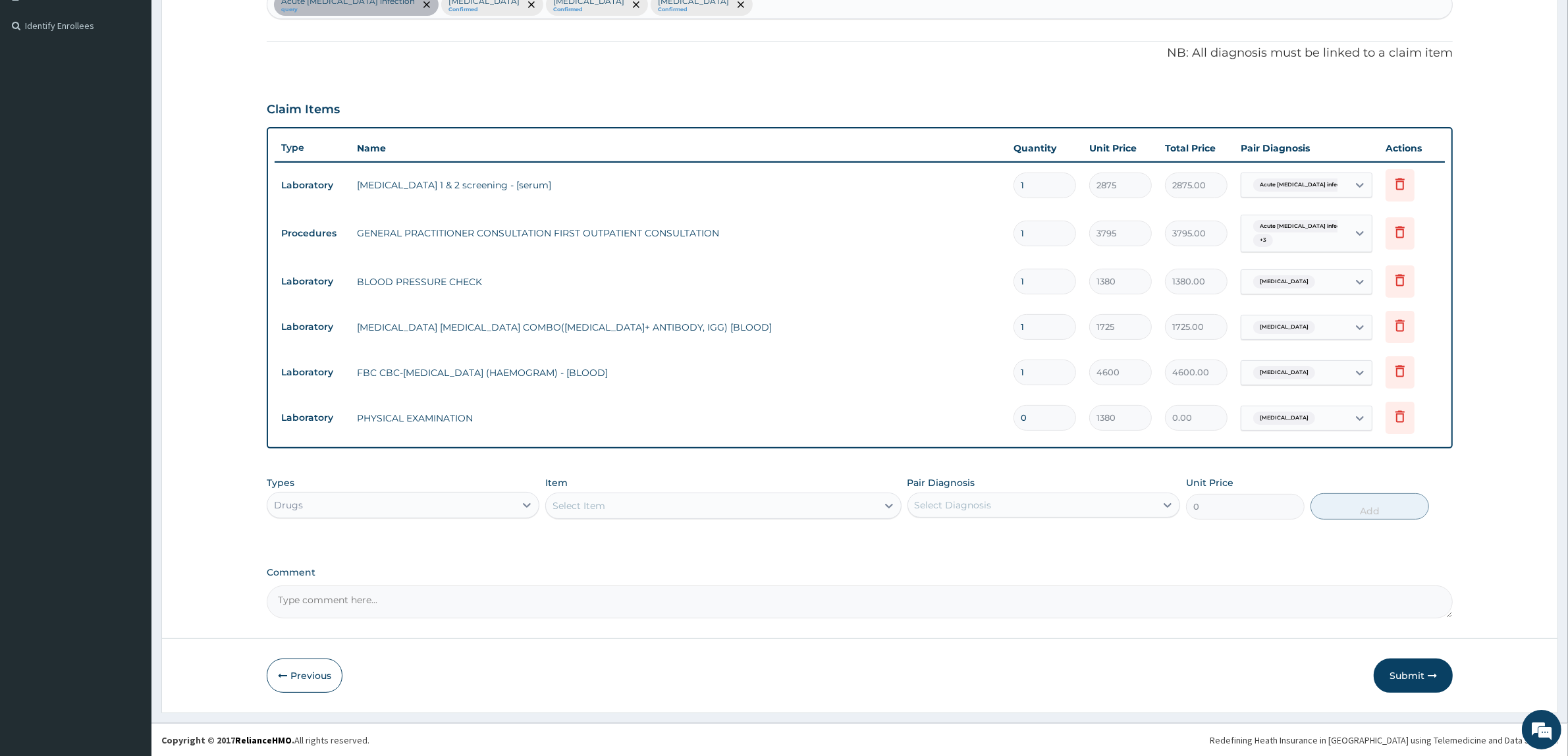
click at [1429, 557] on div "PA Code / Prescription Code PA/1F674E Encounter Date 01-08-2025 Important Notic…" at bounding box center [860, 197] width 1186 height 842
click at [684, 498] on div "Select Item" at bounding box center [711, 505] width 331 height 21
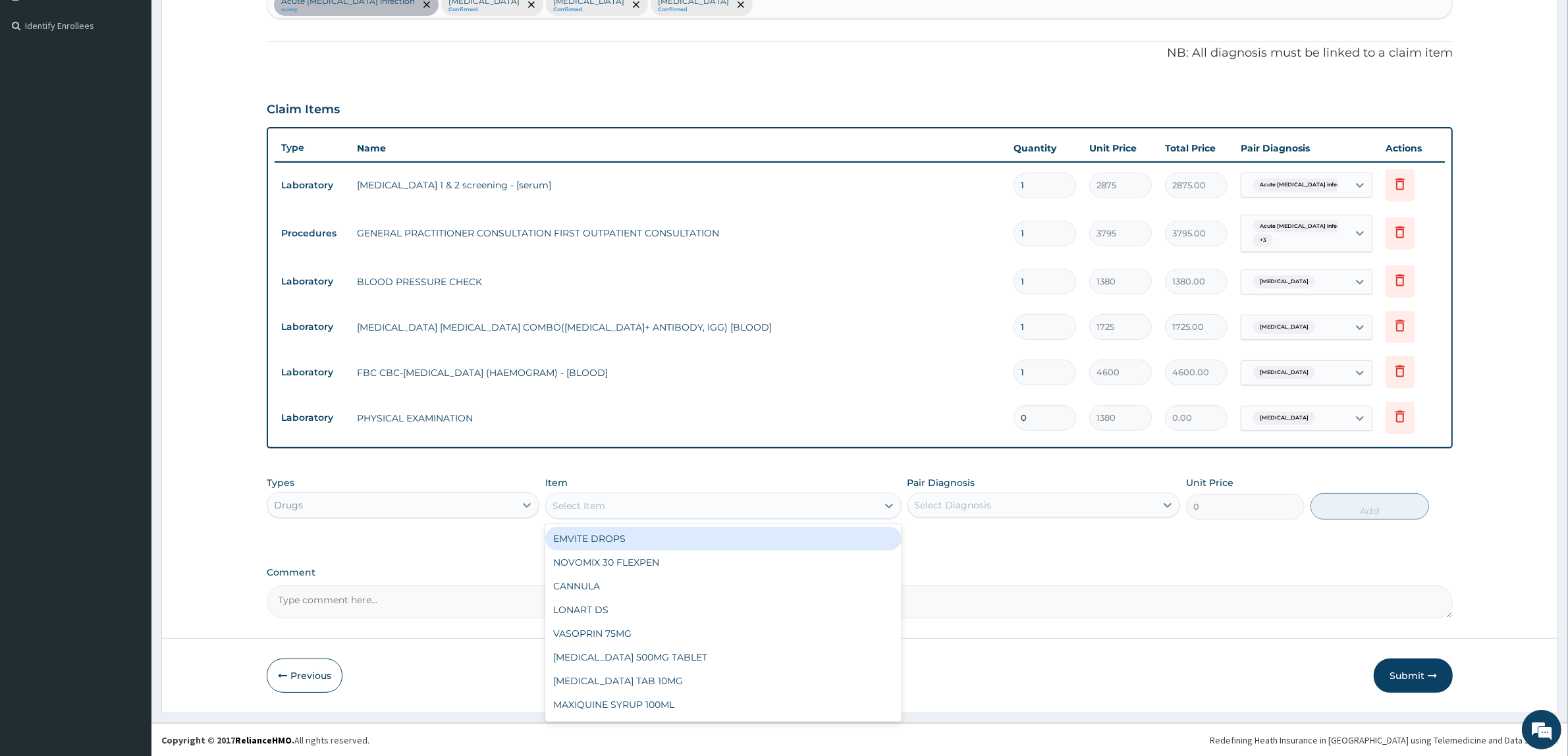
click at [626, 505] on div "Select Item" at bounding box center [711, 505] width 331 height 21
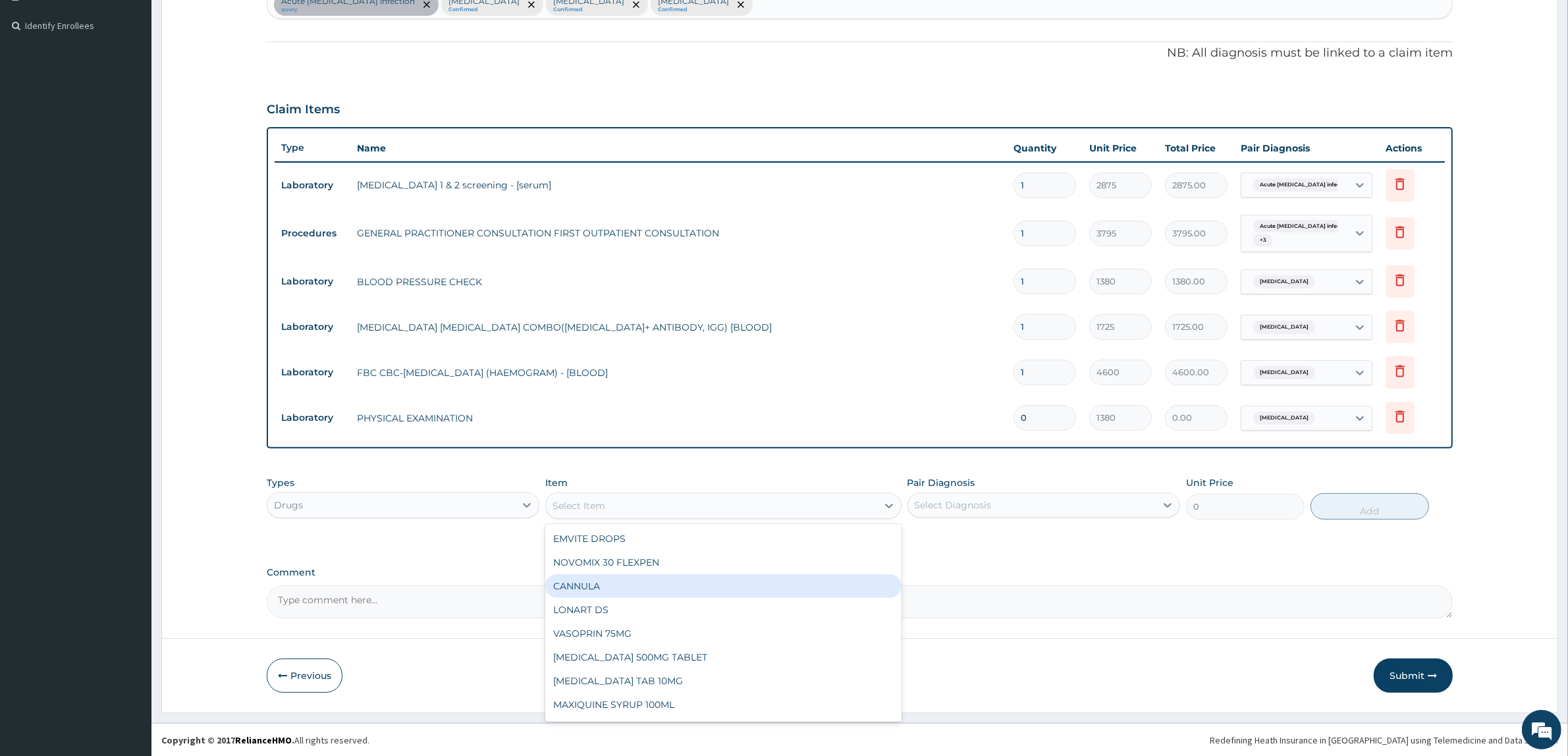
click at [630, 590] on div "CANNULA" at bounding box center [723, 586] width 356 height 24
type input "253"
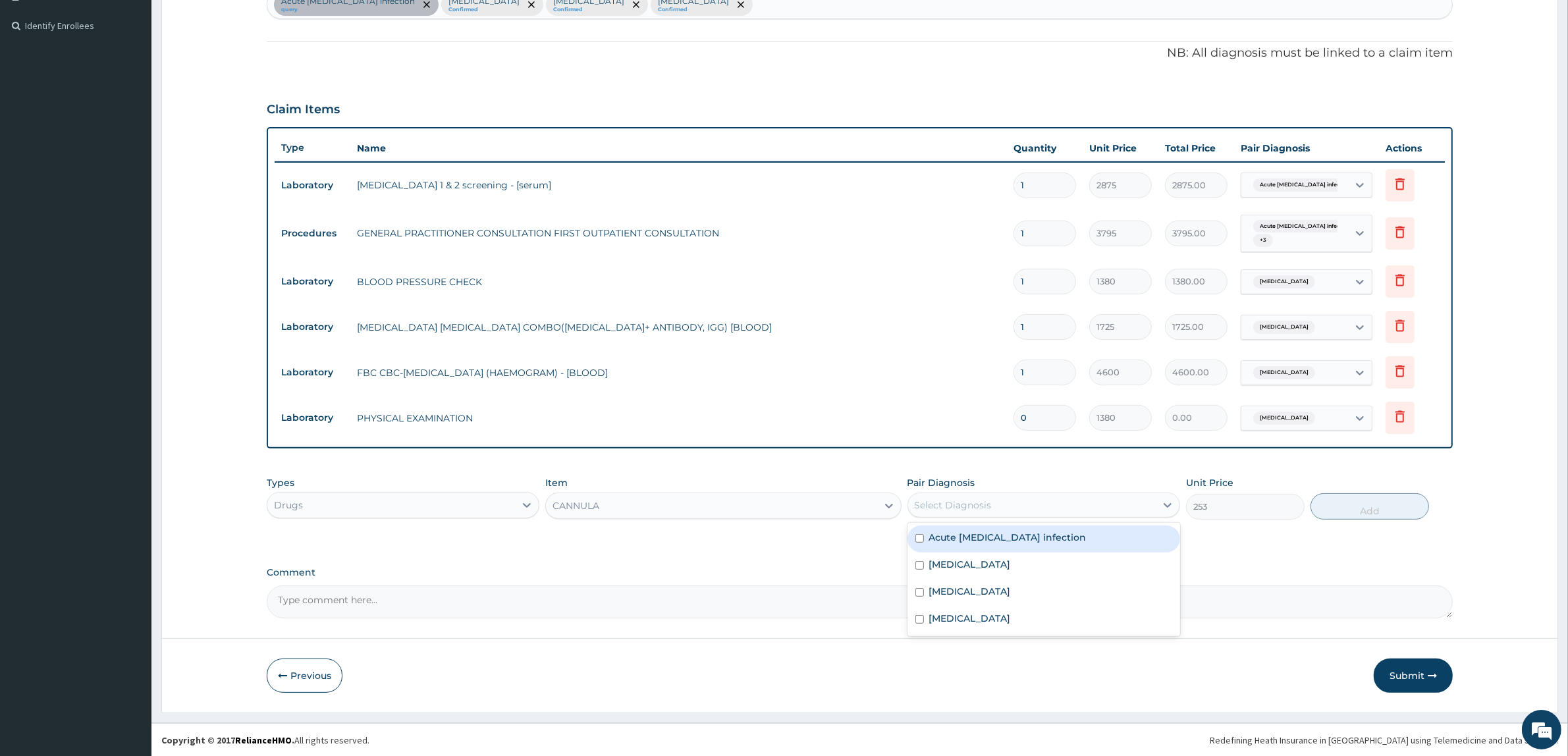
drag, startPoint x: 942, startPoint y: 509, endPoint x: 972, endPoint y: 567, distance: 65.3
click at [959, 518] on div "option Sepsis, selected. option Acute HIV infection focused, 1 of 4. 4 results …" at bounding box center [1044, 505] width 273 height 25
drag, startPoint x: 976, startPoint y: 578, endPoint x: 1077, endPoint y: 567, distance: 101.6
click at [978, 578] on div "Sepsis" at bounding box center [1044, 566] width 273 height 27
checkbox input "true"
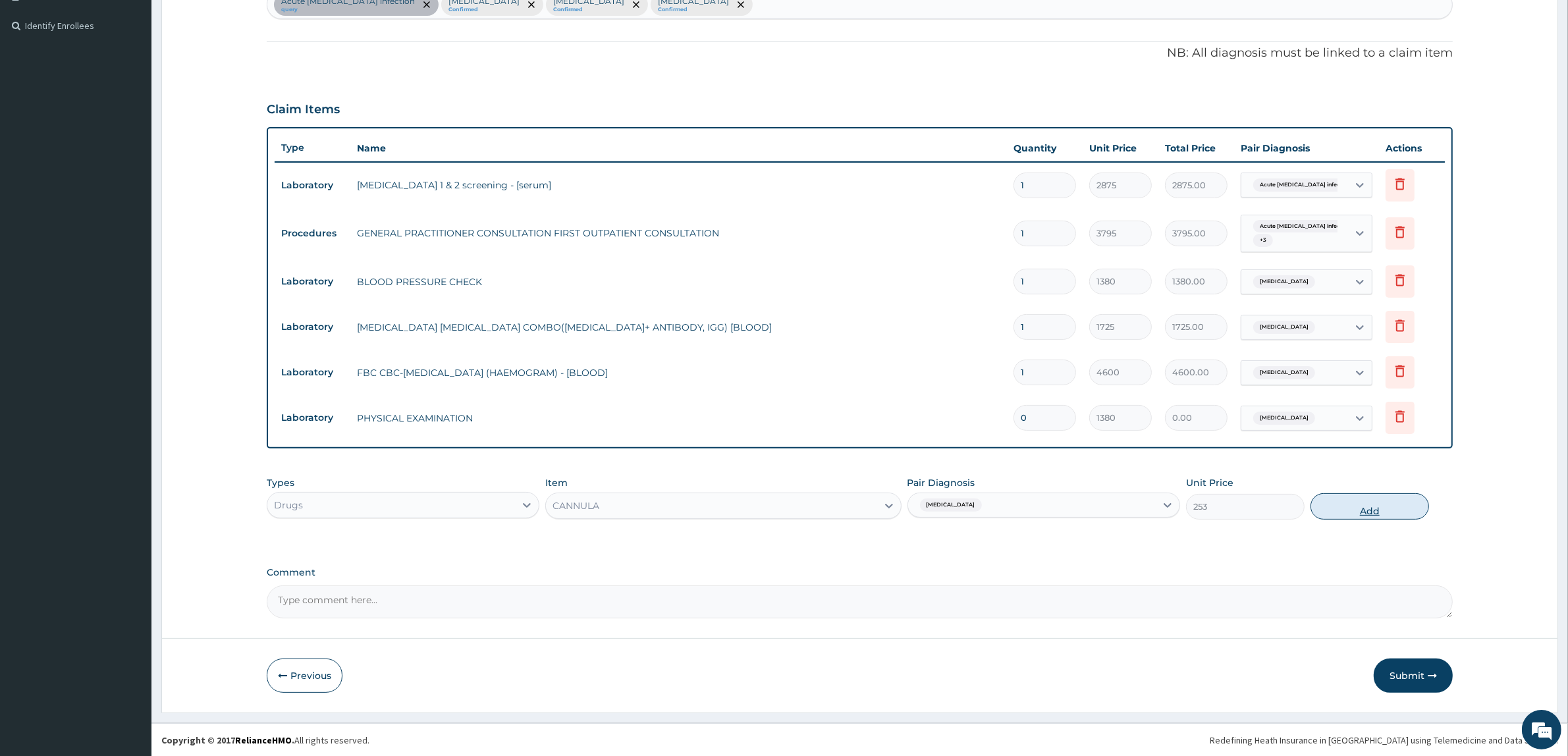
click at [1348, 514] on button "Add" at bounding box center [1370, 506] width 119 height 27
type input "0"
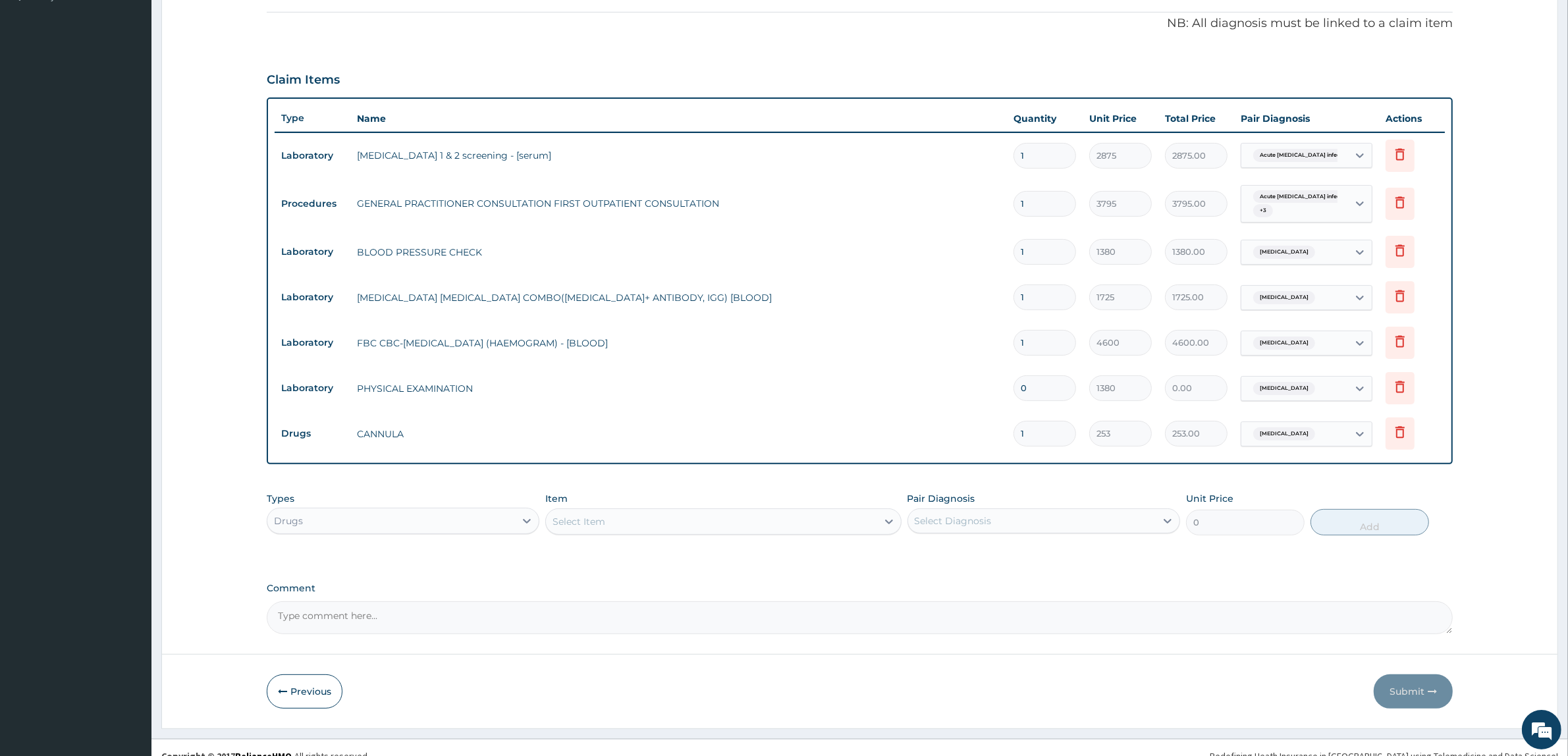
scroll to position [396, 0]
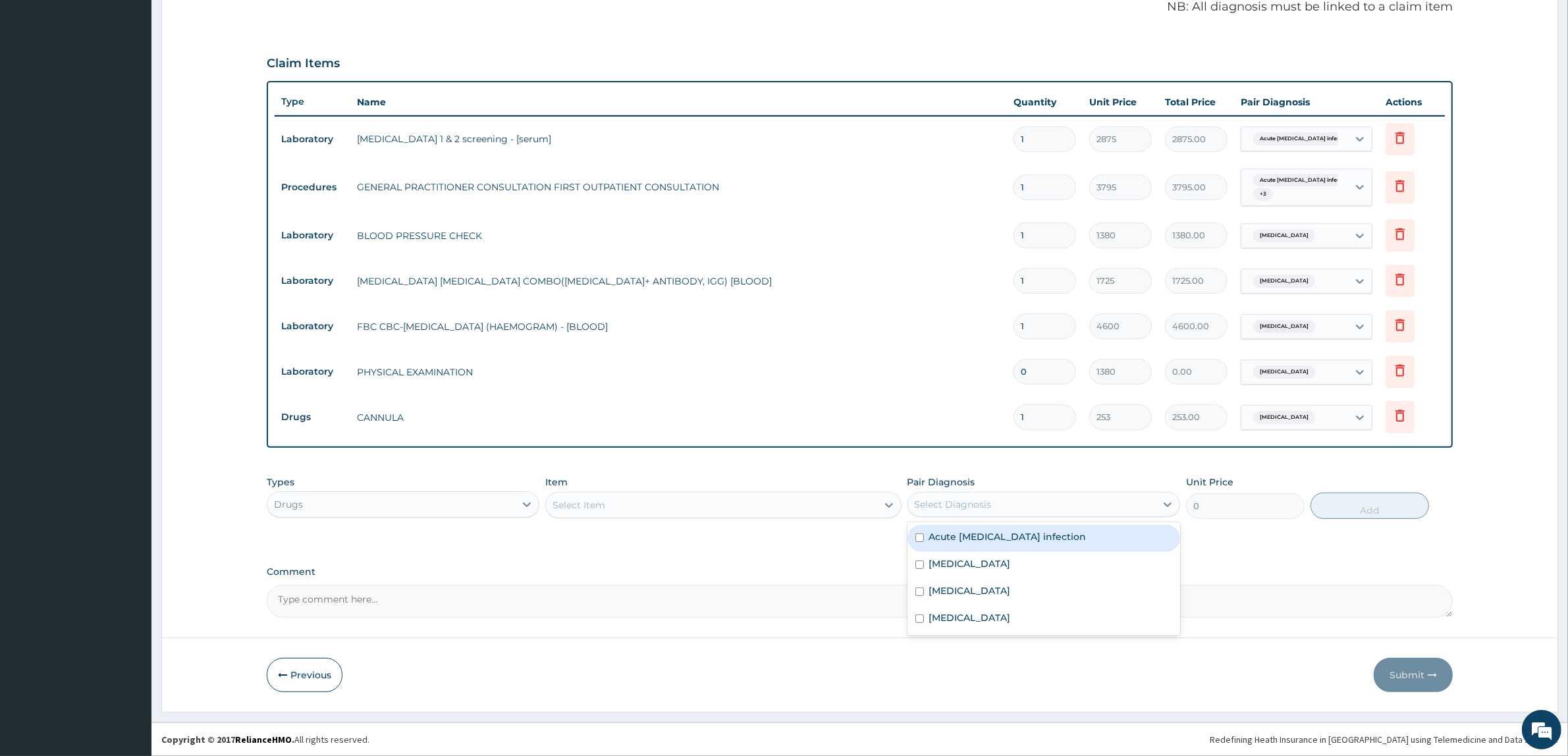
click at [943, 500] on div "Select Diagnosis" at bounding box center [953, 505] width 77 height 13
drag, startPoint x: 956, startPoint y: 567, endPoint x: 853, endPoint y: 529, distance: 109.8
click at [952, 567] on label "Sepsis" at bounding box center [970, 564] width 82 height 13
checkbox input "true"
click at [841, 507] on div "Select Item" at bounding box center [711, 505] width 331 height 21
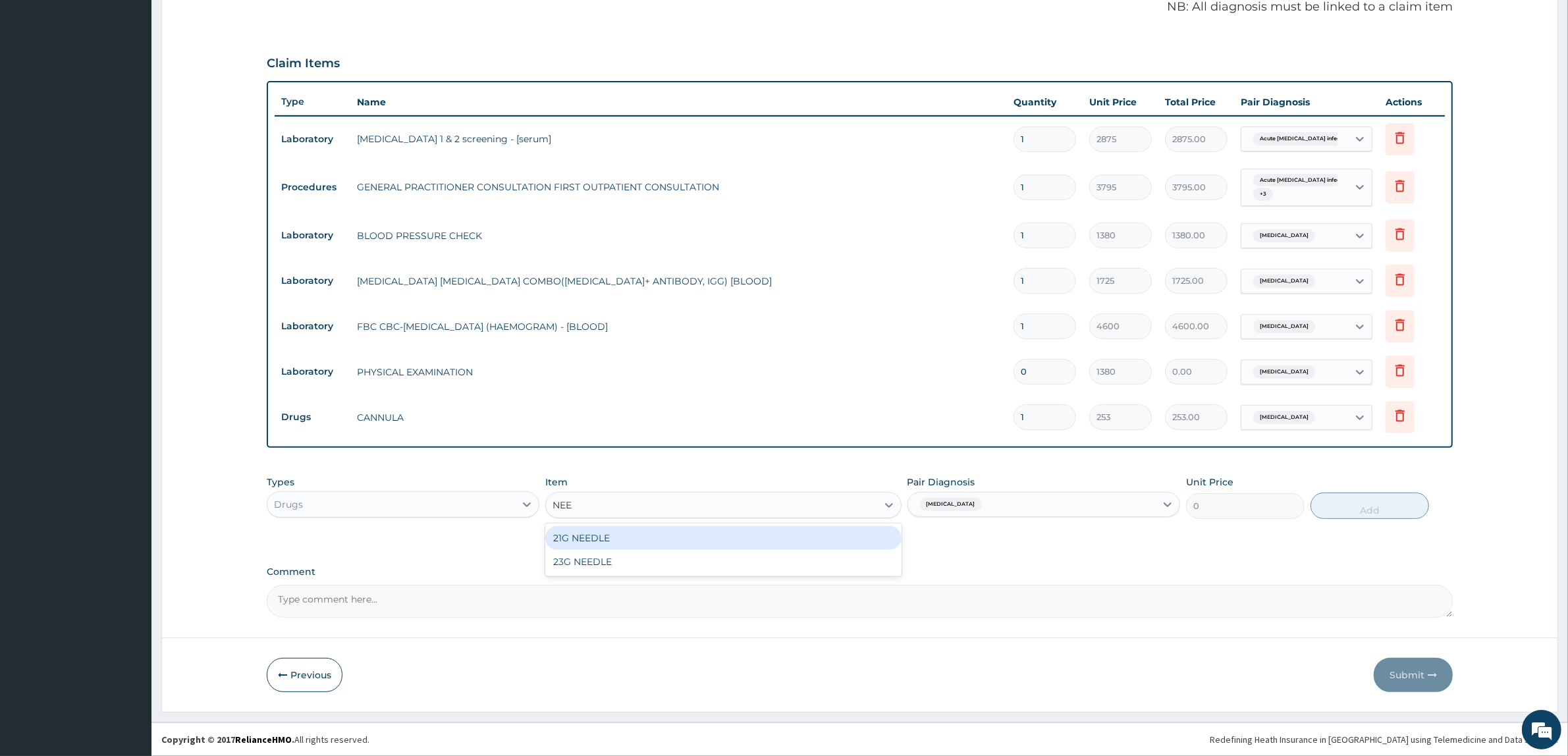
type input "NEED"
click at [707, 554] on div "23G NEEDLE" at bounding box center [723, 561] width 356 height 24
click at [1337, 511] on button "Add" at bounding box center [1370, 506] width 119 height 27
type input "0"
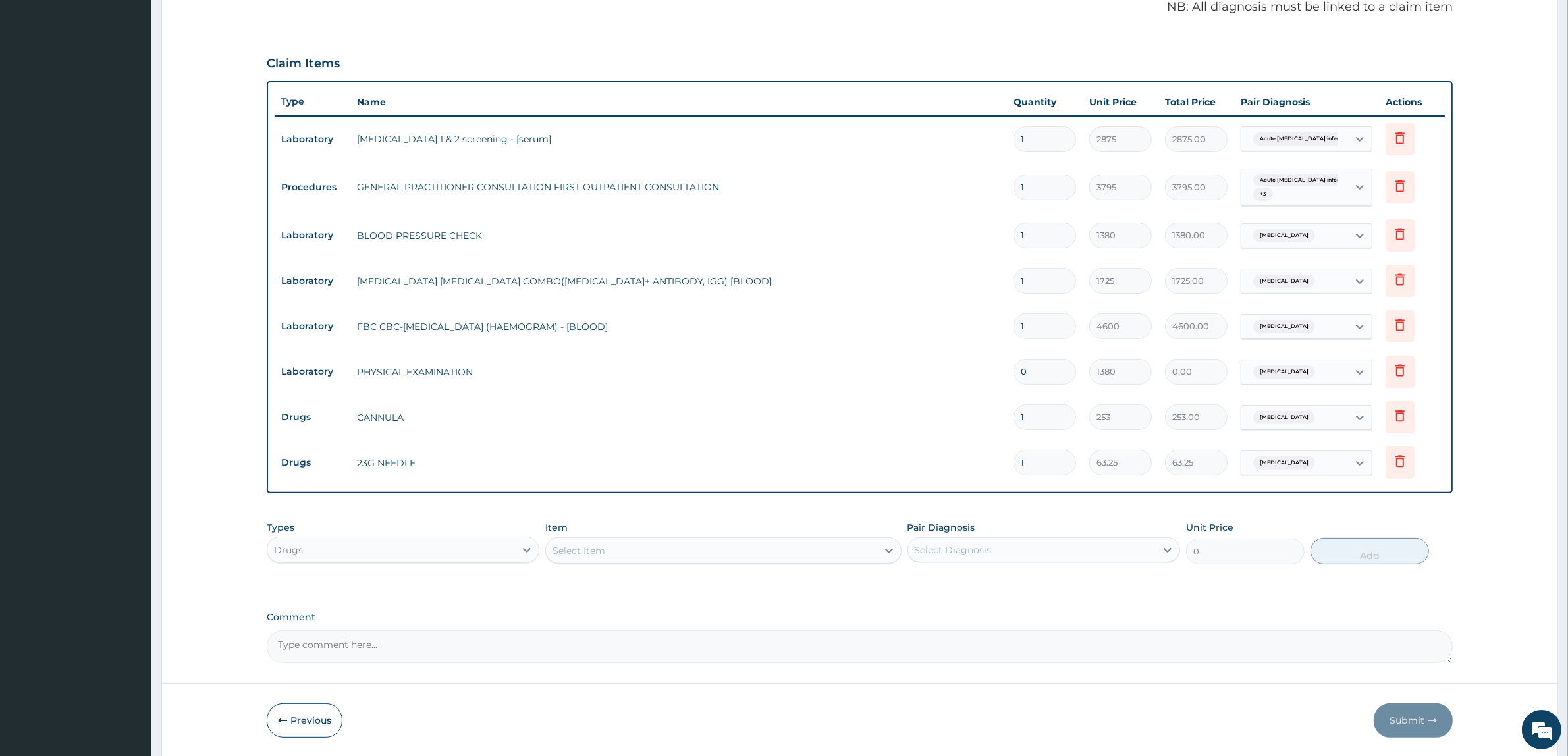
type input "0.00"
type input "3"
type input "189.75"
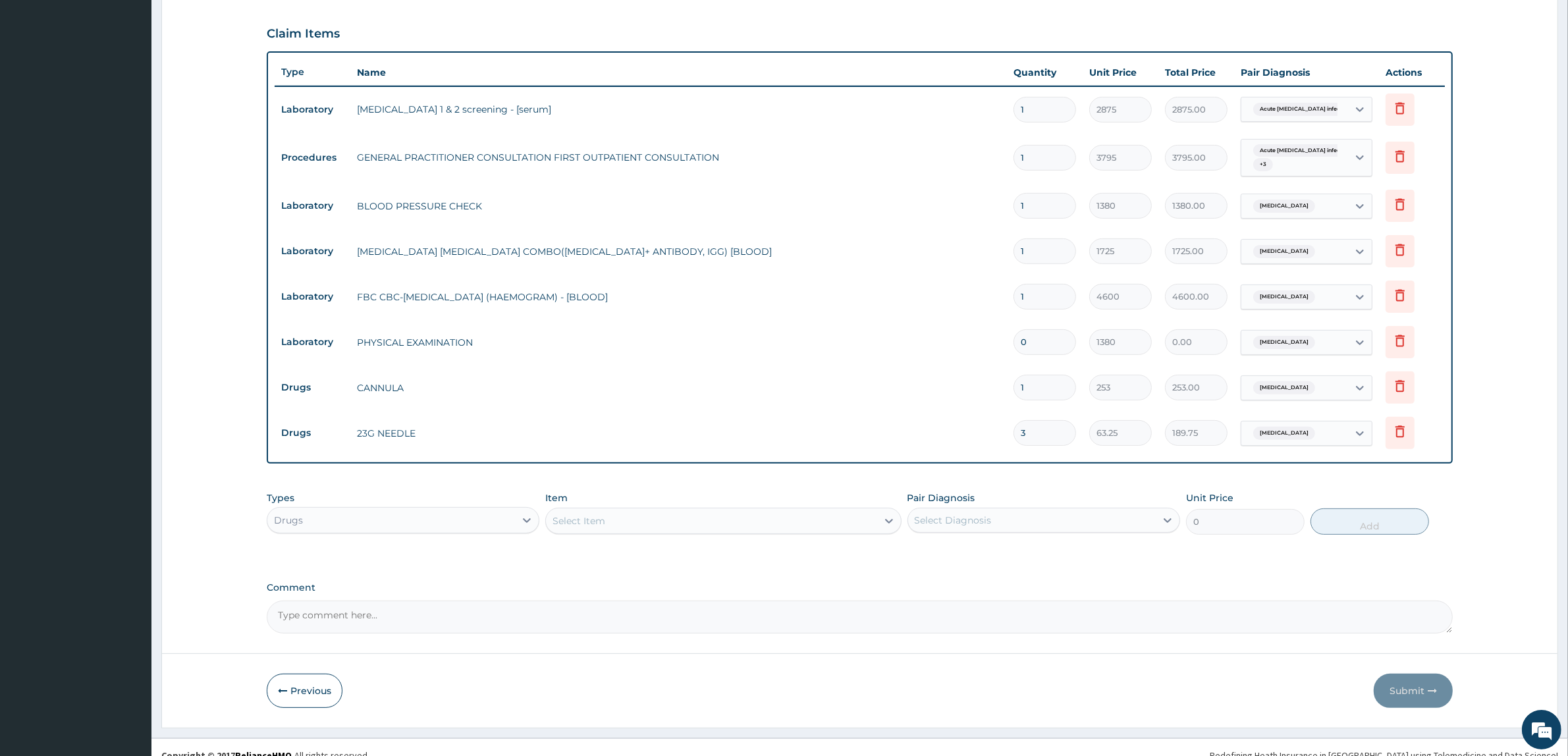
scroll to position [441, 0]
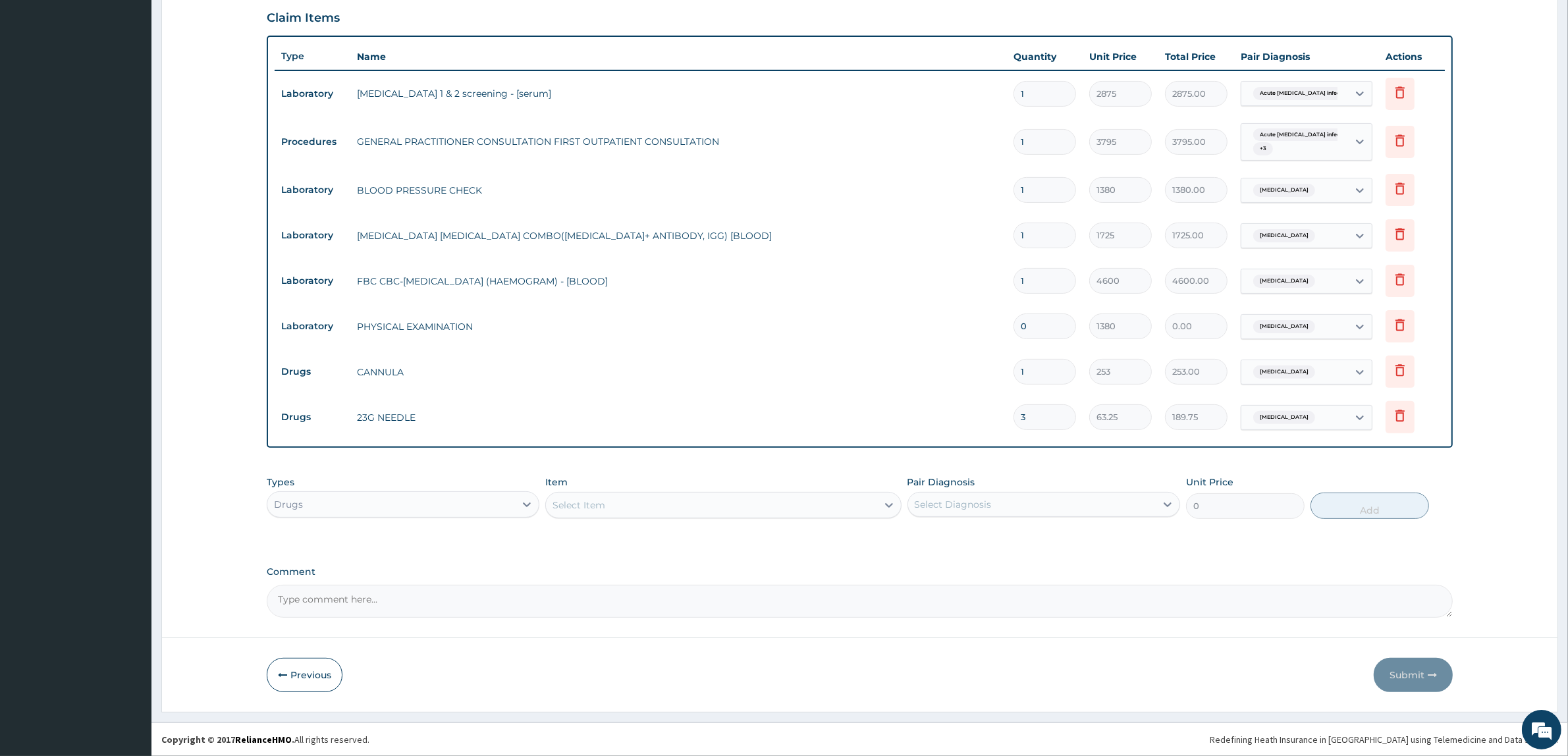
type input "3"
click at [1057, 375] on input "1" at bounding box center [1045, 371] width 63 height 26
type input "0.00"
type input "2"
type input "506.00"
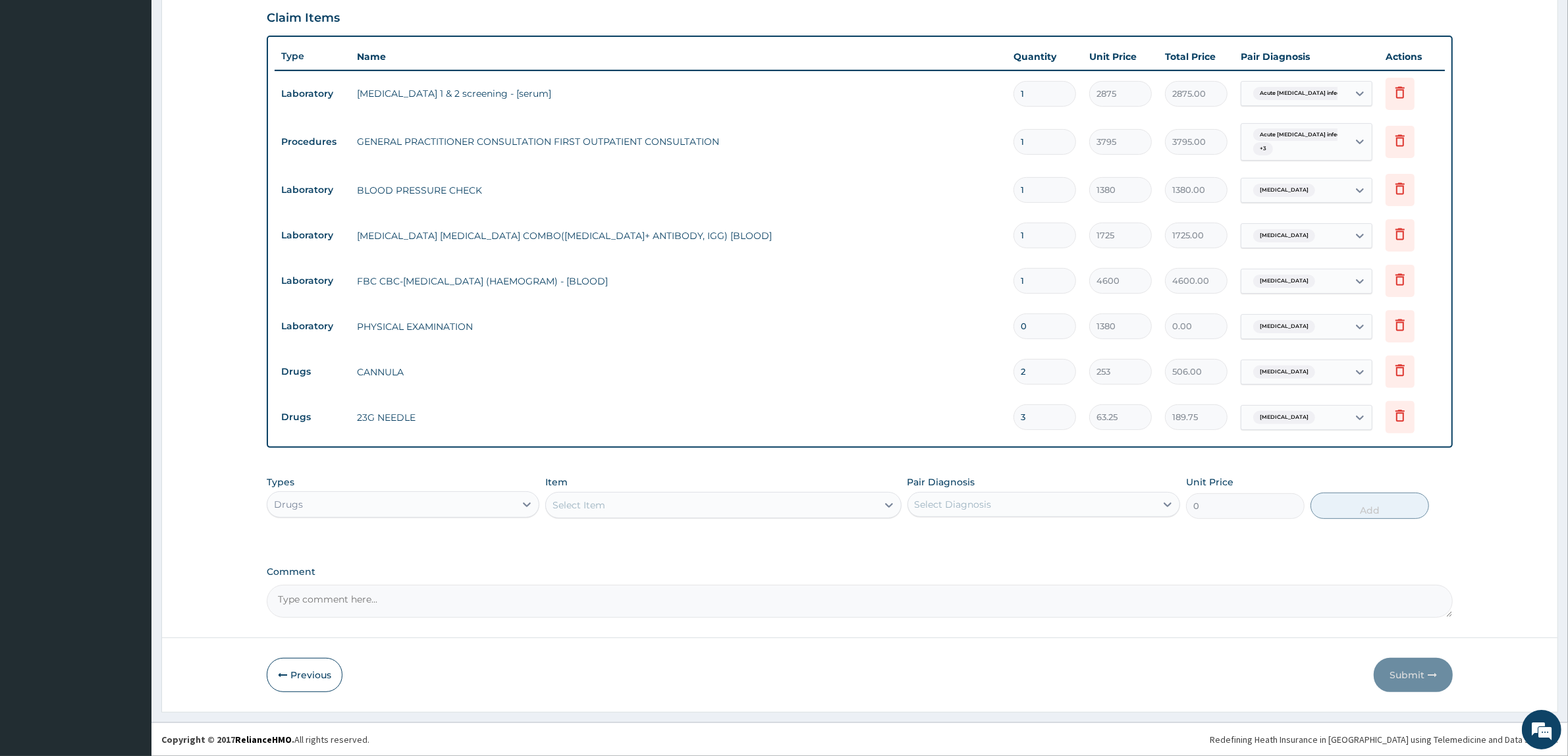
type input "2"
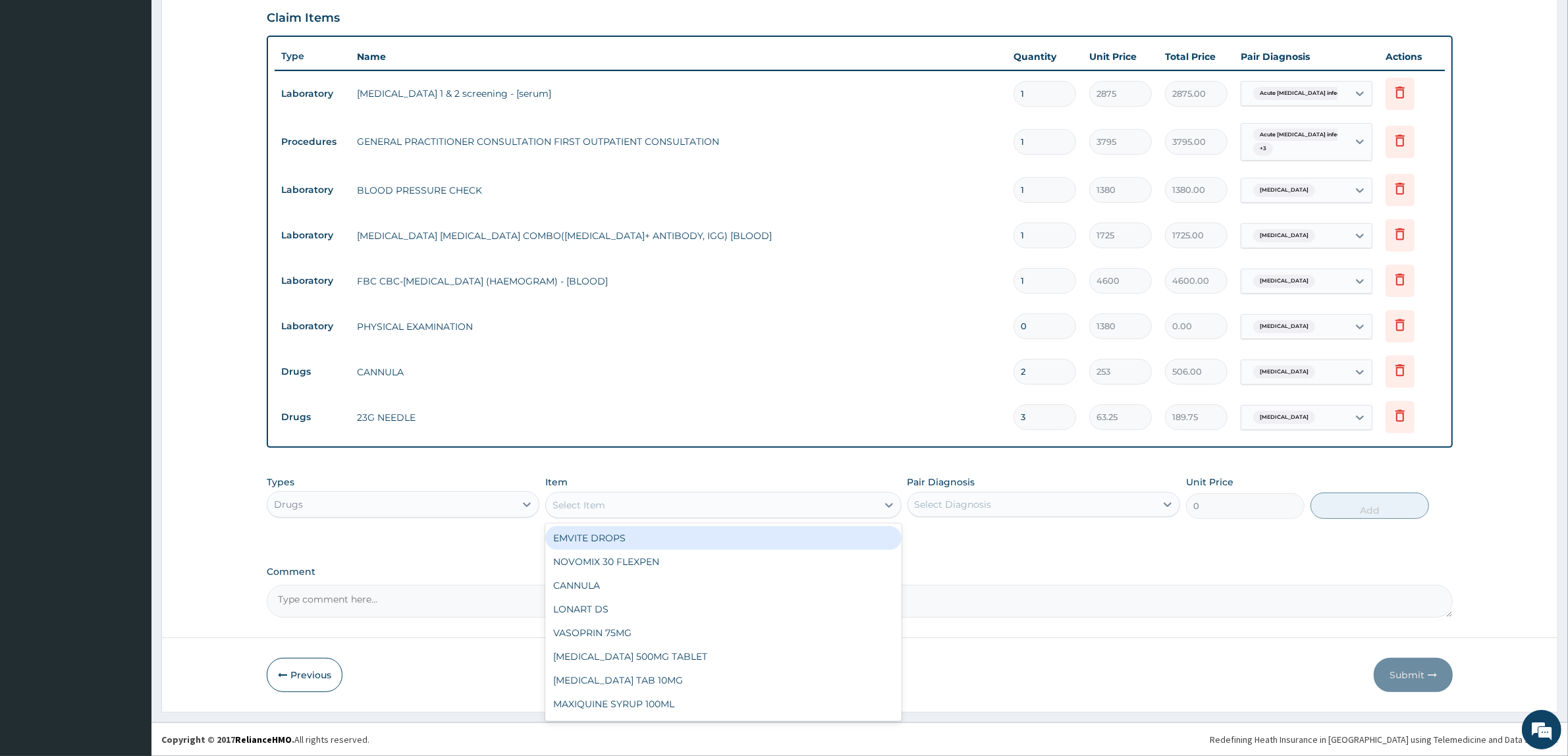
click at [732, 507] on div "Select Item" at bounding box center [711, 505] width 331 height 21
type input "PARAC"
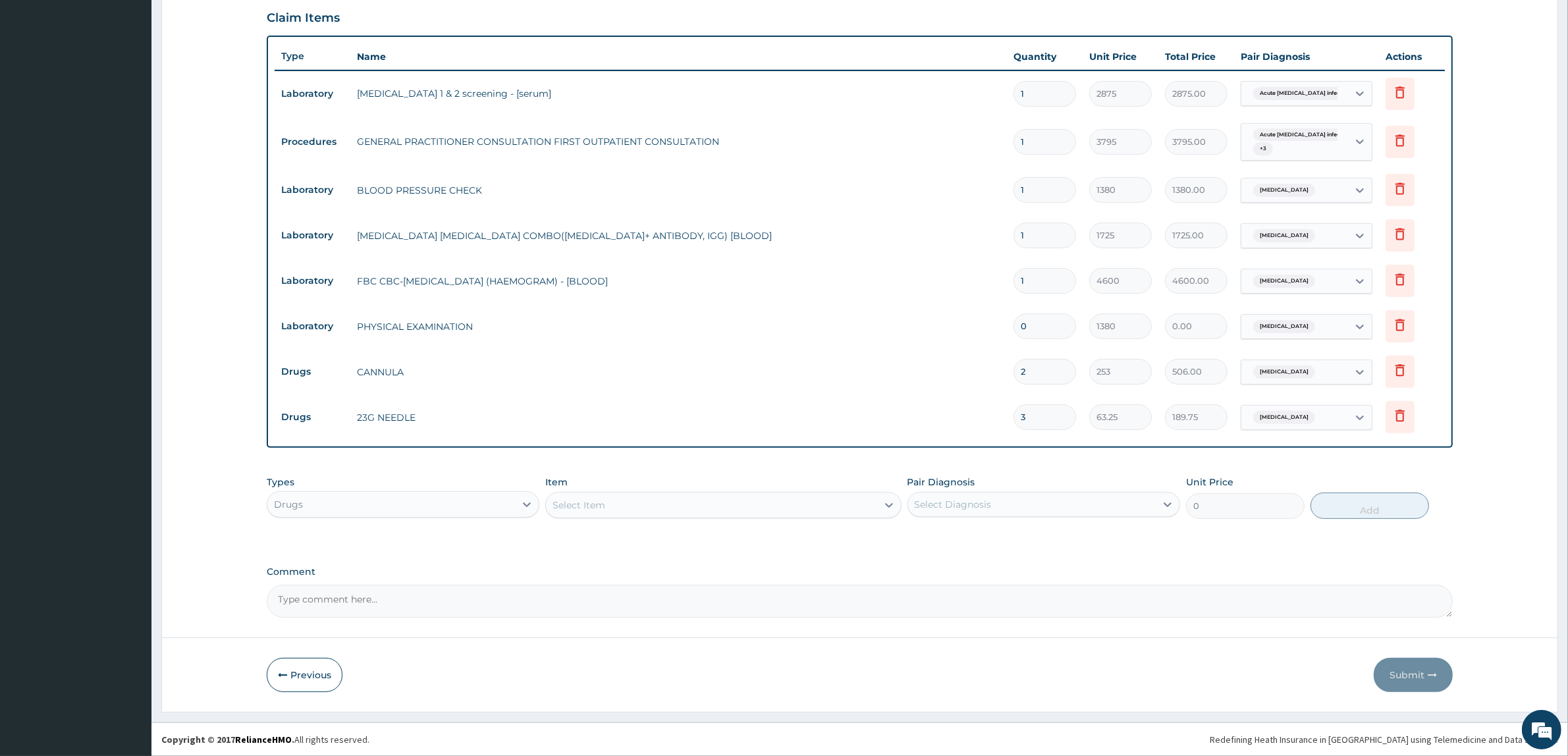
click at [1192, 571] on label "Comment" at bounding box center [860, 572] width 1186 height 11
click at [1192, 585] on textarea "Comment" at bounding box center [860, 601] width 1186 height 33
click at [1193, 570] on label "Comment" at bounding box center [860, 572] width 1186 height 11
click at [1193, 585] on textarea "Comment" at bounding box center [860, 601] width 1186 height 33
click at [788, 494] on div "Select Item" at bounding box center [711, 505] width 331 height 21
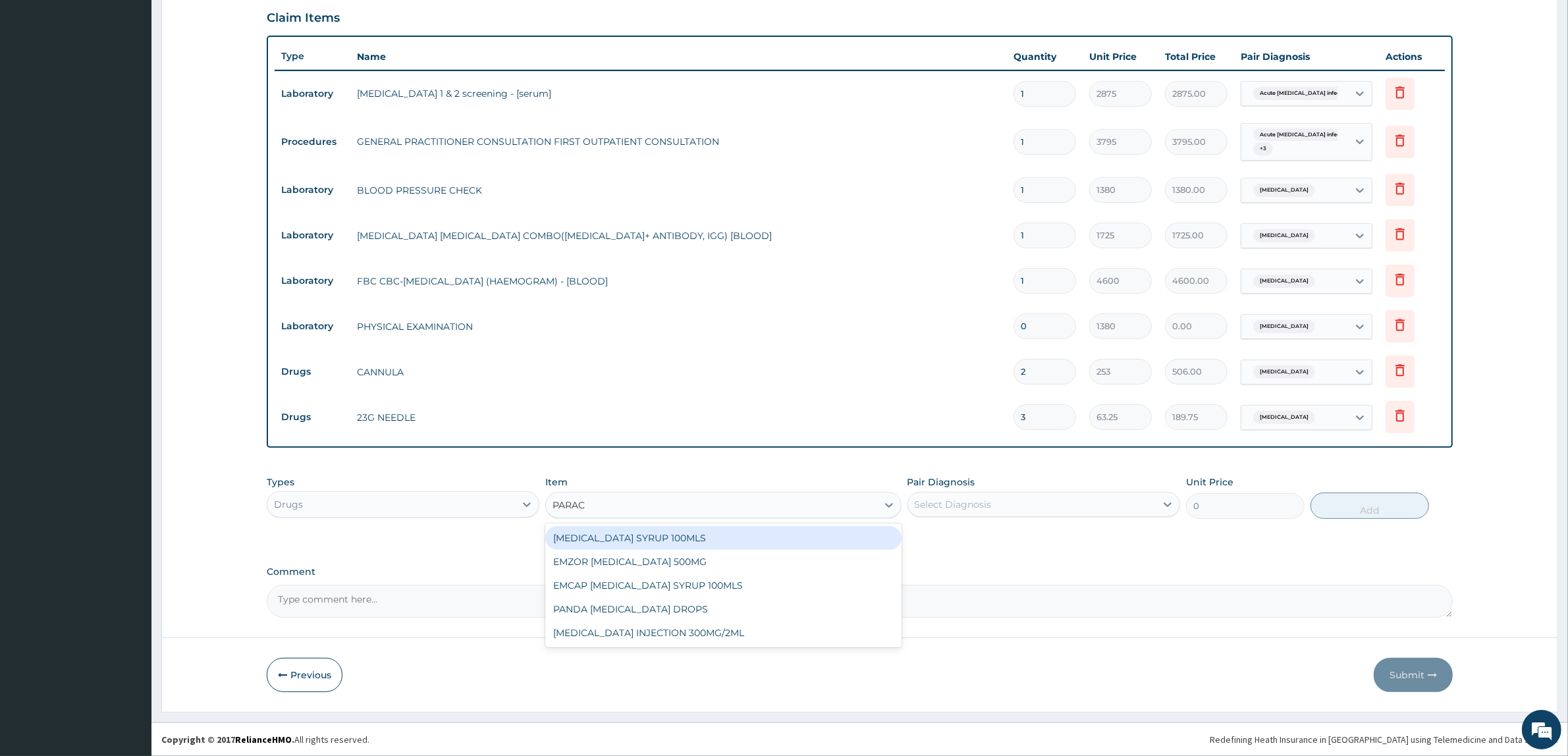
type input "PARACE"
click at [735, 567] on div "EMZOR PARACETAMOL 500MG" at bounding box center [723, 561] width 356 height 24
type input "25.3"
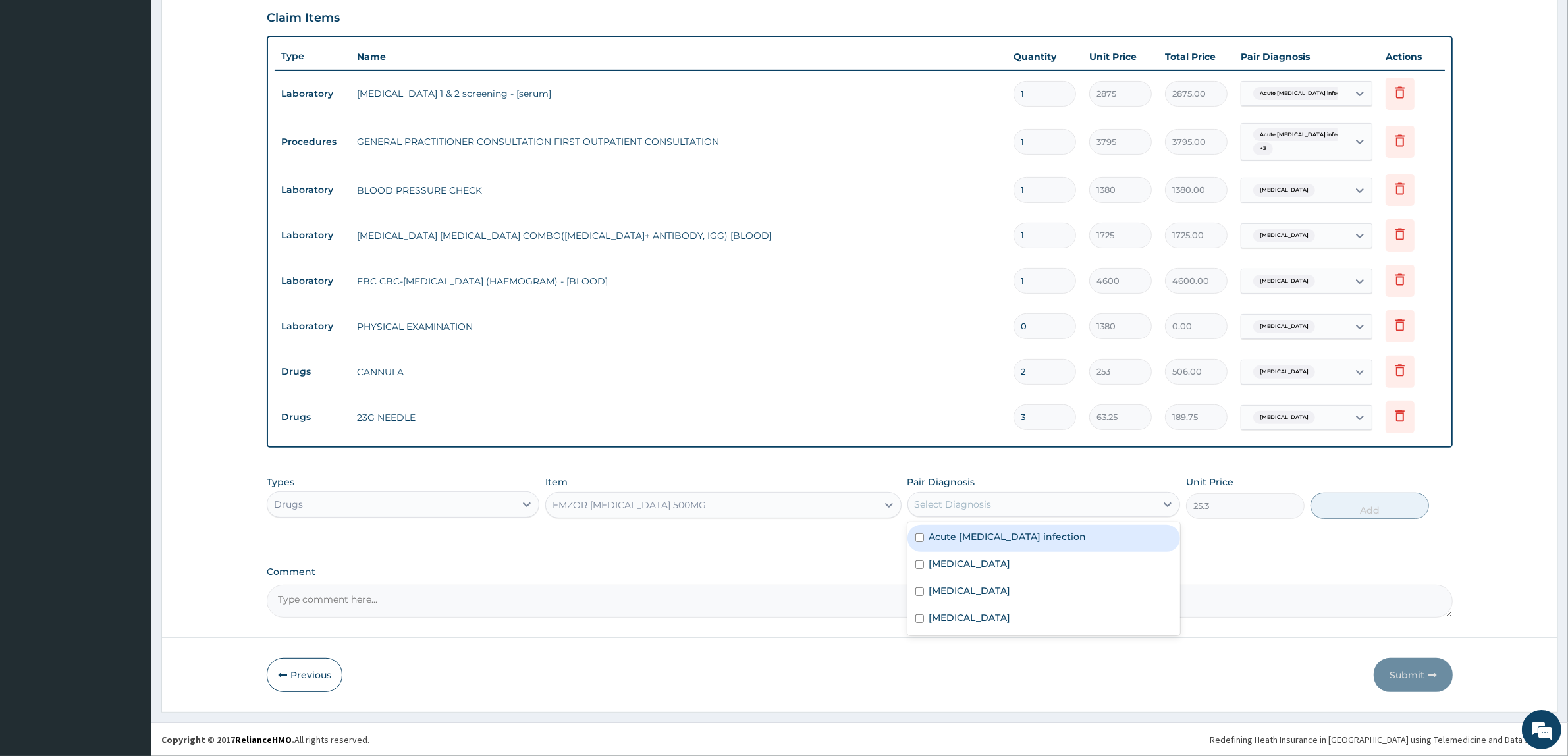
click at [973, 498] on div "Select Diagnosis" at bounding box center [953, 505] width 77 height 13
click at [962, 572] on div "Sepsis" at bounding box center [1044, 565] width 273 height 27
checkbox input "true"
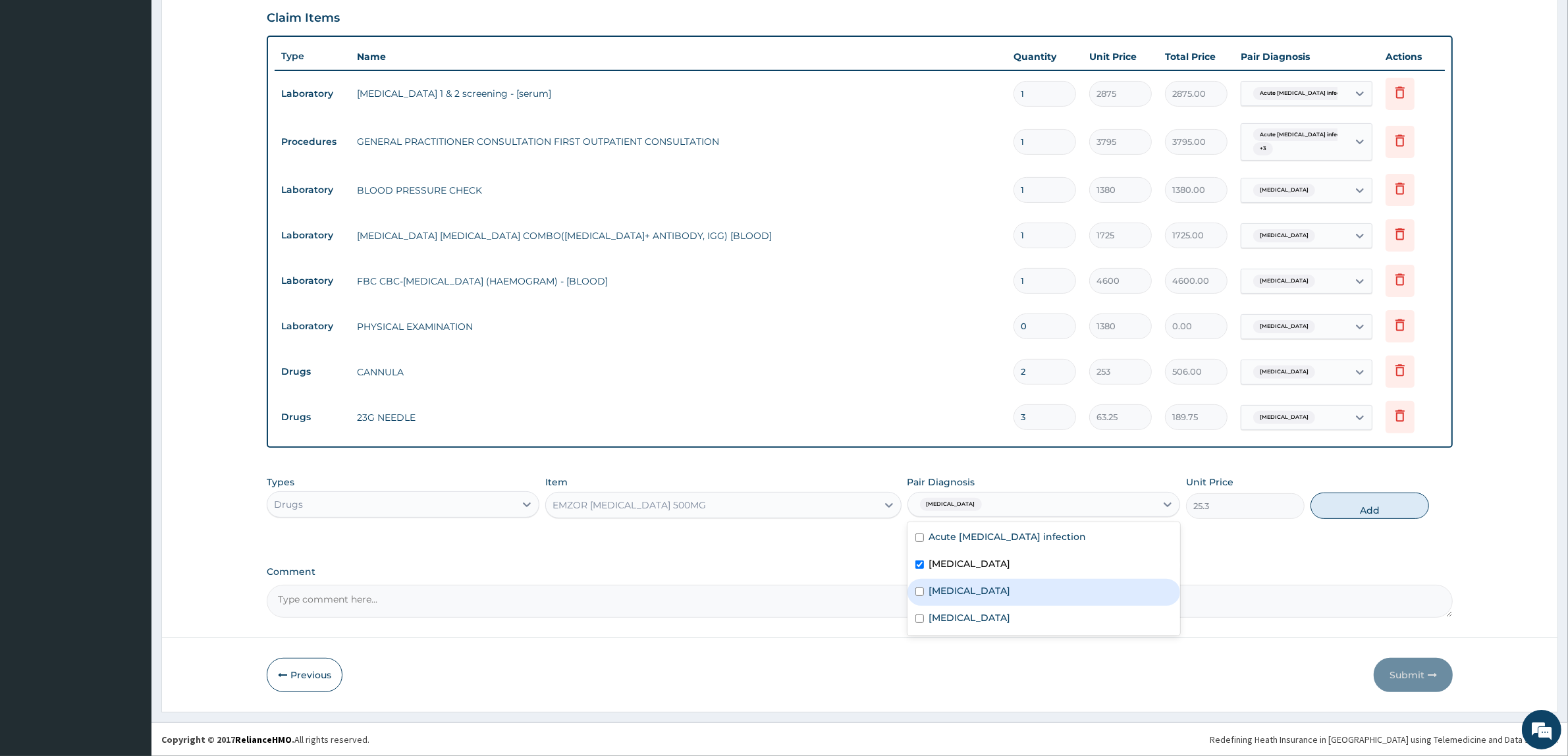
click at [971, 593] on div "Malaria" at bounding box center [1044, 592] width 273 height 27
checkbox input "true"
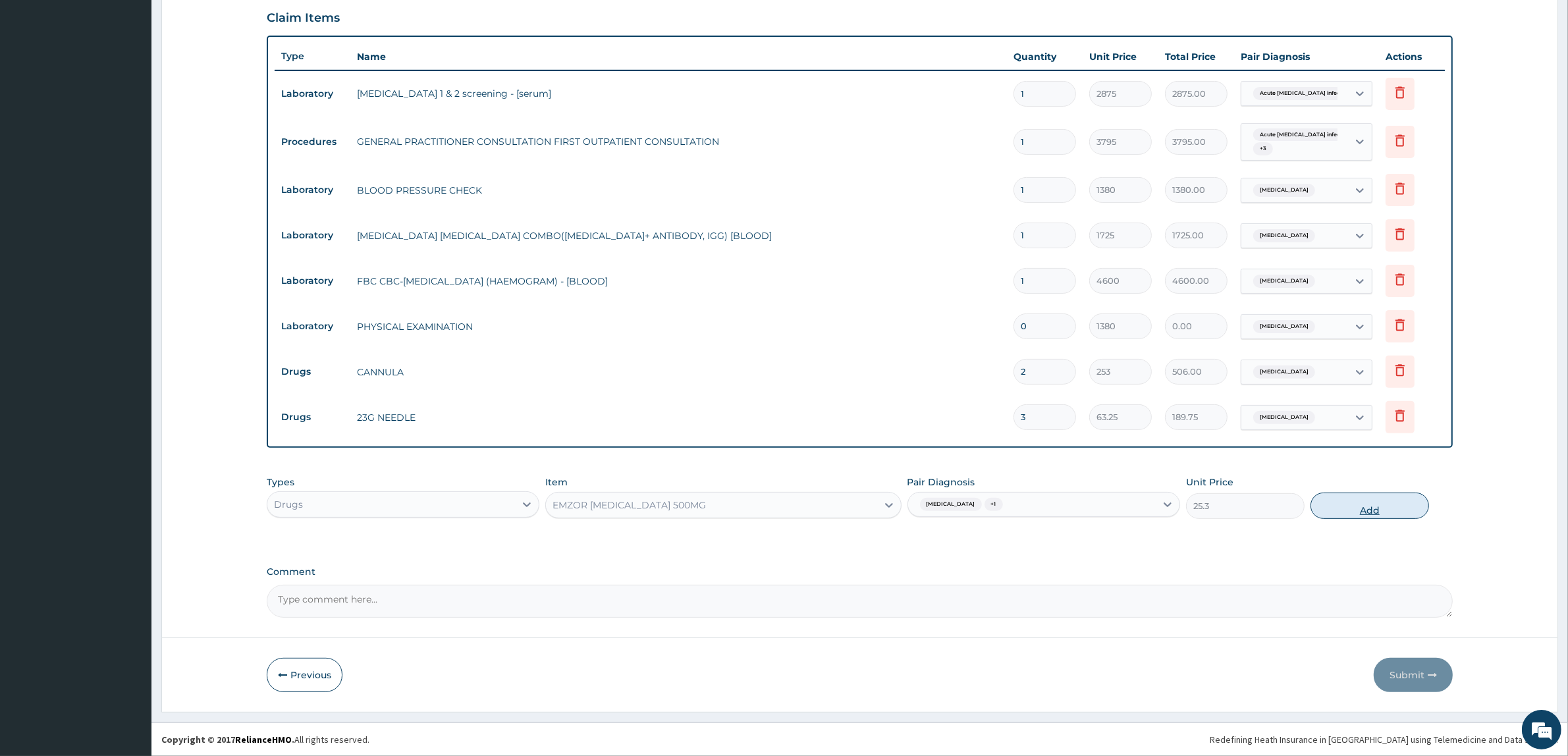
click at [1364, 511] on button "Add" at bounding box center [1370, 506] width 119 height 27
type input "0"
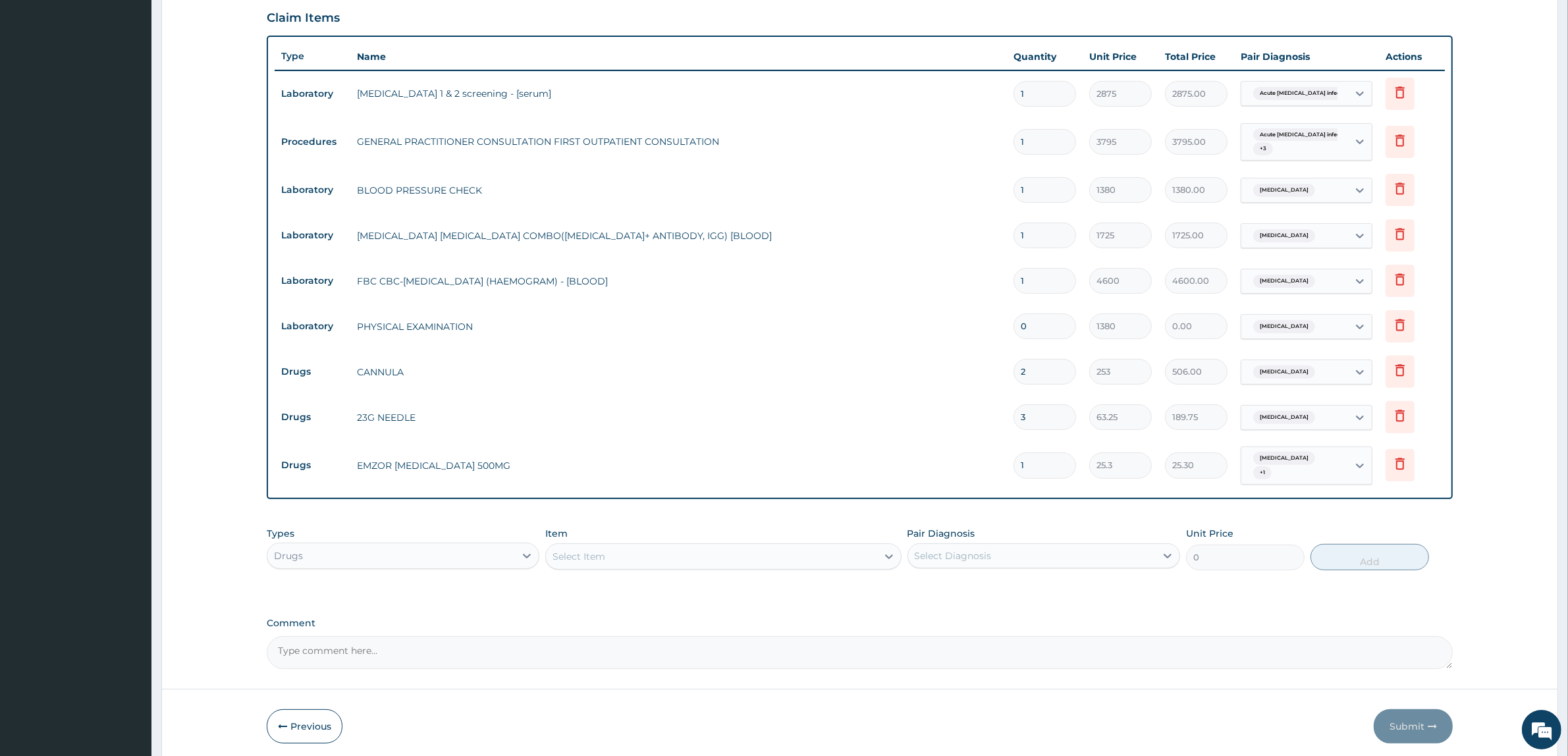
type input "18"
type input "455.40"
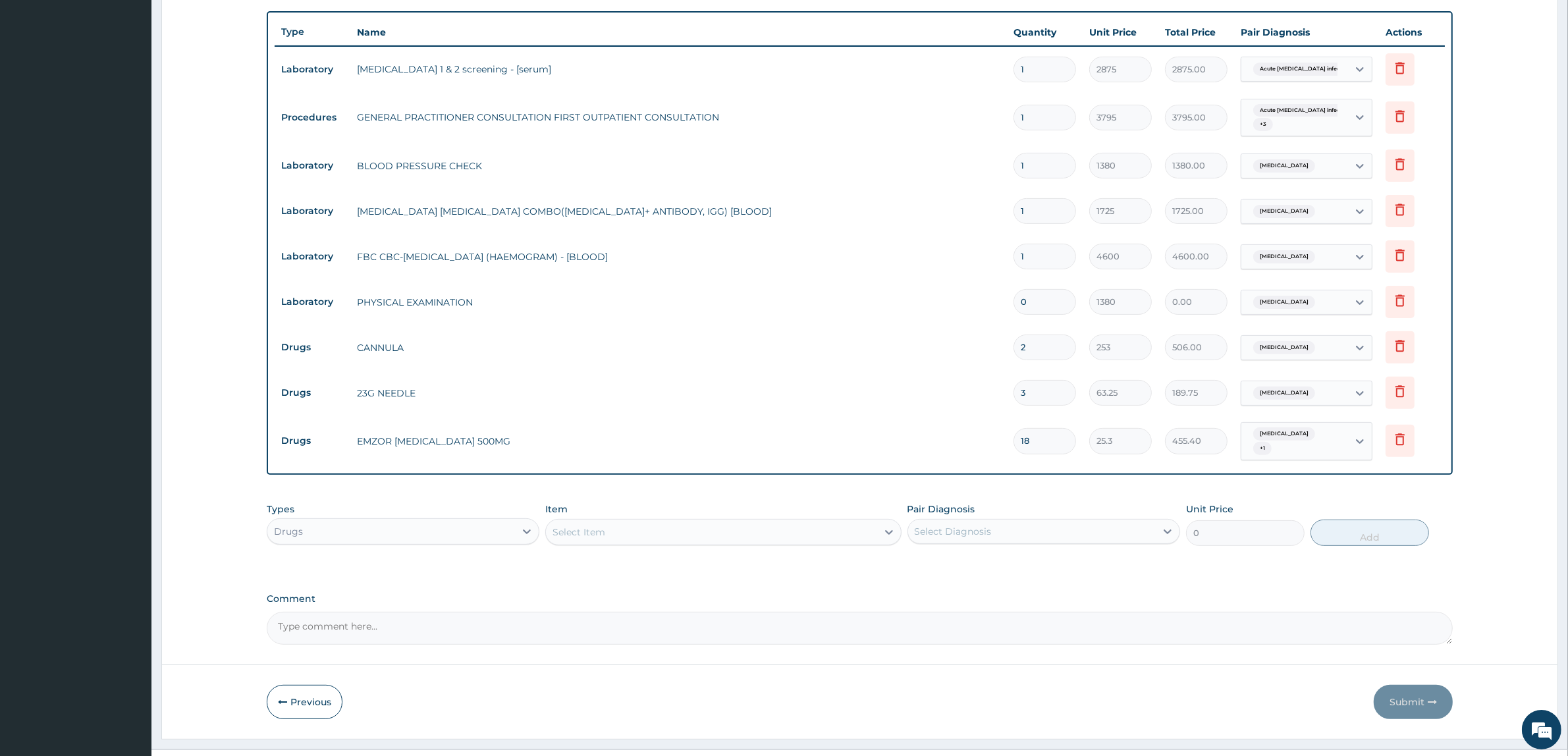
scroll to position [486, 0]
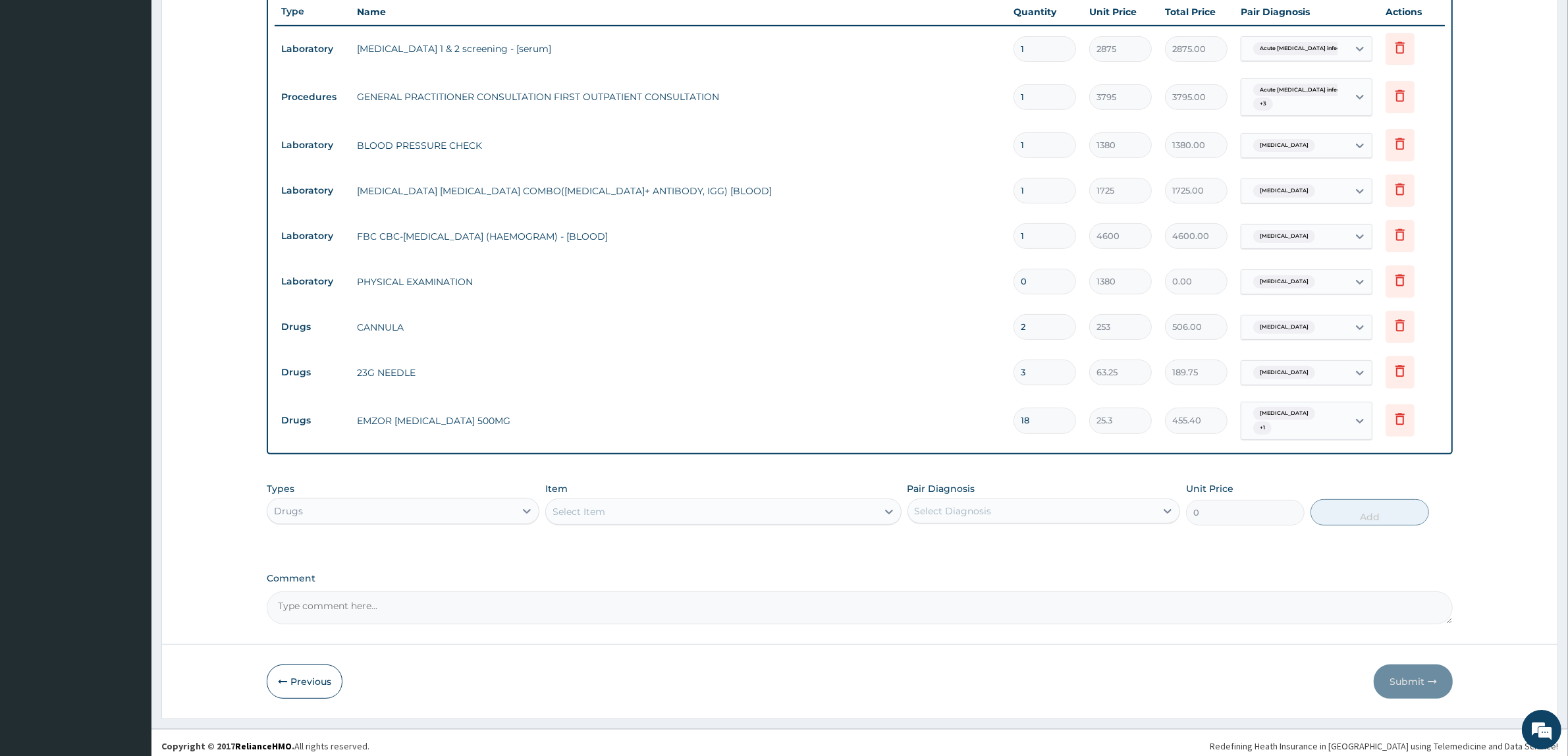
type input "18"
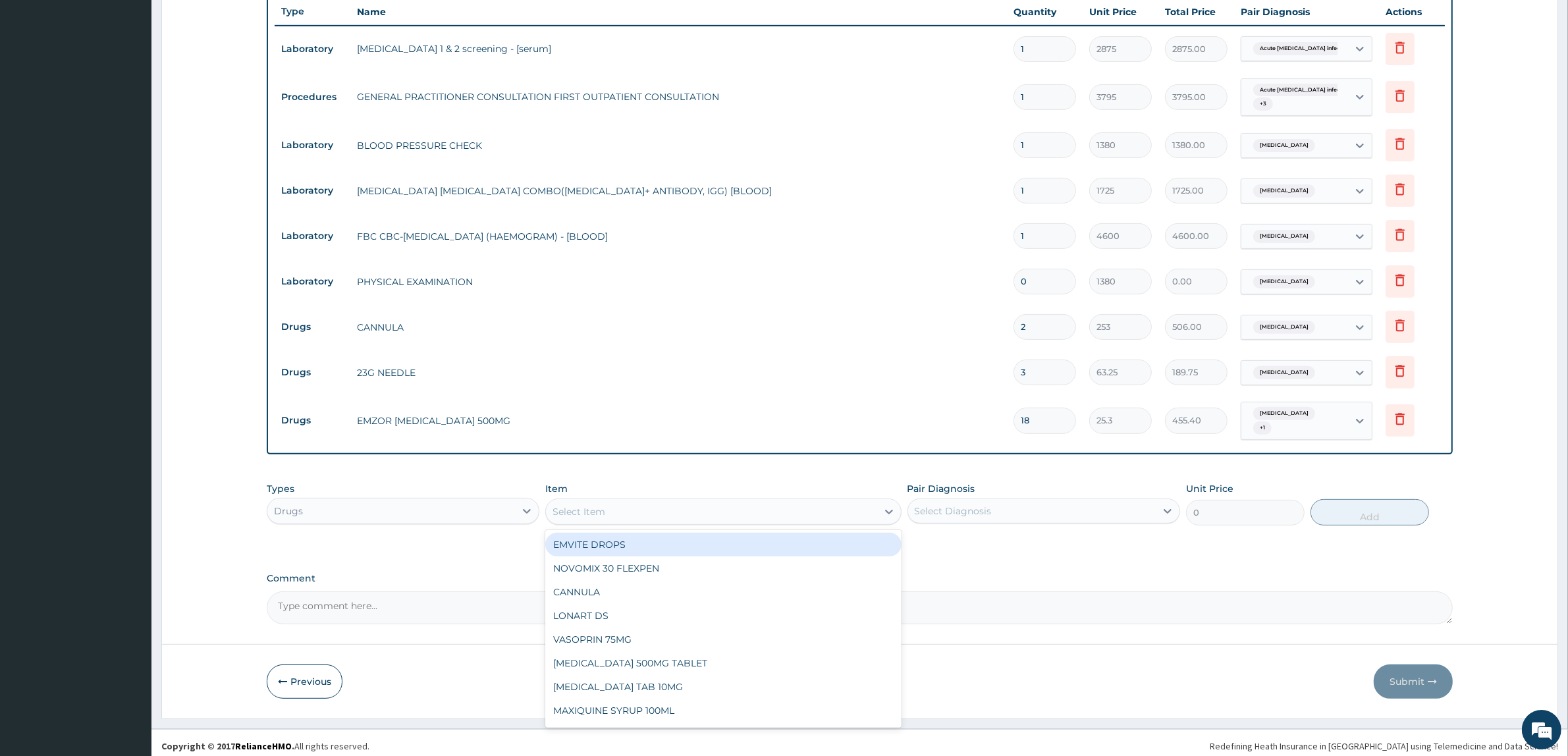
click at [843, 503] on div "Select Item" at bounding box center [711, 511] width 331 height 21
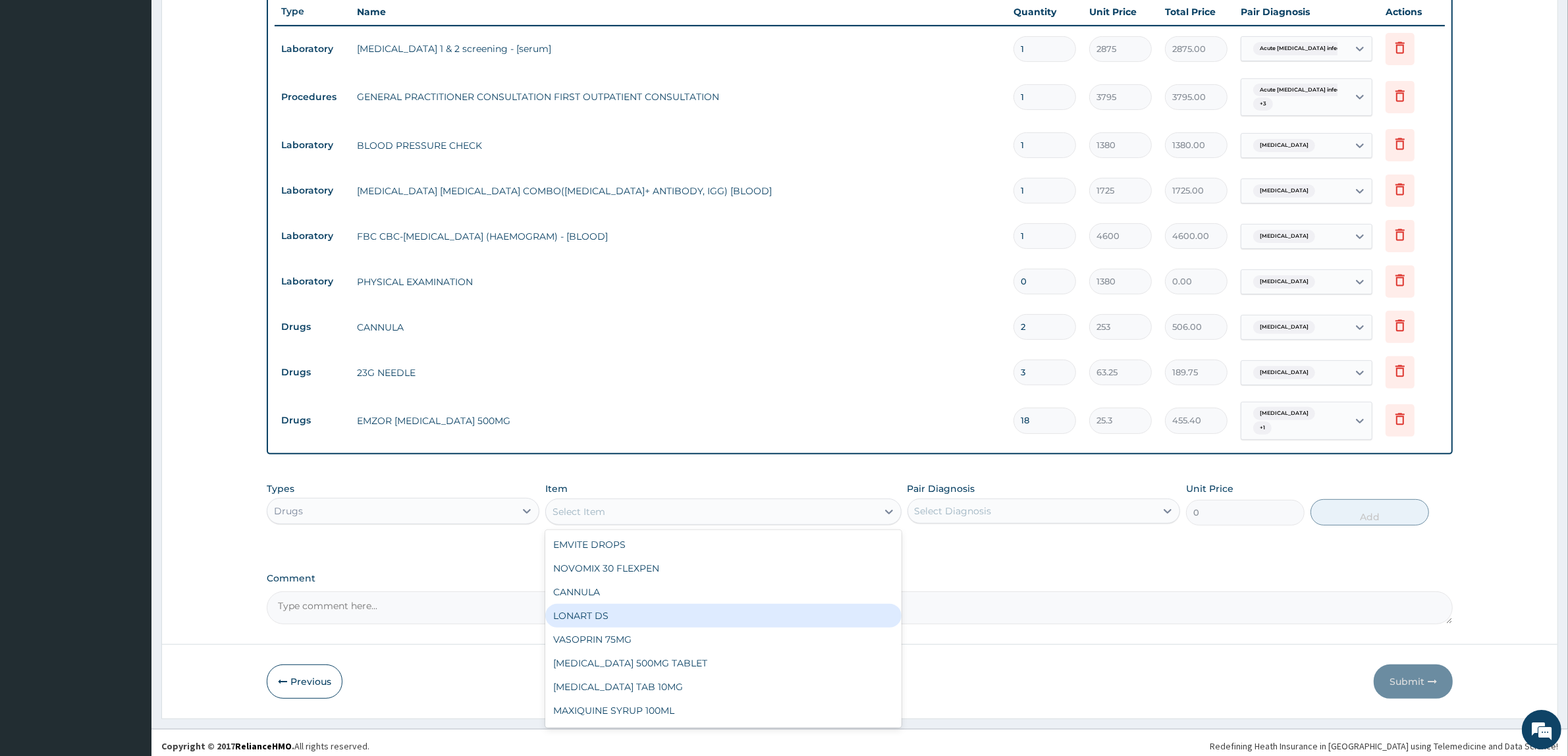
click at [592, 608] on div "LONART DS" at bounding box center [723, 616] width 356 height 24
type input "506"
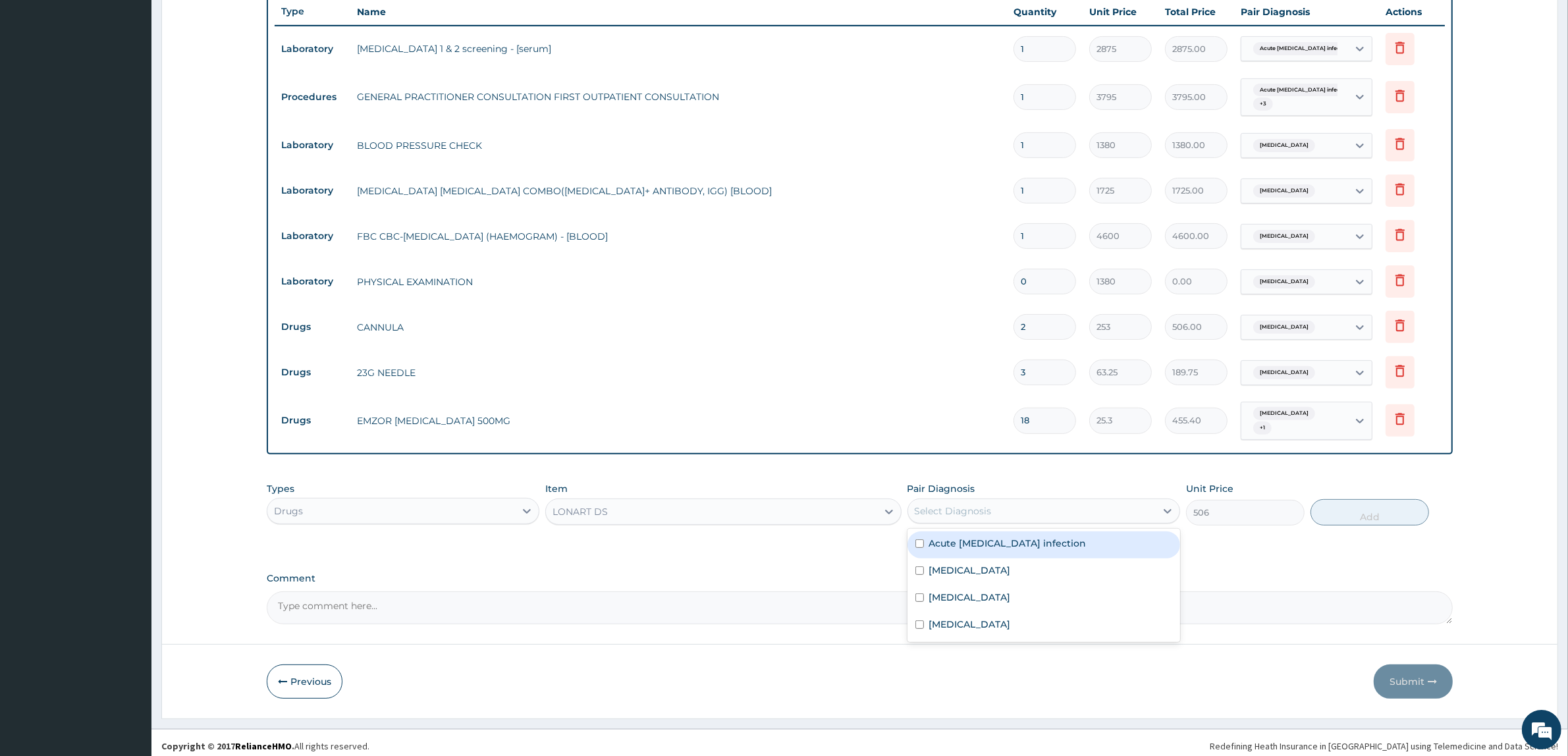
click at [942, 508] on div "Select Diagnosis" at bounding box center [953, 511] width 77 height 13
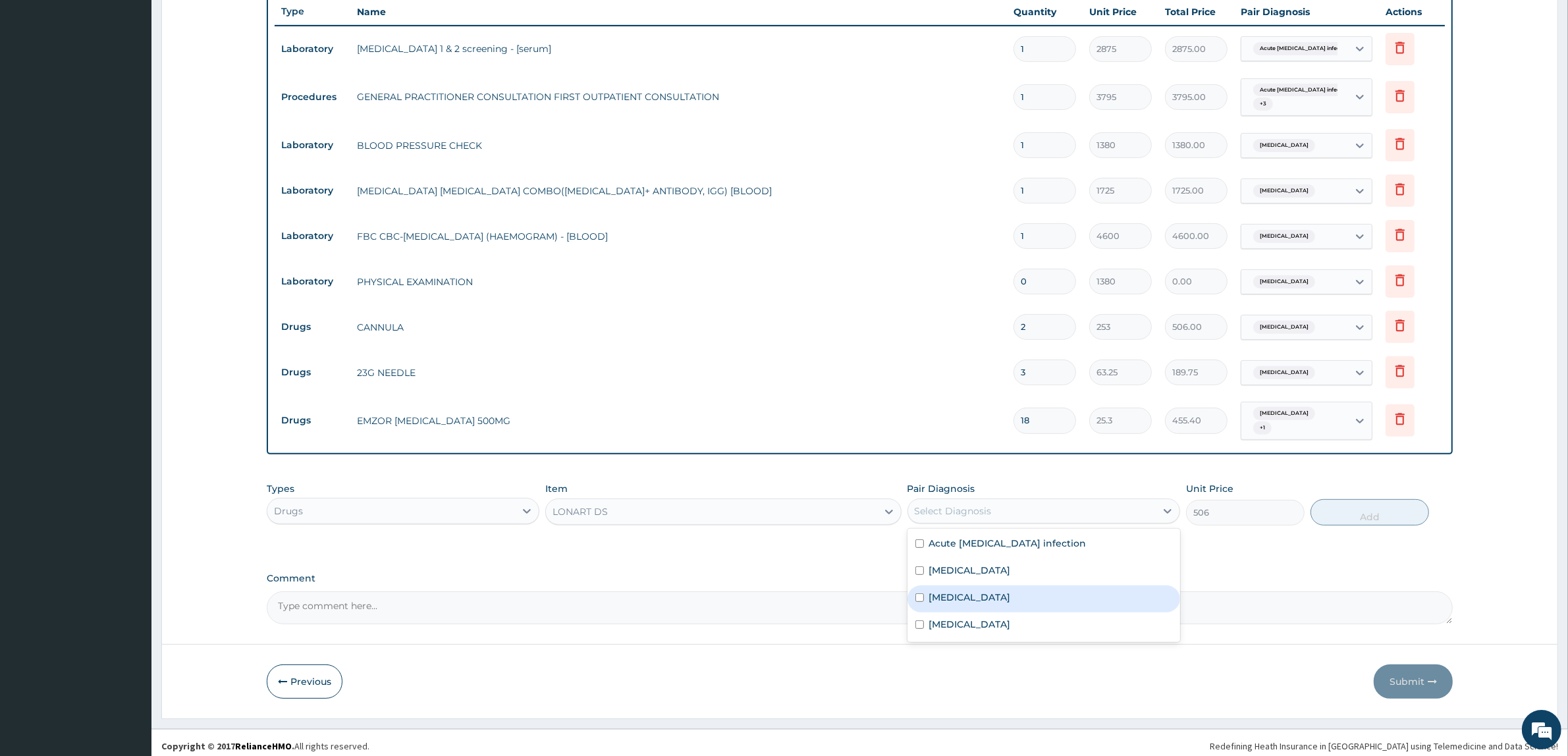
click at [934, 586] on div "Malaria" at bounding box center [1044, 599] width 273 height 27
checkbox input "true"
click at [1326, 517] on button "Add" at bounding box center [1370, 512] width 119 height 27
type input "0"
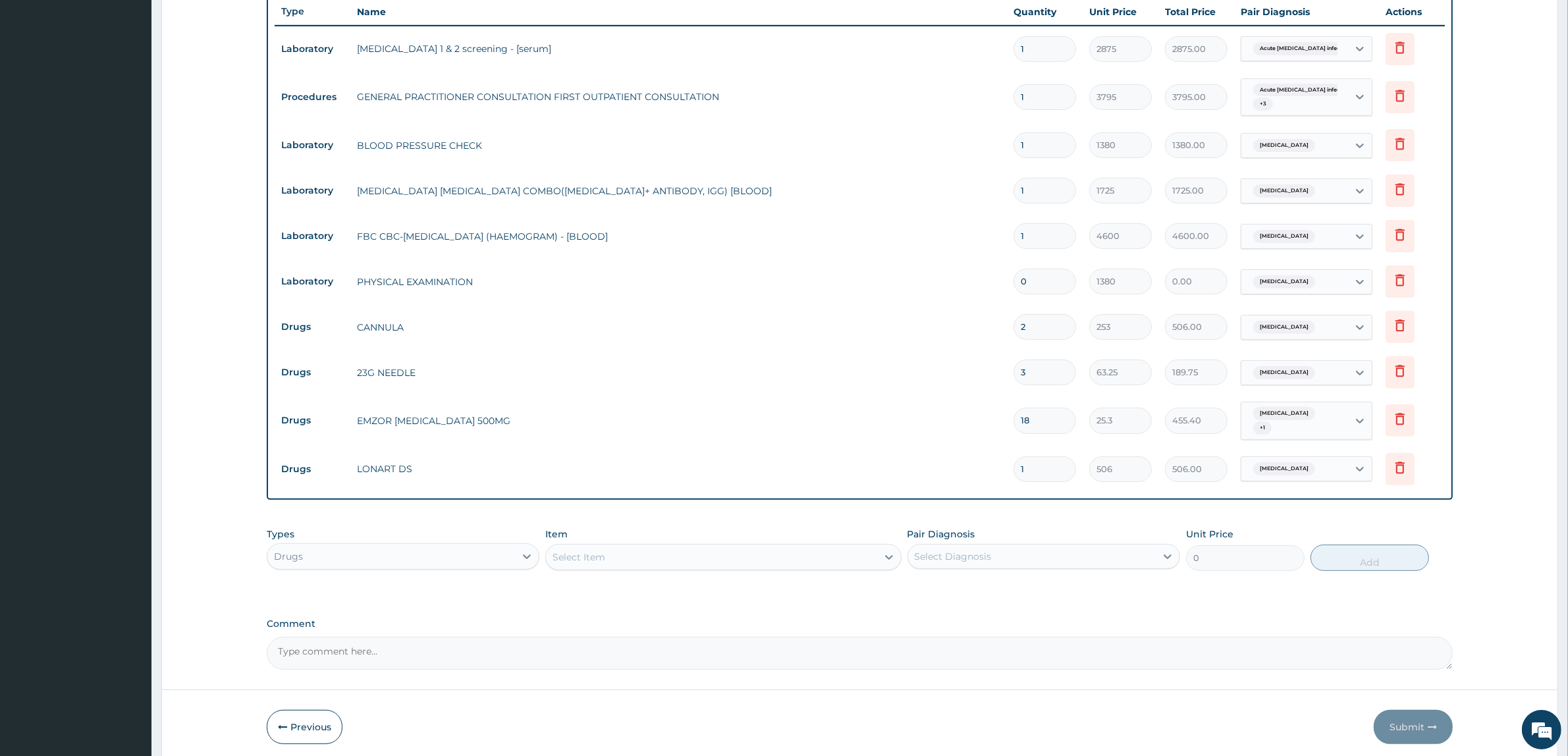
type input "0.00"
type input "6"
type input "3036.00"
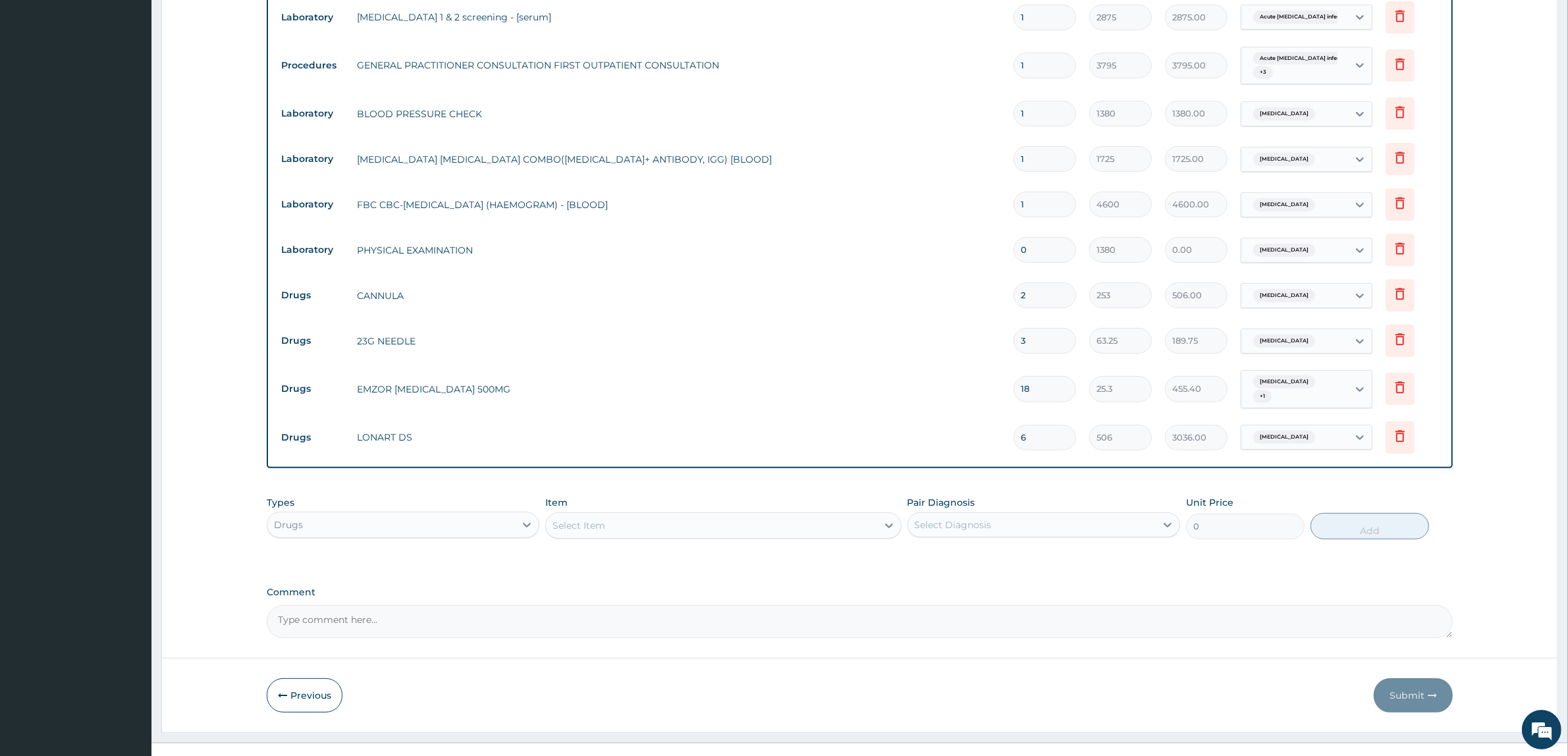
scroll to position [531, 0]
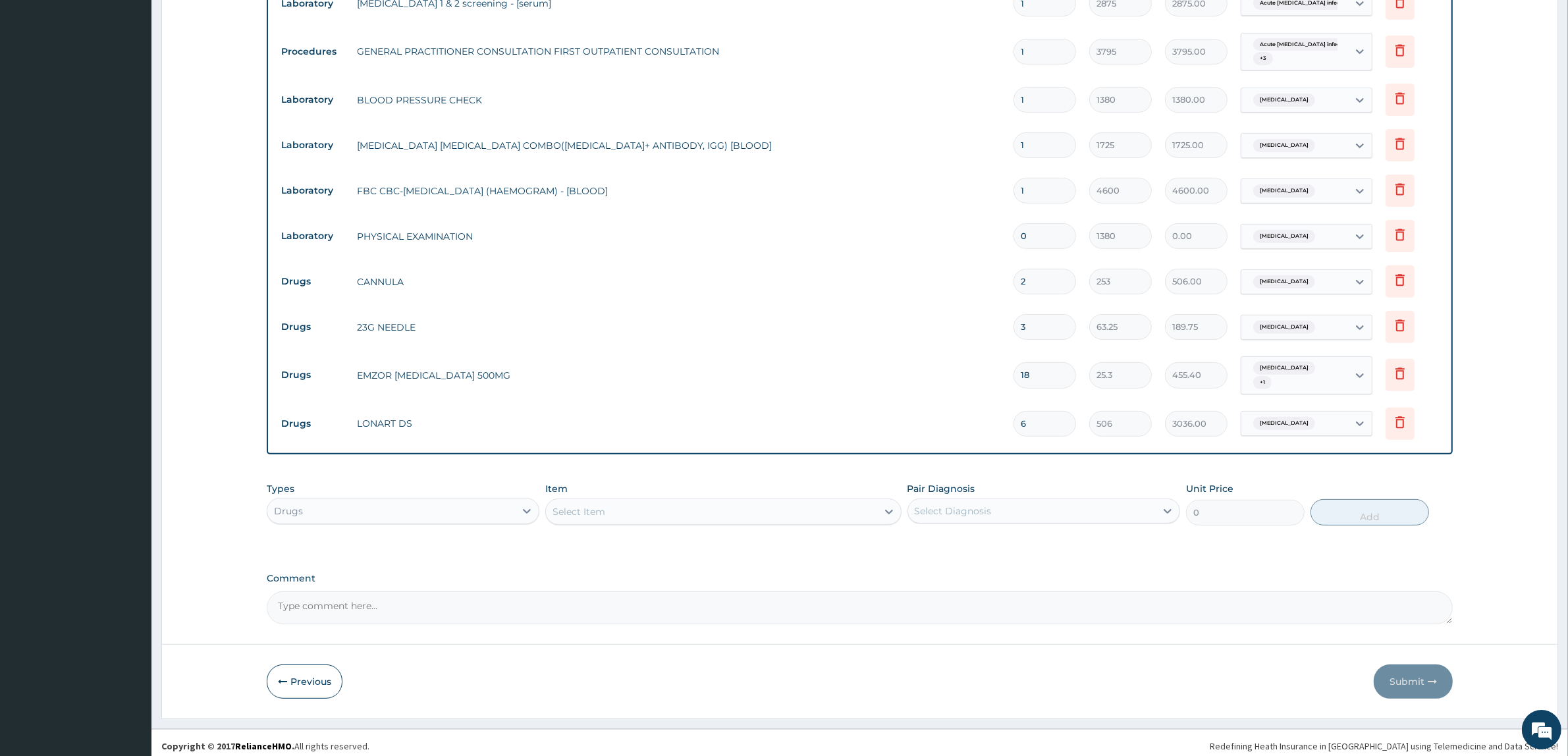
type input "6"
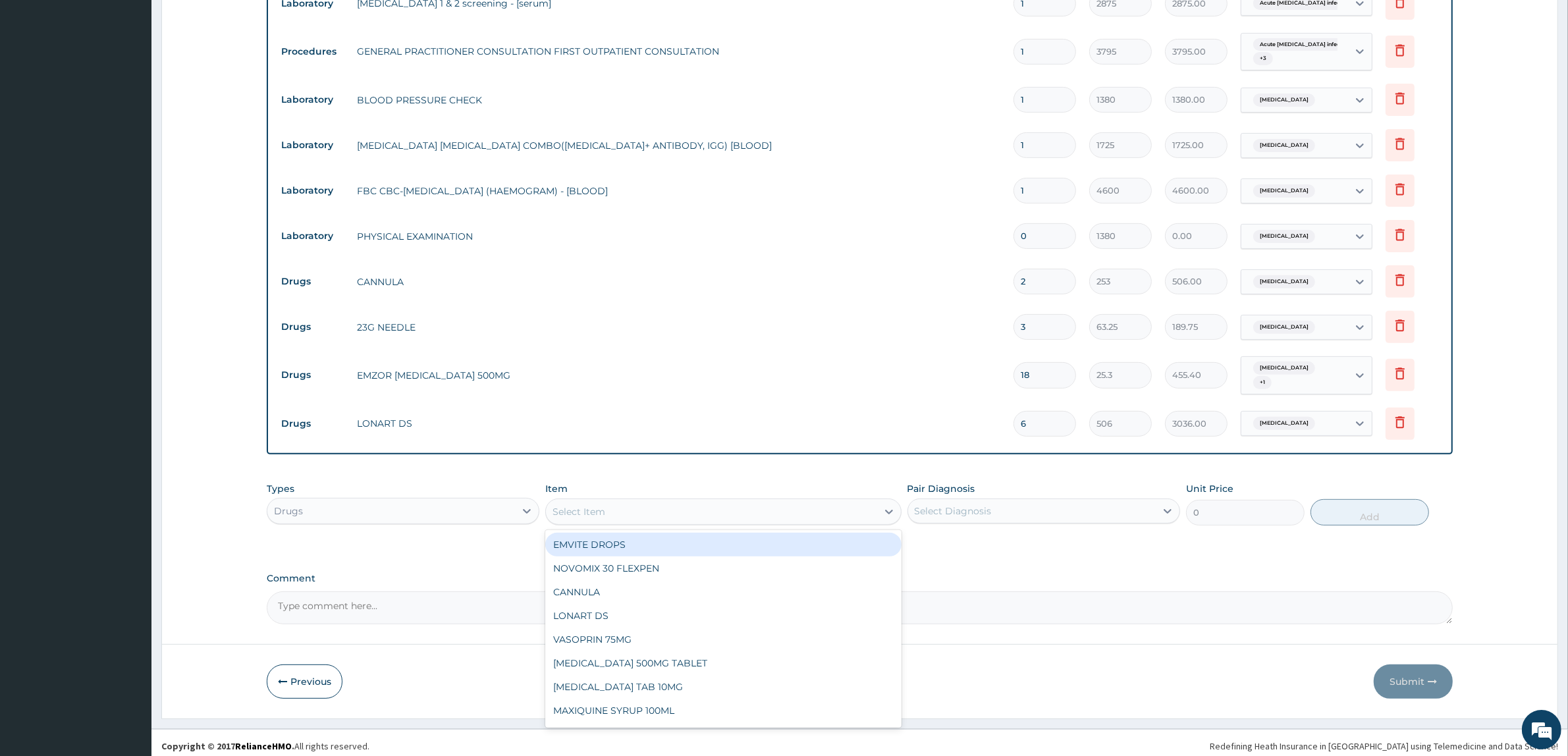
drag, startPoint x: 861, startPoint y: 507, endPoint x: 864, endPoint y: 495, distance: 12.4
click at [866, 505] on div "Select Item" at bounding box center [711, 511] width 331 height 21
type input "VIT"
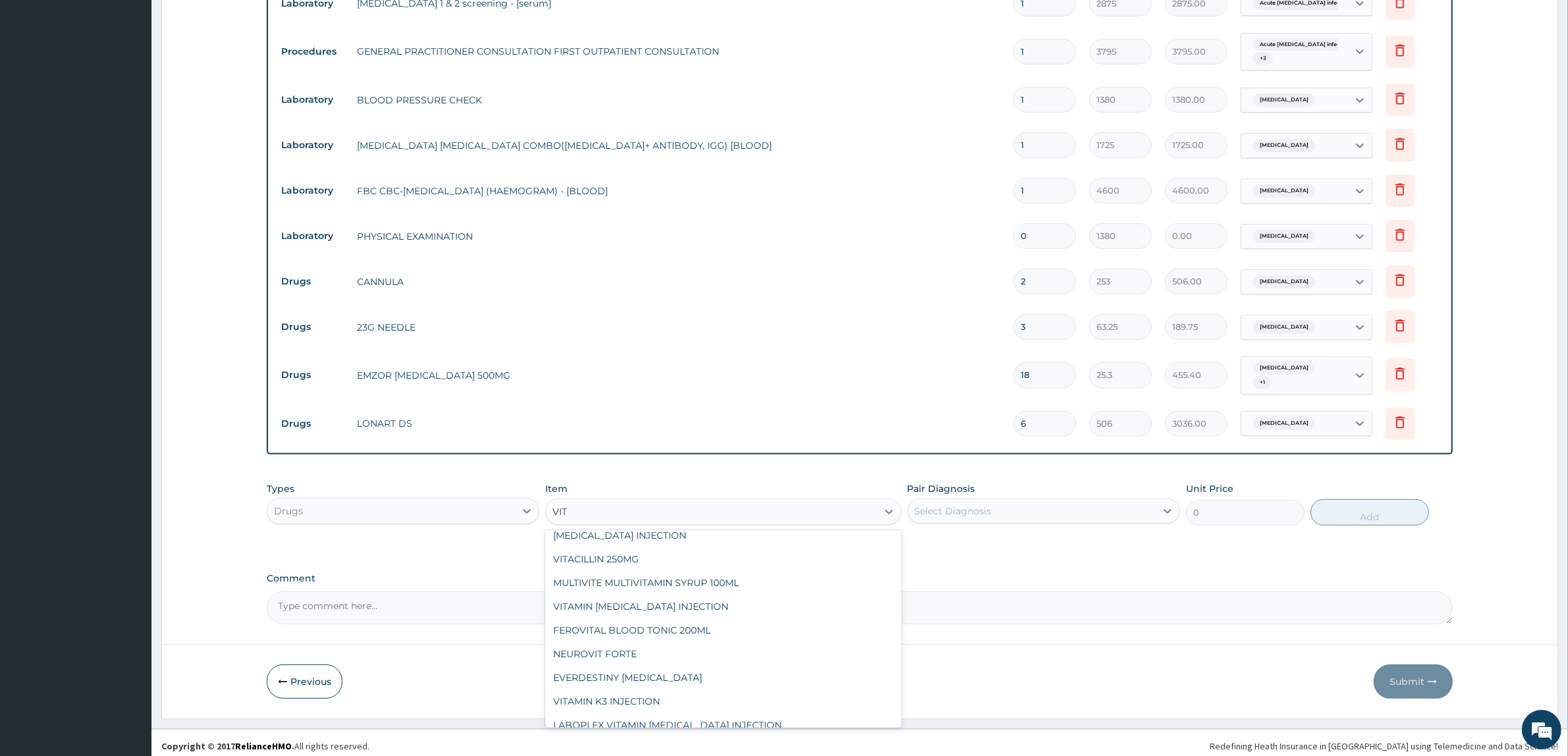
scroll to position [186, 0]
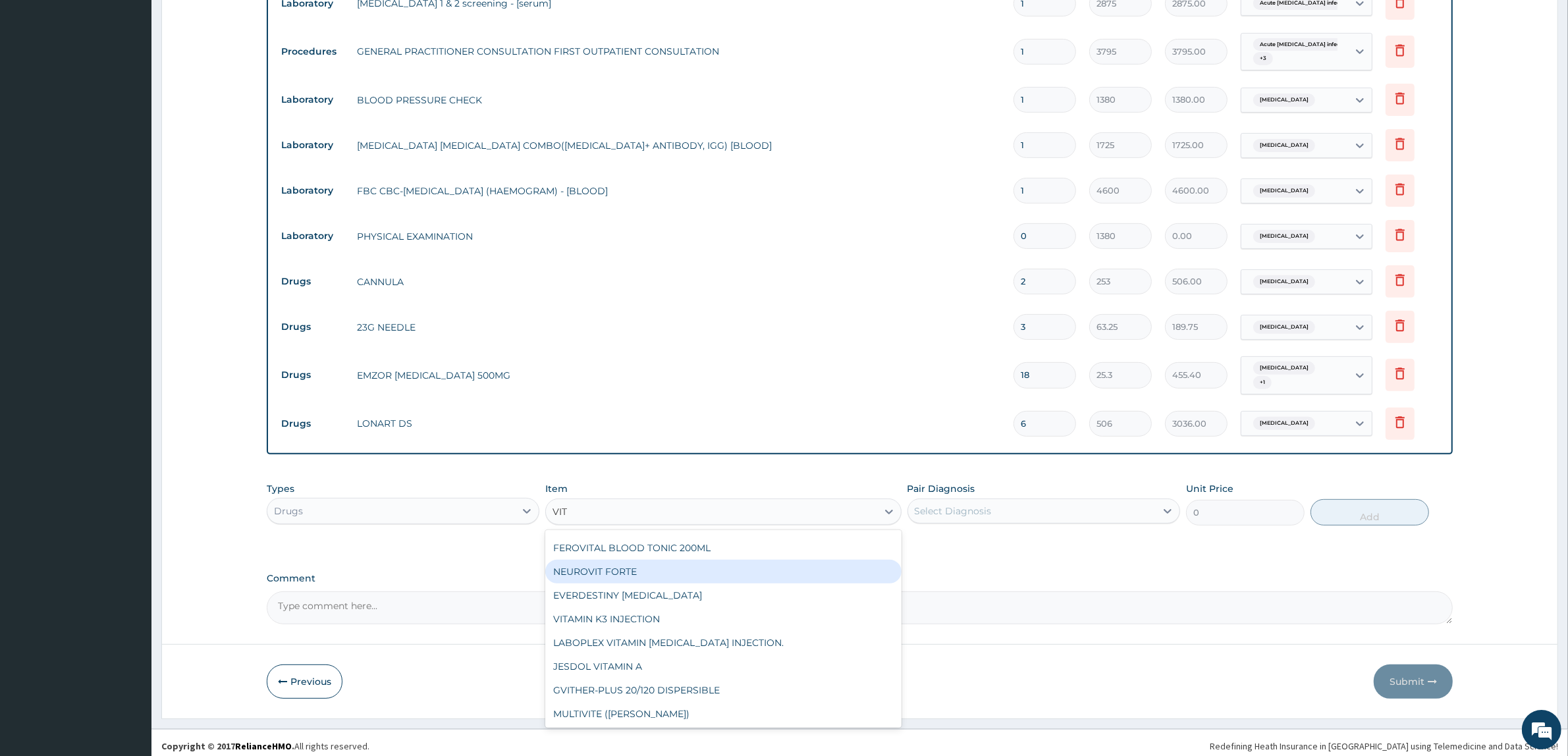
click at [667, 567] on div "NEUROVIT FORTE" at bounding box center [723, 572] width 356 height 24
type input "126.5"
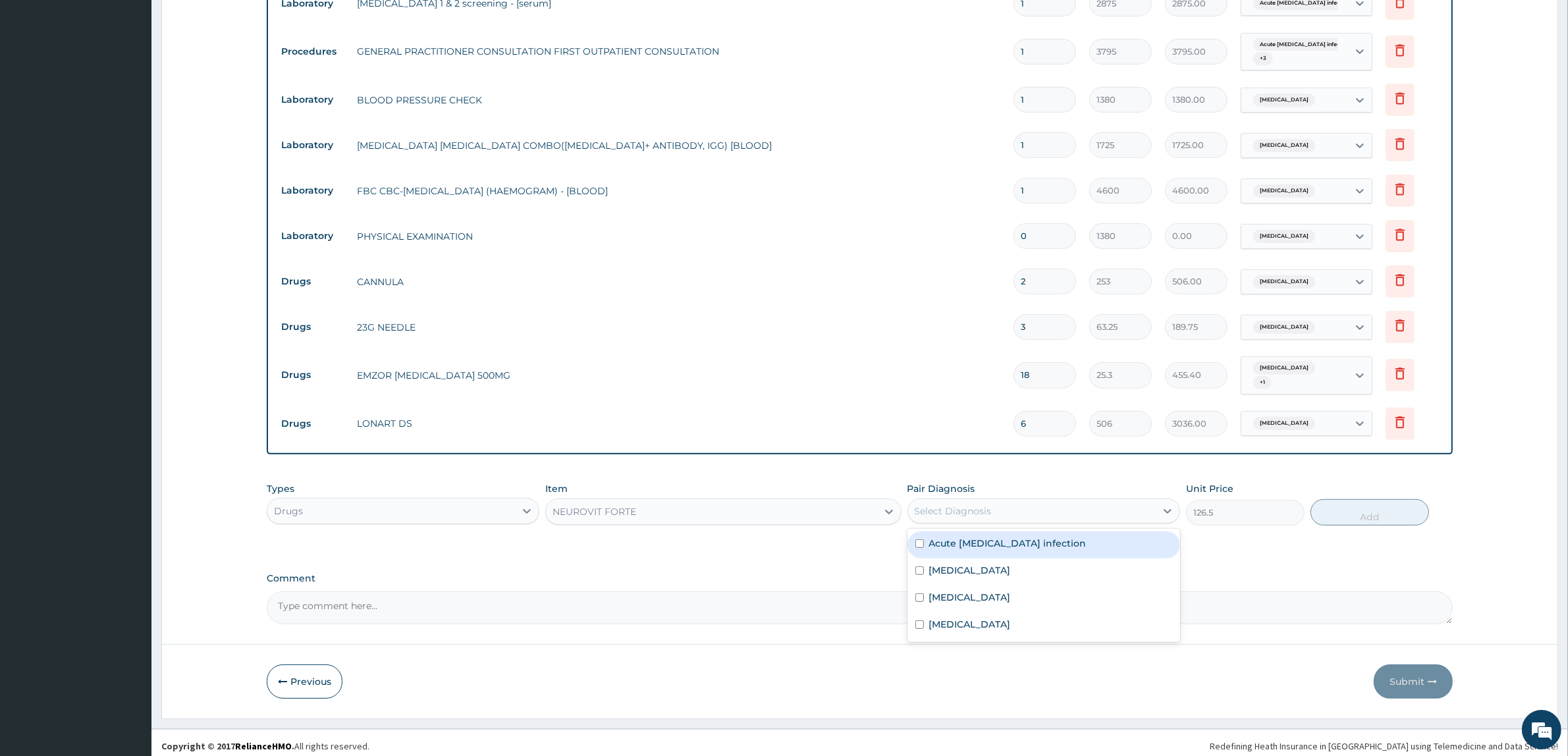
click at [951, 505] on div "Select Diagnosis" at bounding box center [953, 511] width 77 height 13
drag, startPoint x: 956, startPoint y: 567, endPoint x: 1003, endPoint y: 531, distance: 59.2
click at [959, 561] on div "Sepsis" at bounding box center [1044, 572] width 273 height 27
checkbox input "true"
click at [1343, 508] on button "Add" at bounding box center [1370, 512] width 119 height 27
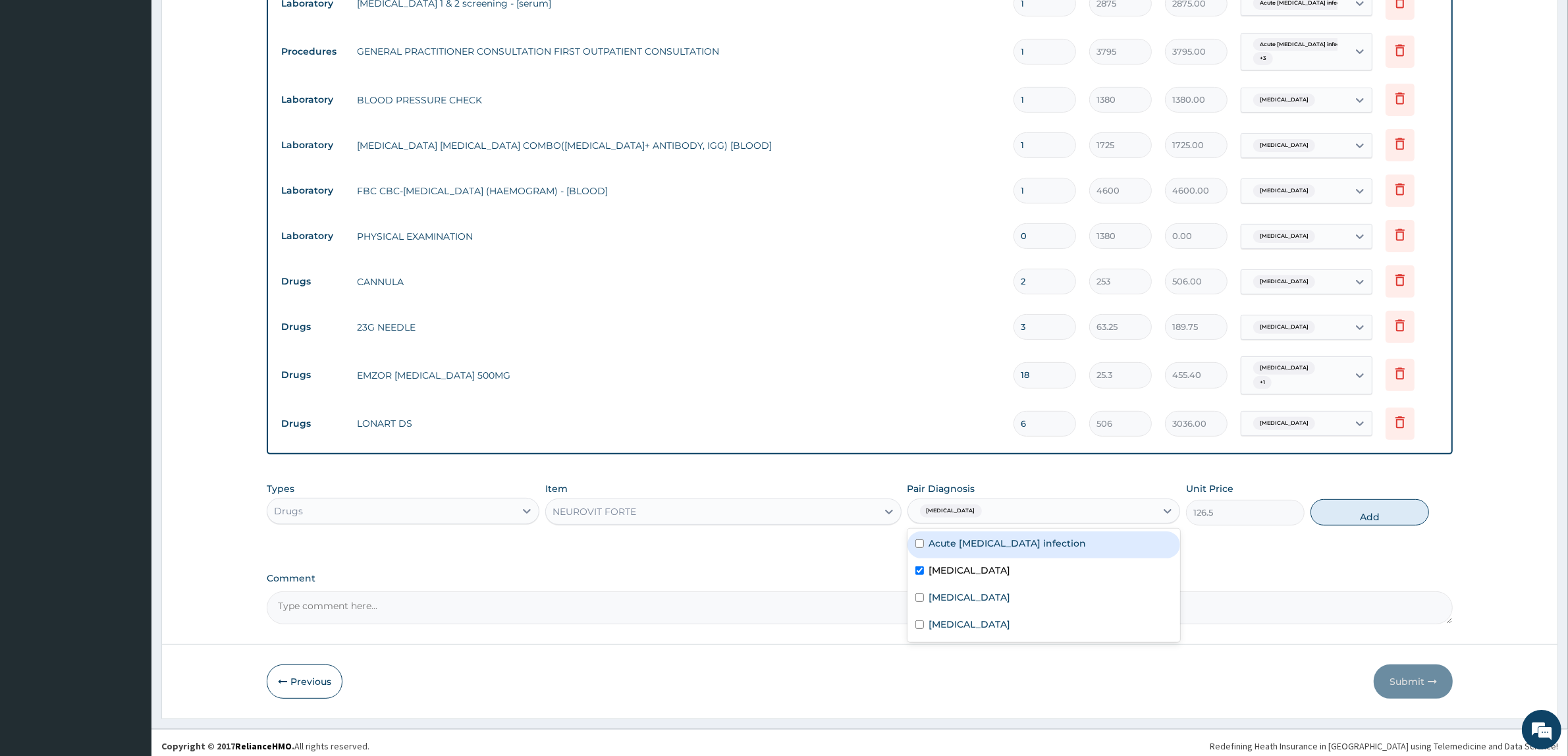
type input "0"
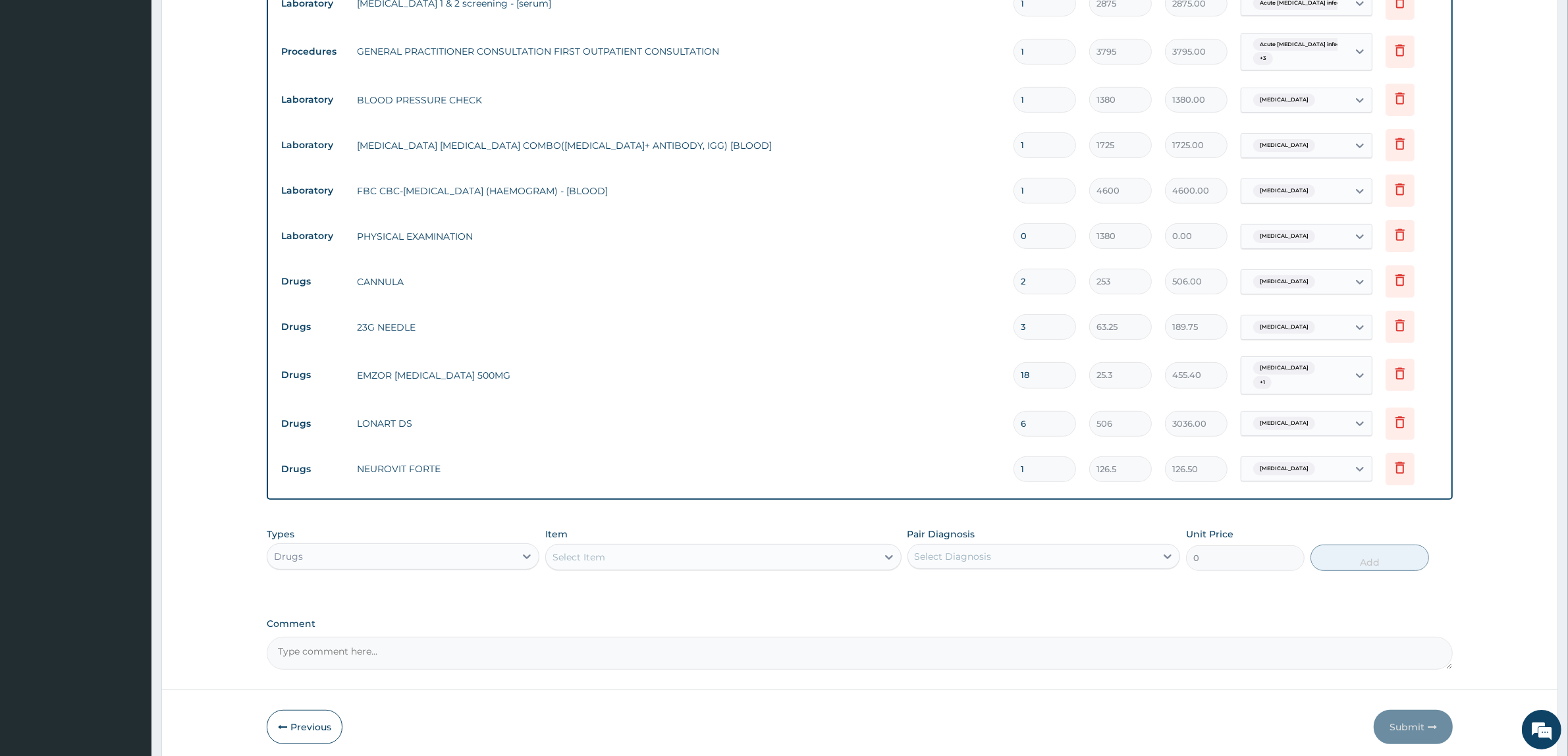
type input "10"
type input "1265.00"
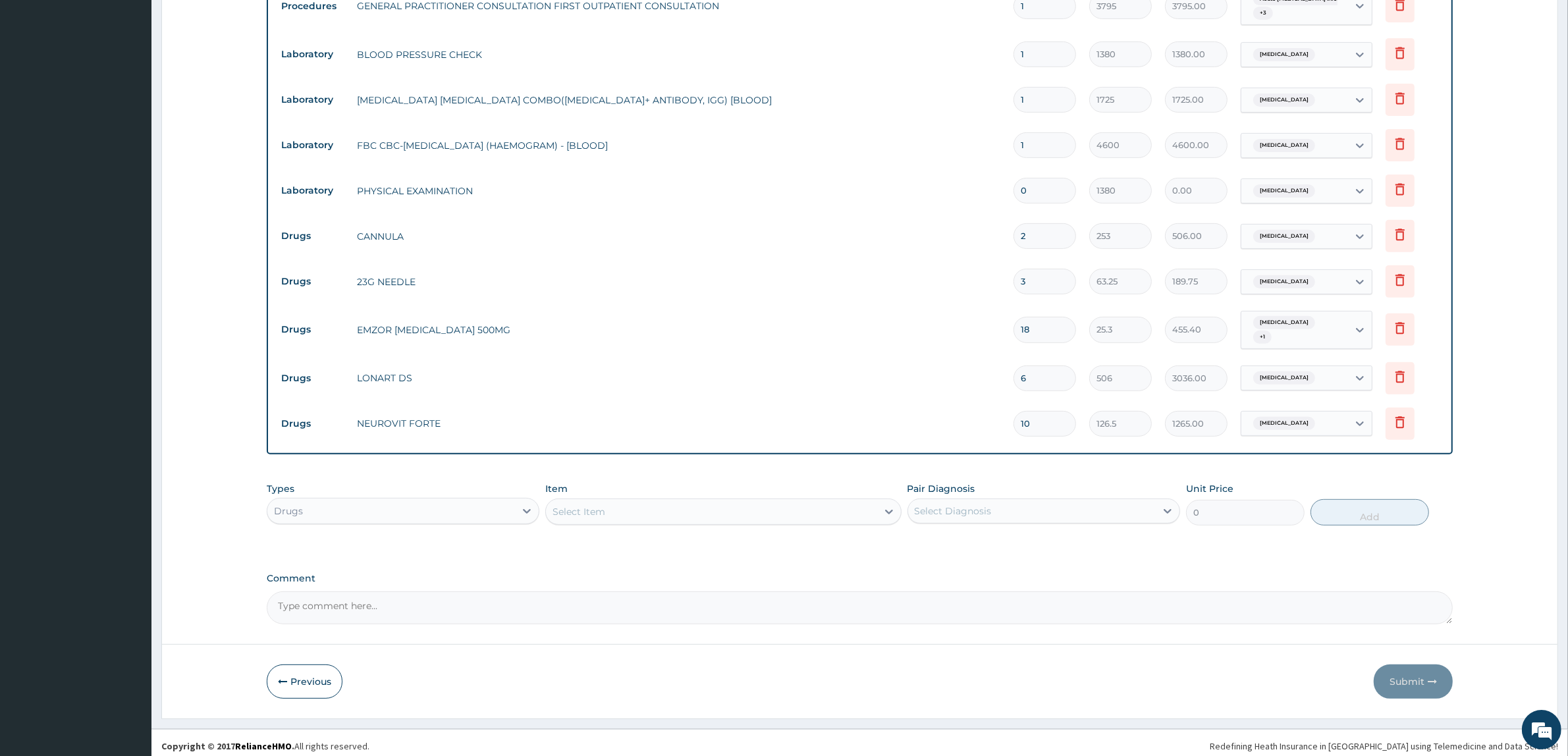
type input "10"
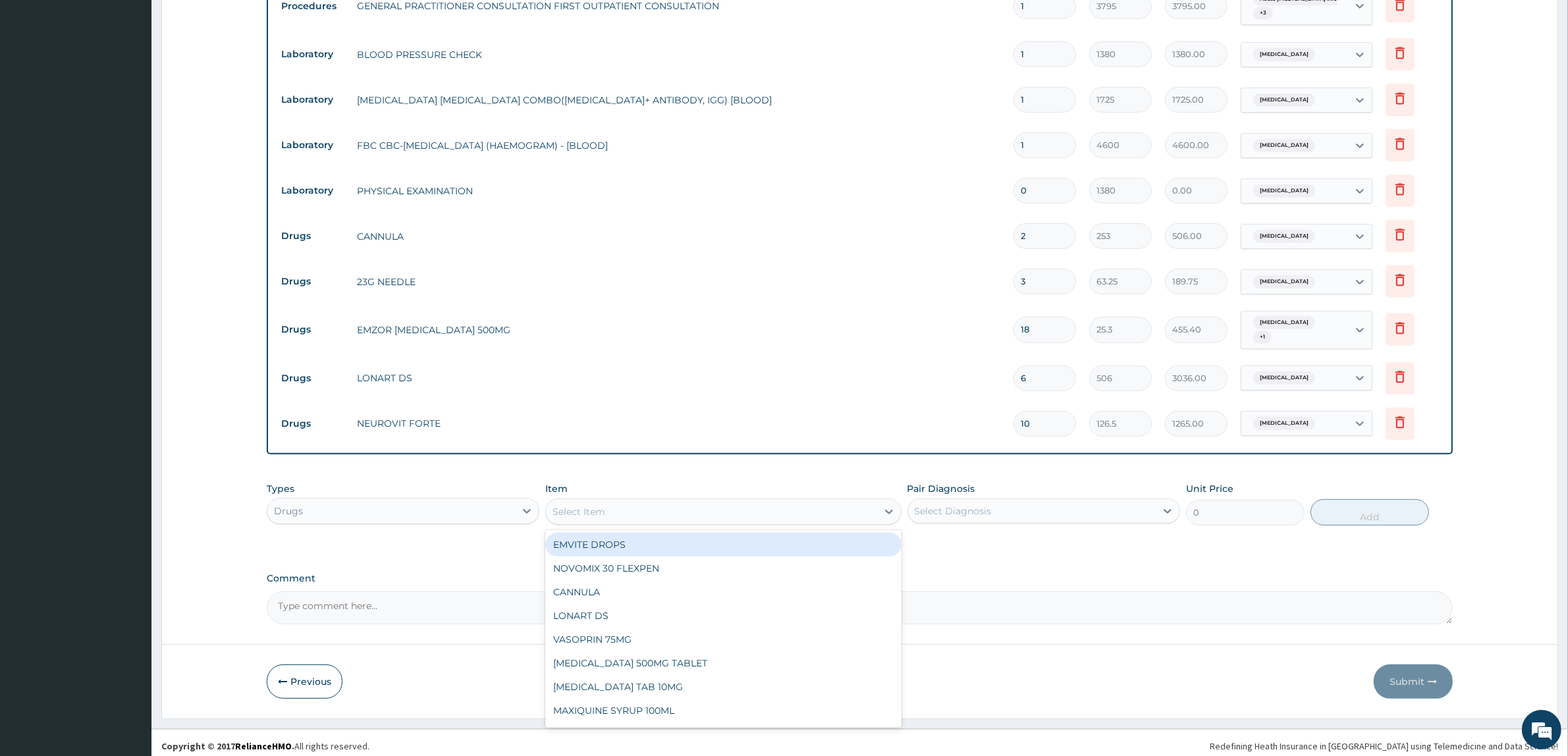
click at [836, 505] on div "Select Item" at bounding box center [711, 511] width 331 height 21
type input "VIT"
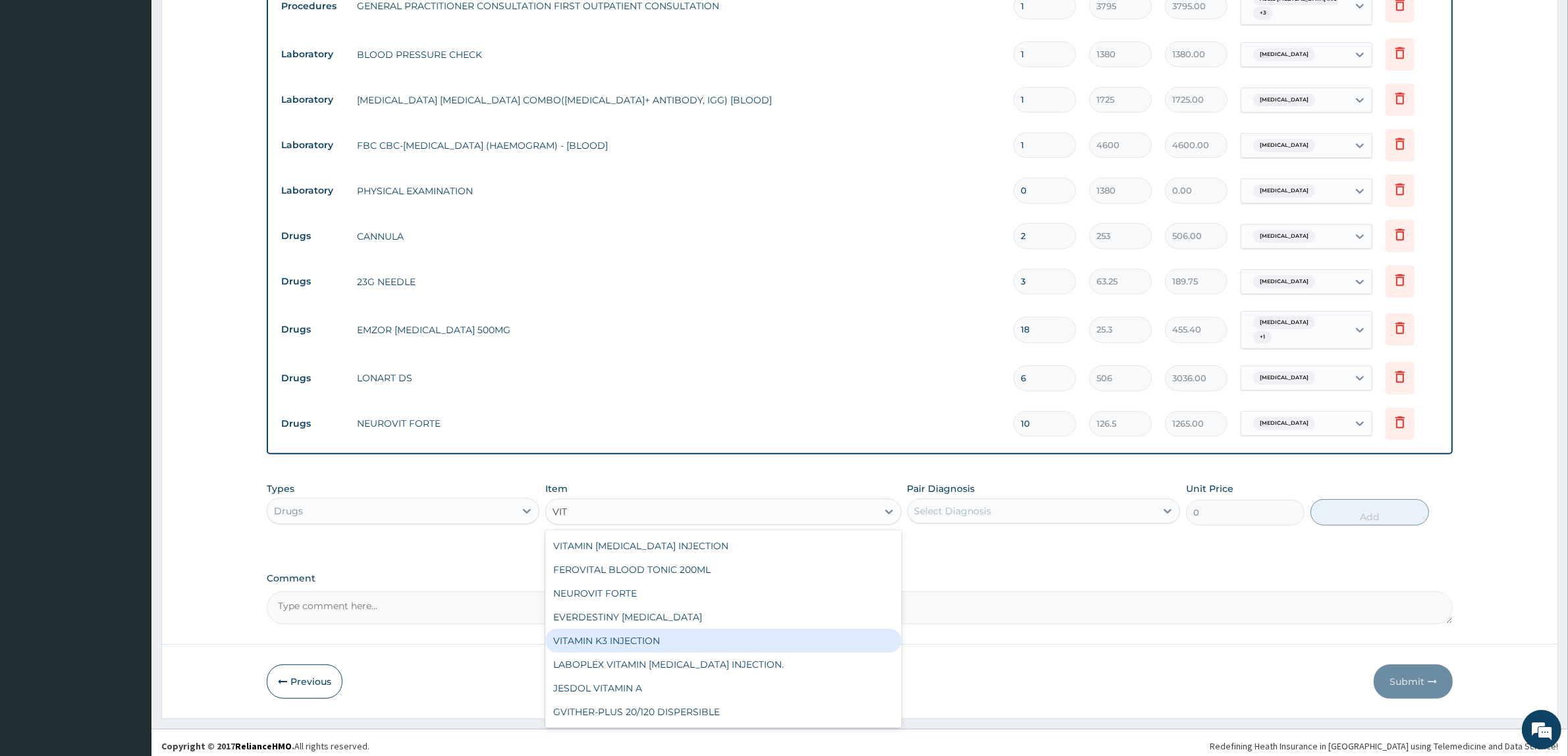
scroll to position [186, 0]
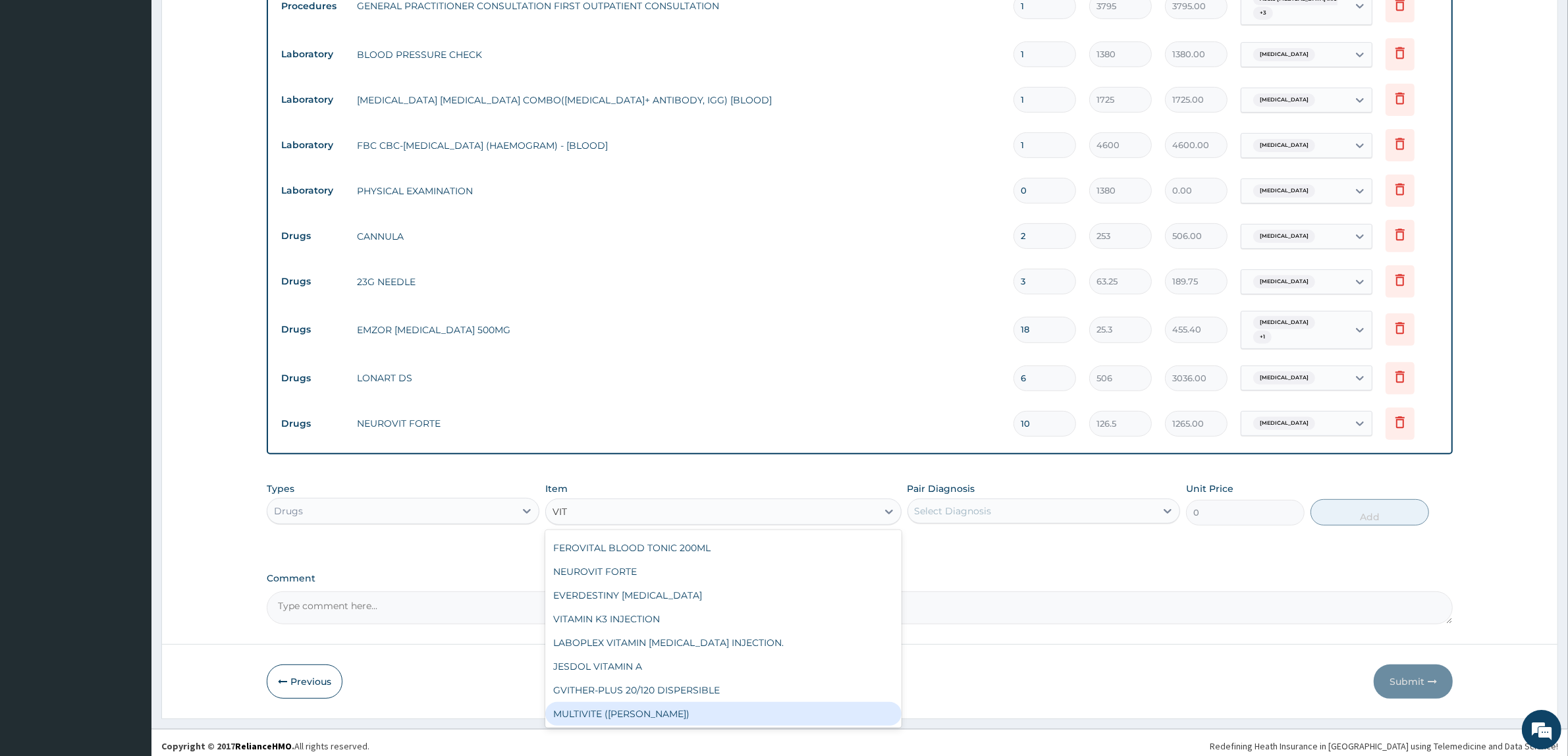
click at [630, 710] on div "MULTIVITE (EVANS)" at bounding box center [723, 714] width 356 height 24
type input "25.3"
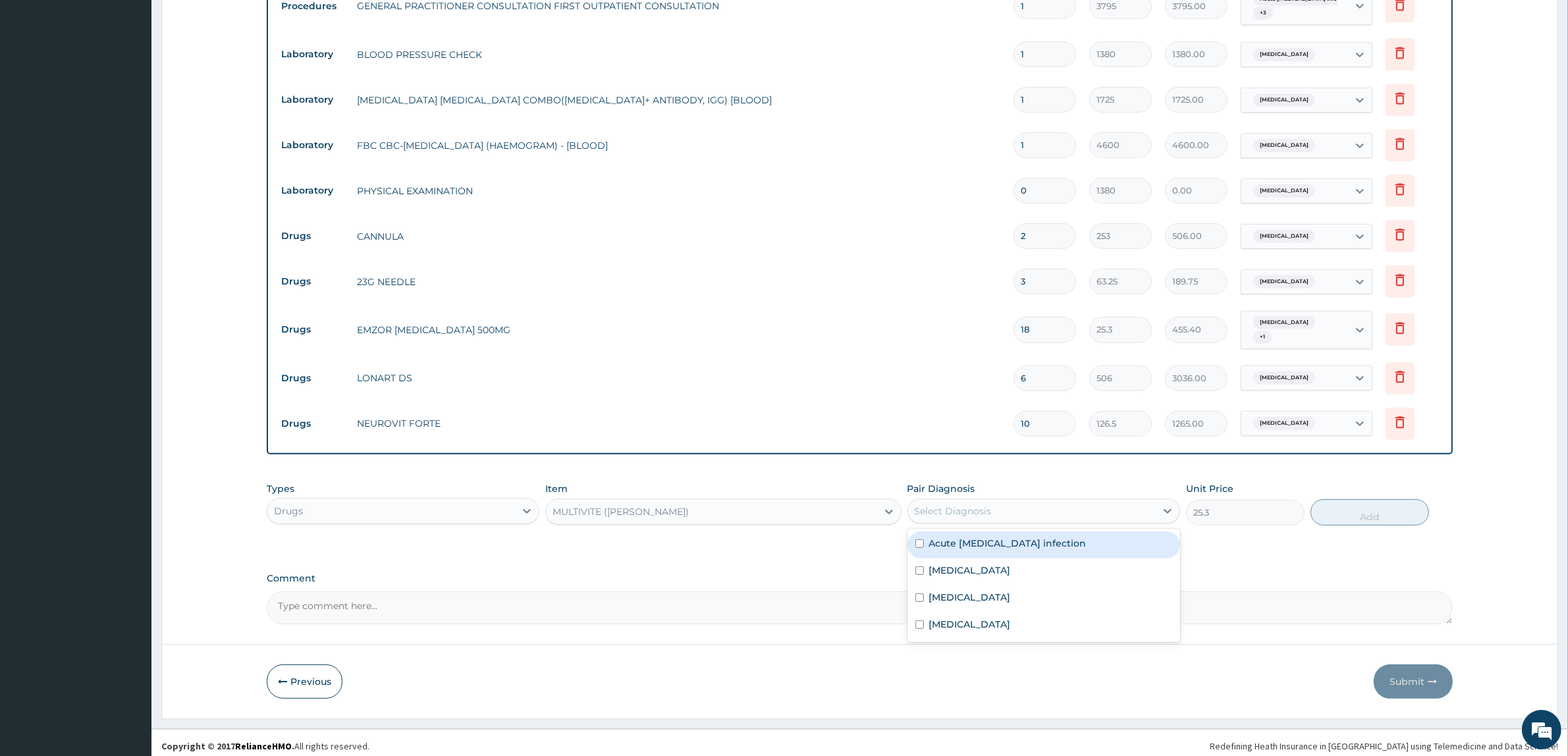
drag, startPoint x: 1037, startPoint y: 501, endPoint x: 996, endPoint y: 550, distance: 63.9
click at [1027, 518] on div "Pair Diagnosis option Sepsis, selected. option Acute HIV infection focused, 1 o…" at bounding box center [1044, 503] width 273 height 43
drag, startPoint x: 989, startPoint y: 563, endPoint x: 998, endPoint y: 564, distance: 9.1
click at [991, 565] on div "Sepsis" at bounding box center [1044, 572] width 273 height 27
checkbox input "true"
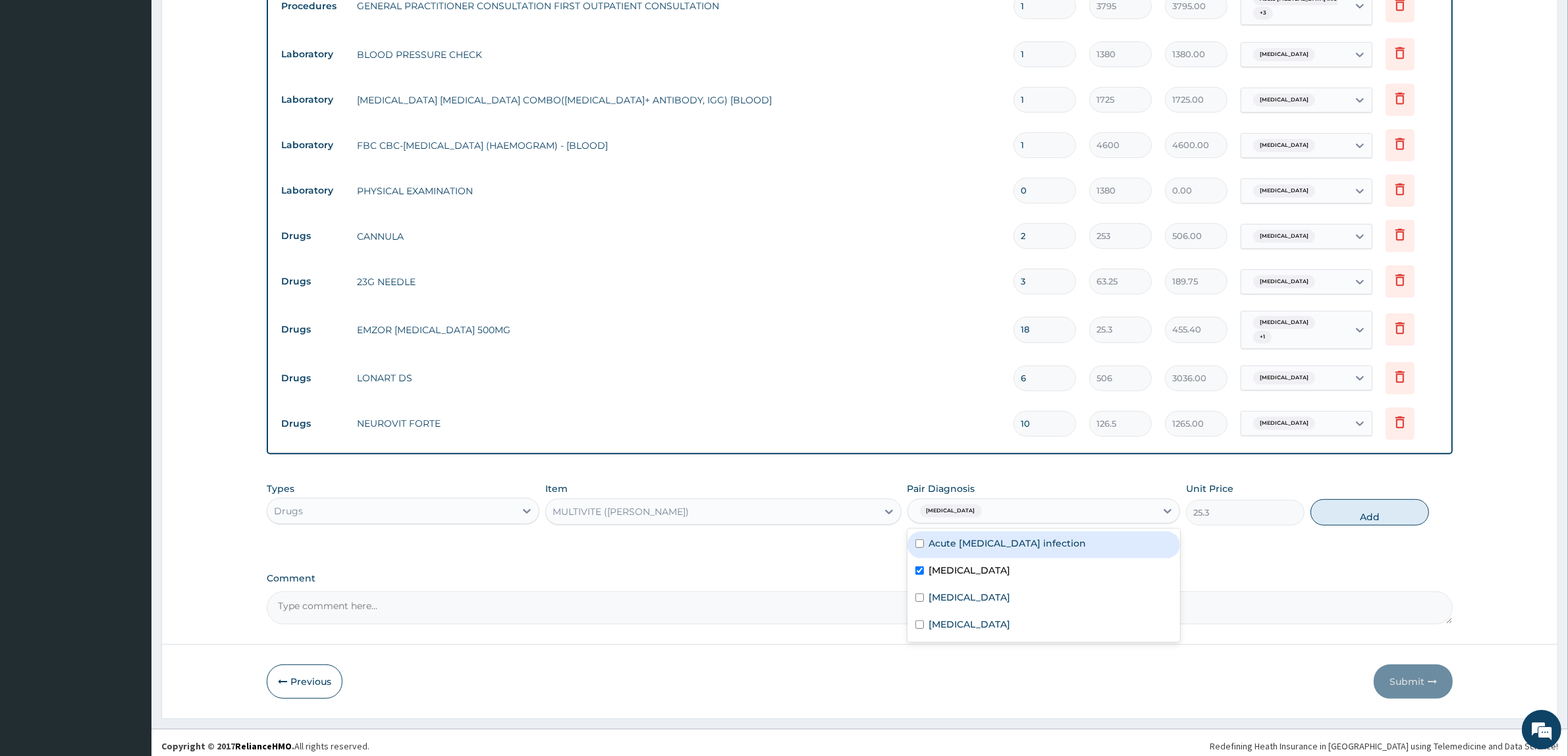
drag, startPoint x: 1325, startPoint y: 516, endPoint x: 1327, endPoint y: 507, distance: 9.2
click at [1326, 509] on button "Add" at bounding box center [1370, 512] width 119 height 27
type input "0"
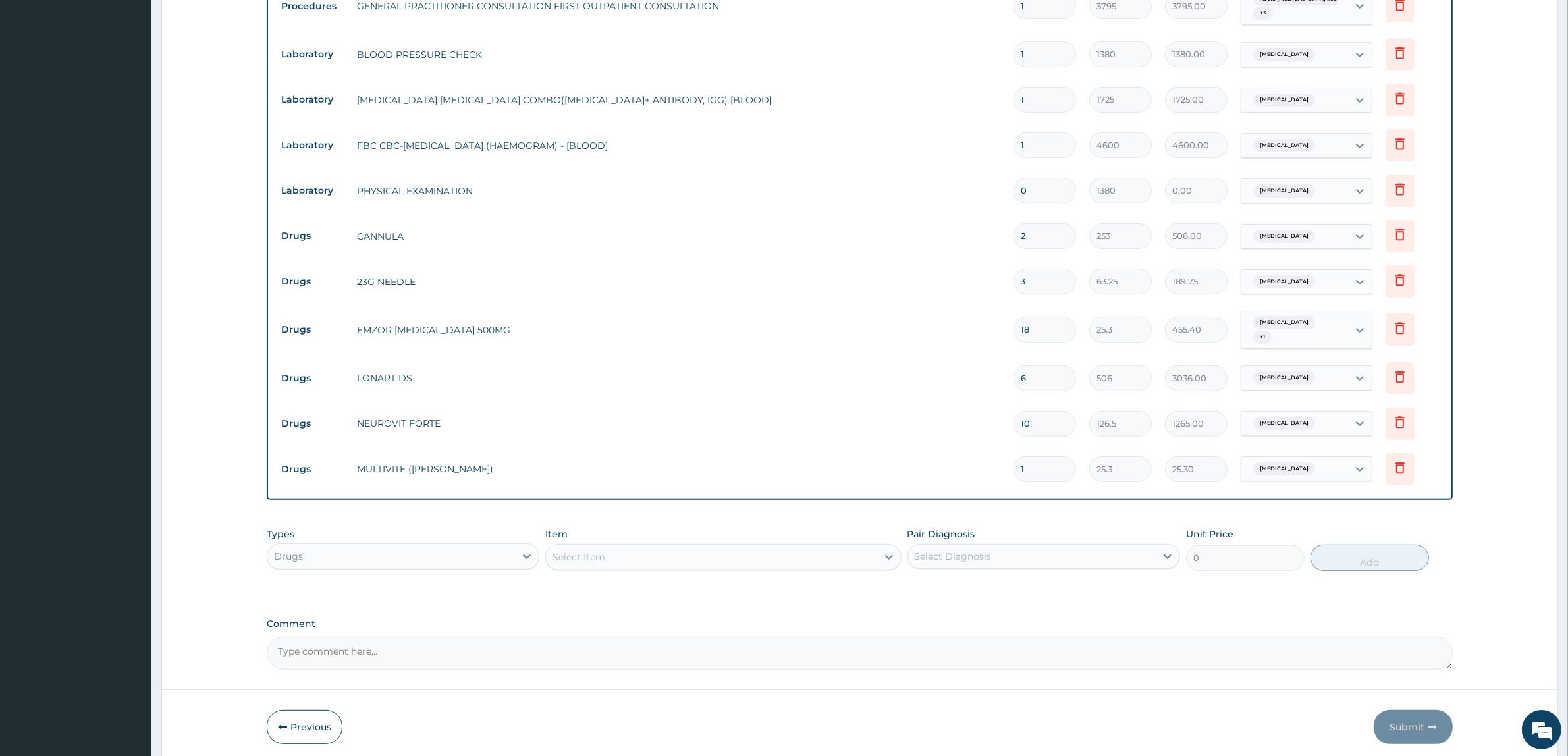
type input "15"
type input "379.50"
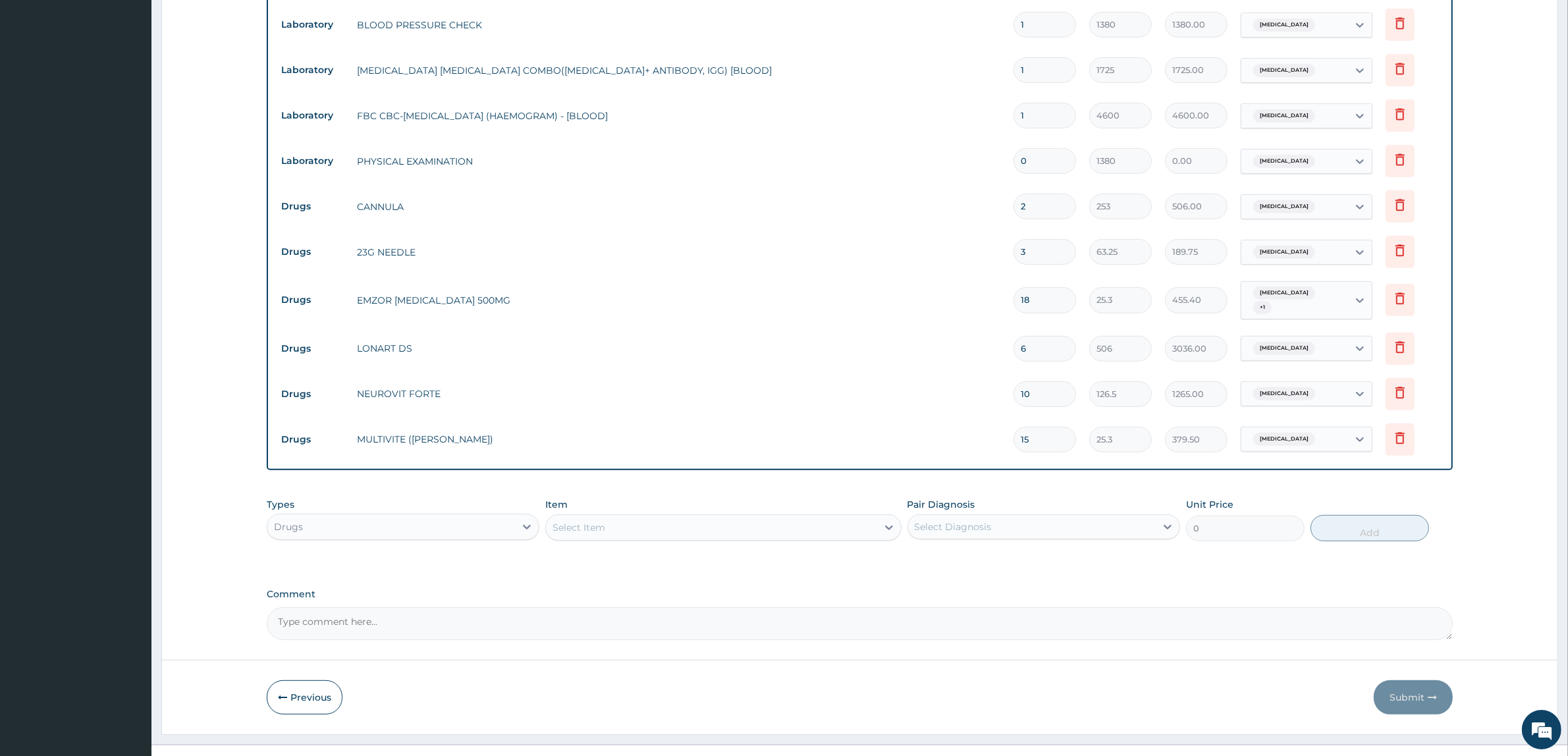
scroll to position [623, 0]
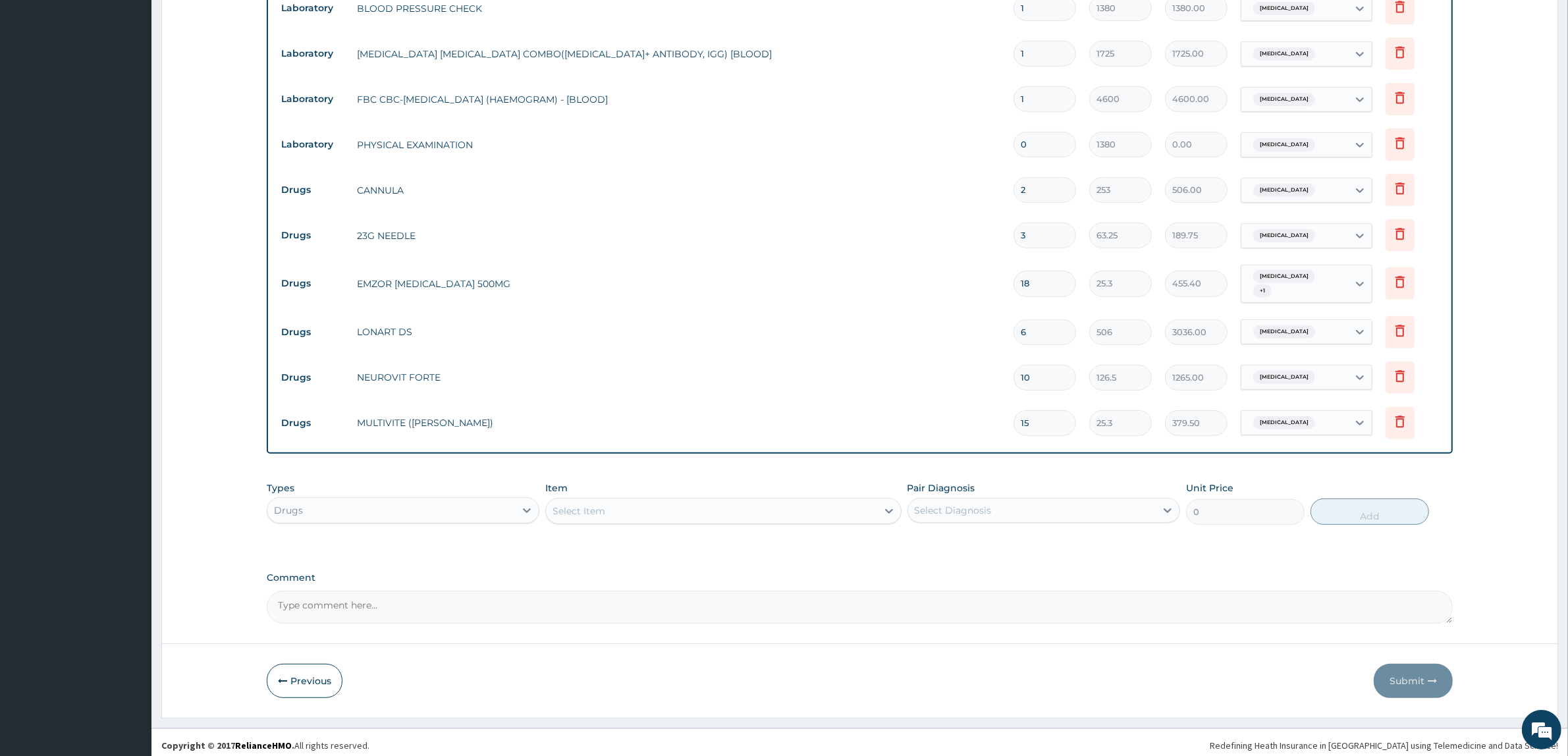
type input "15"
click at [845, 512] on div "Select Item" at bounding box center [711, 511] width 331 height 21
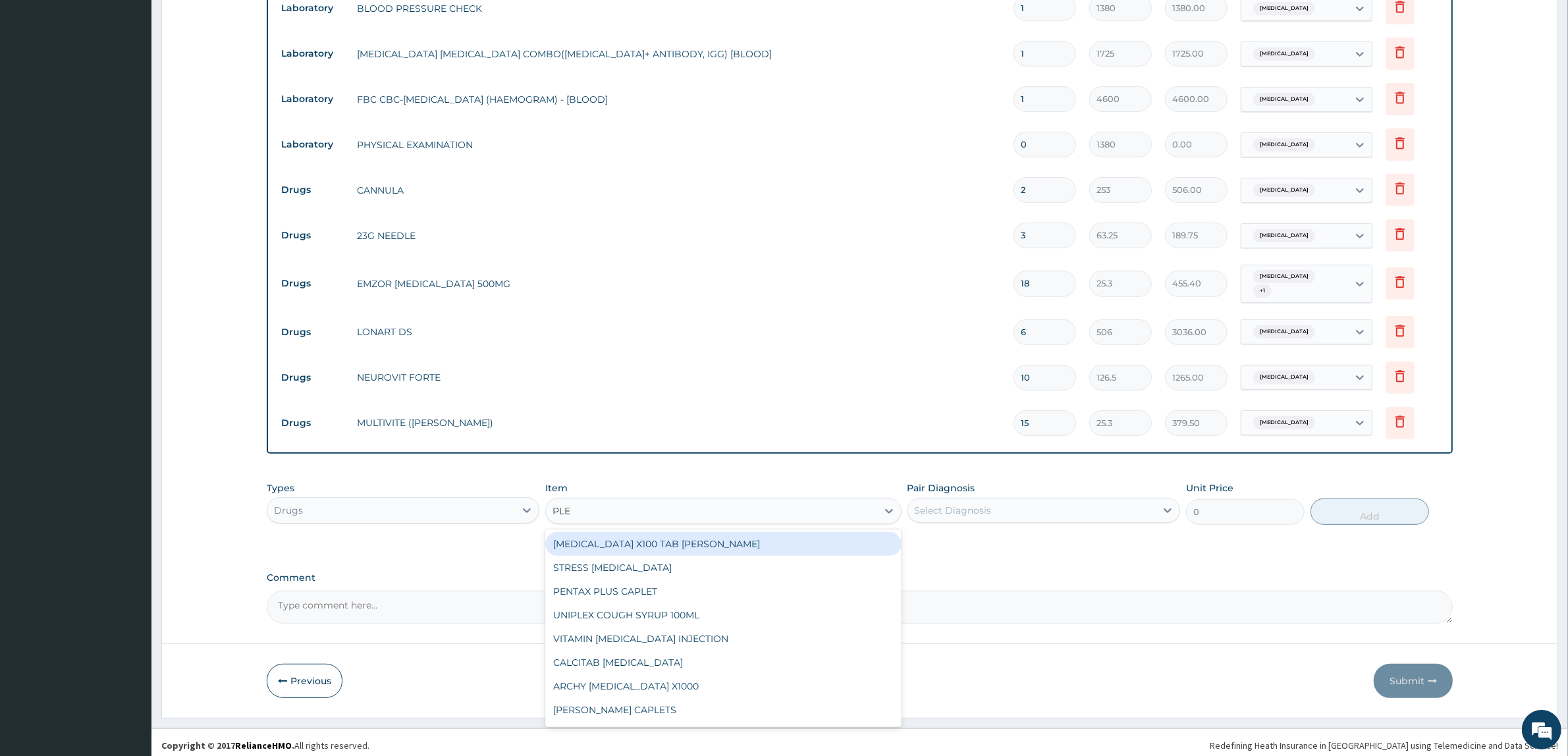
type input "PLEX"
click at [725, 536] on div "B-COMPLEX X100 TAB DR MAYER" at bounding box center [723, 544] width 356 height 24
type input "25.3"
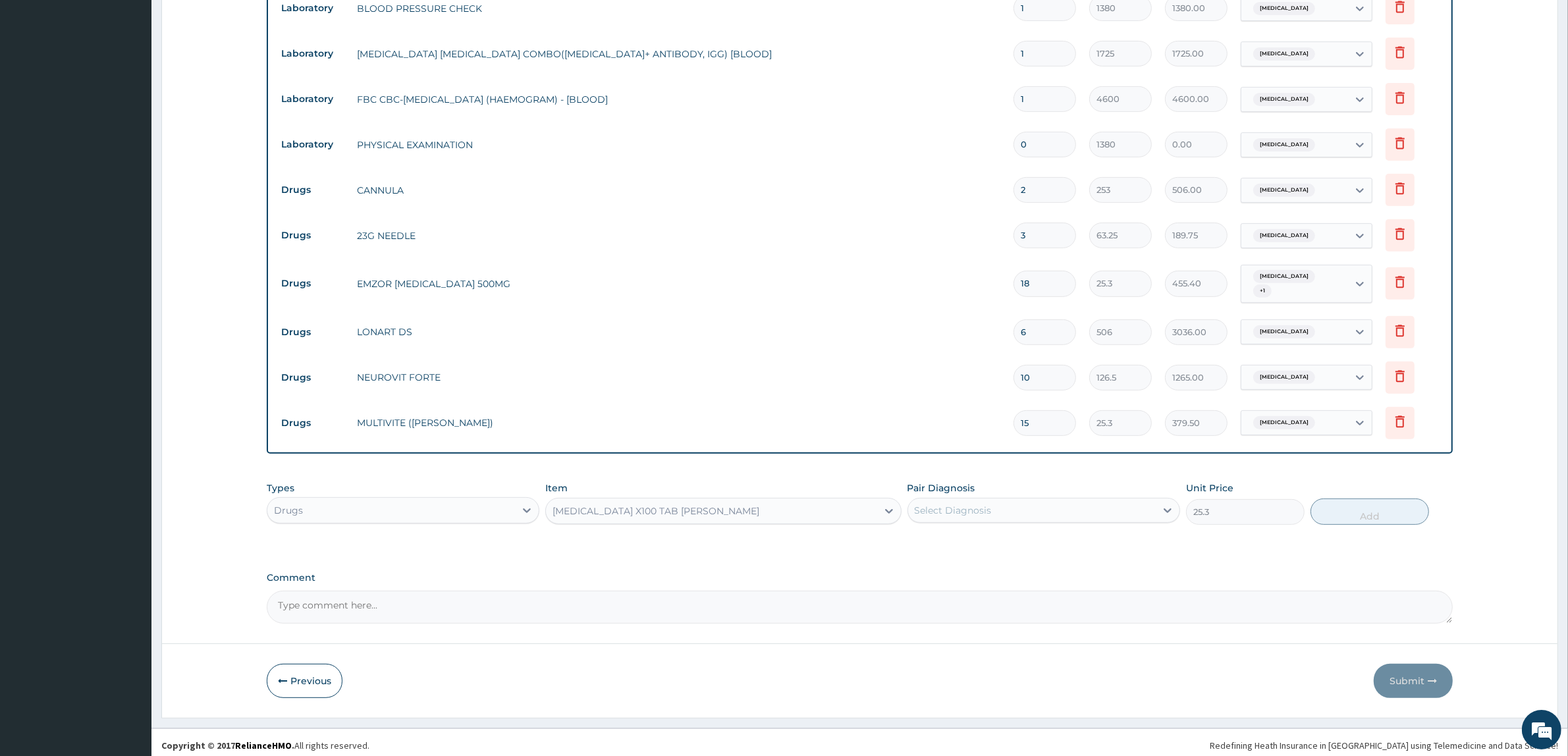
click at [944, 500] on div "Select Diagnosis" at bounding box center [1032, 510] width 248 height 21
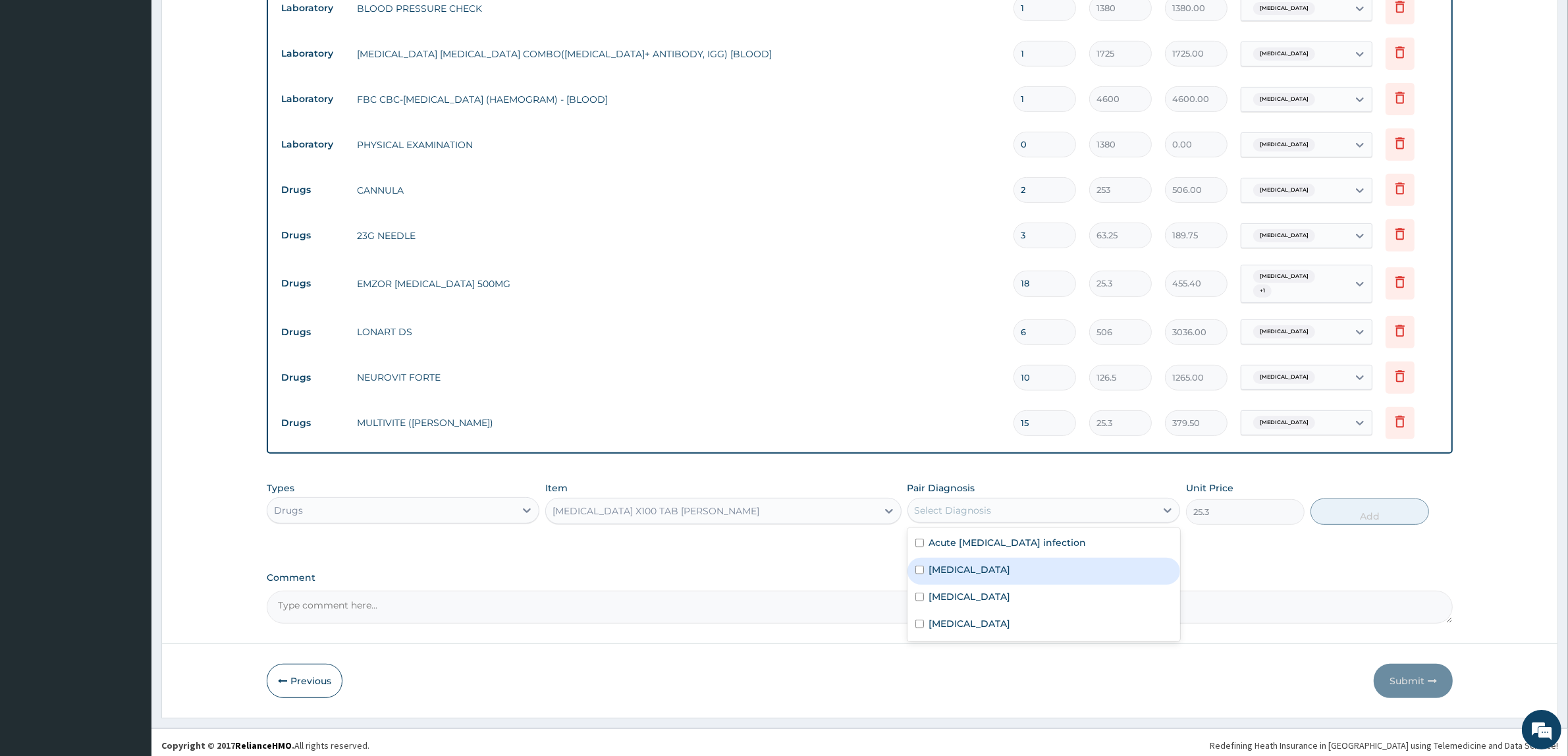
click at [950, 563] on label "Sepsis" at bounding box center [970, 570] width 82 height 13
checkbox input "true"
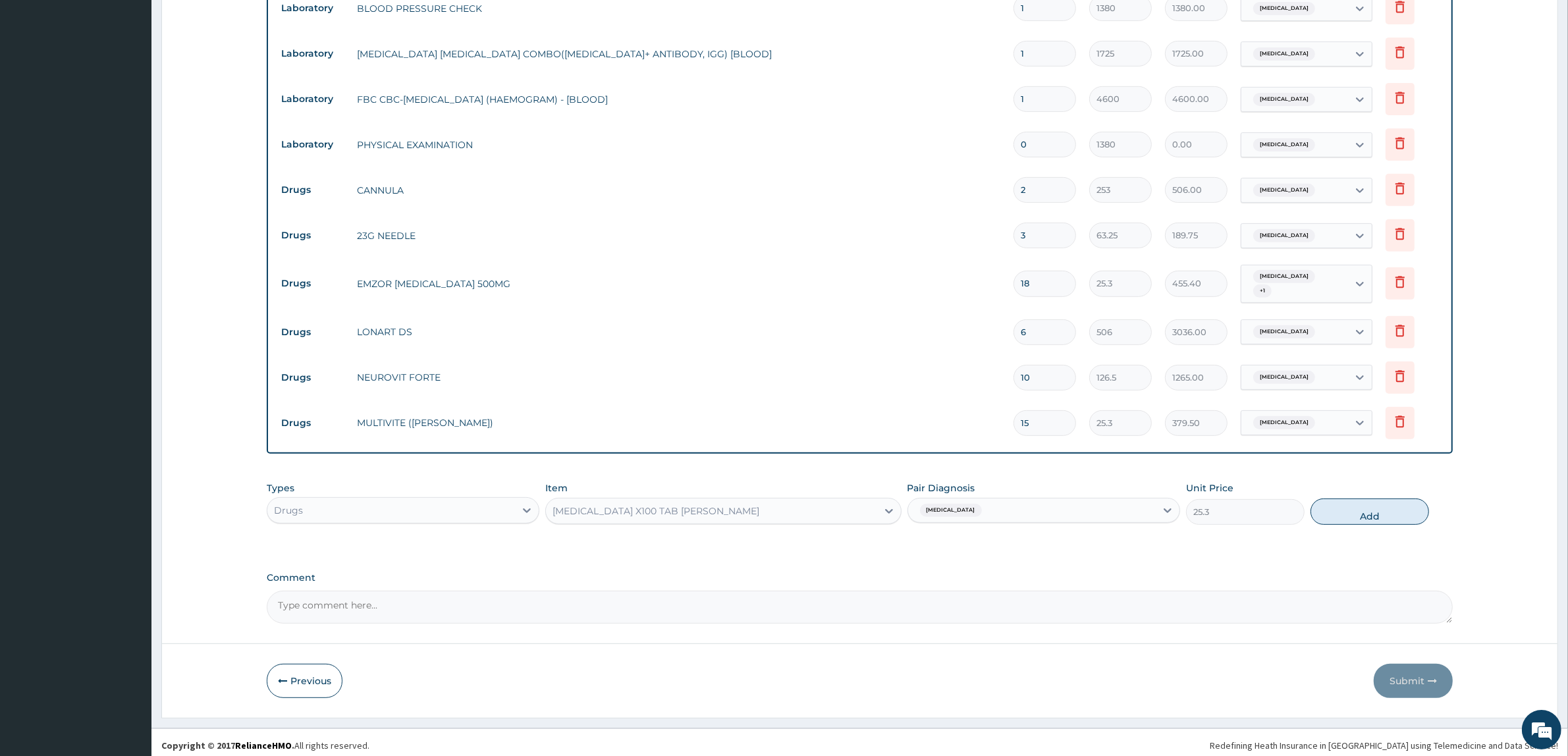
click at [1337, 511] on button "Add" at bounding box center [1370, 512] width 119 height 27
type input "0"
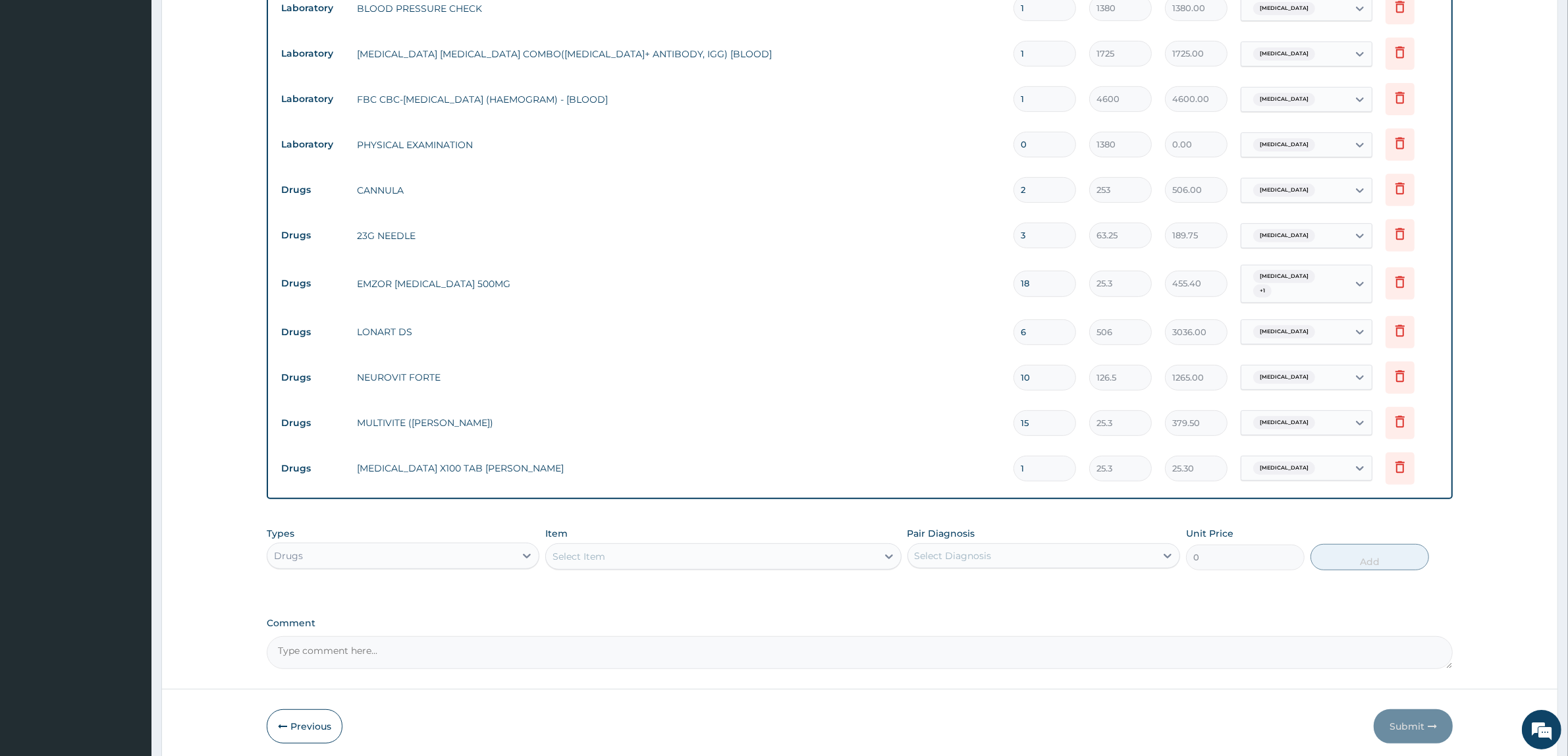
type input "15"
type input "379.50"
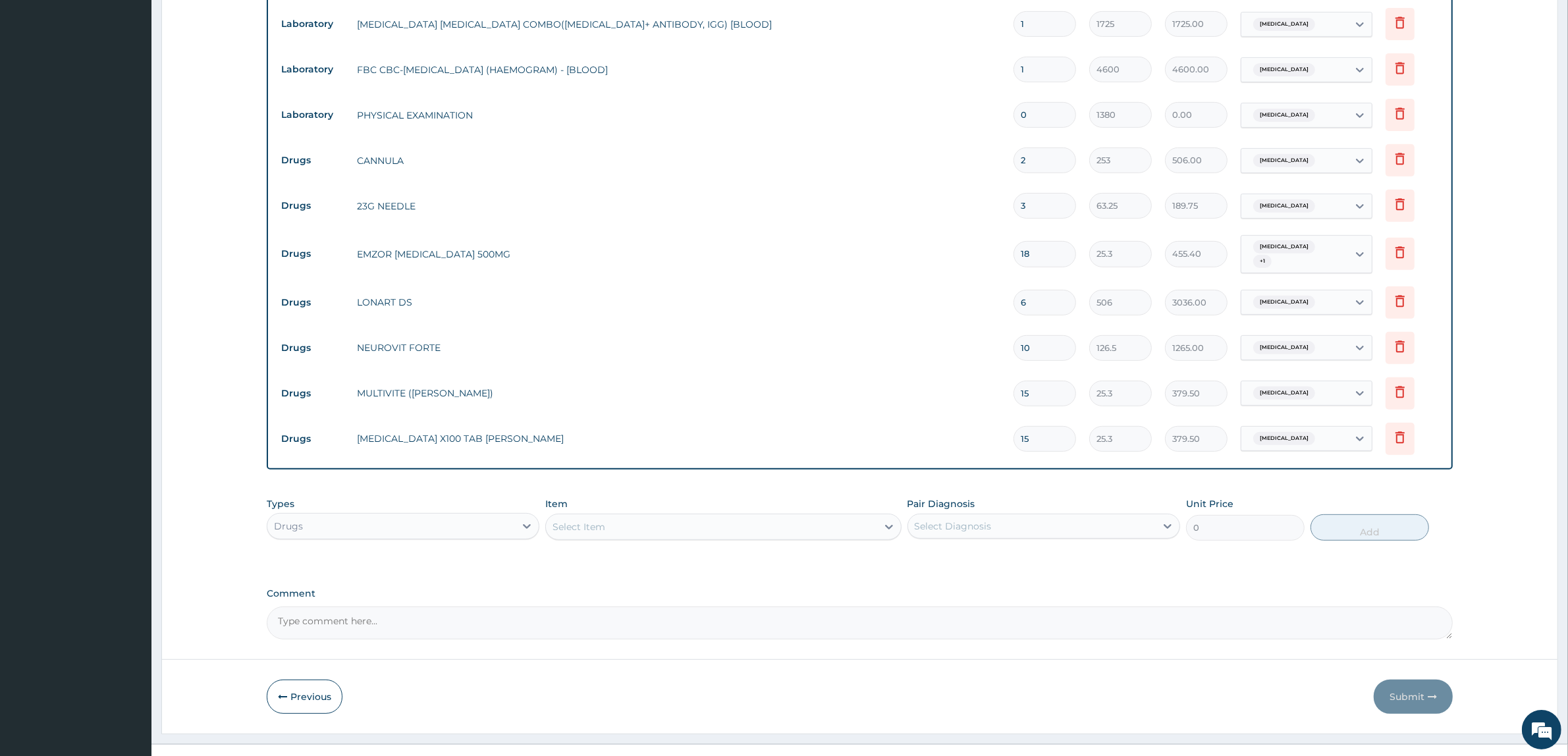
scroll to position [668, 0]
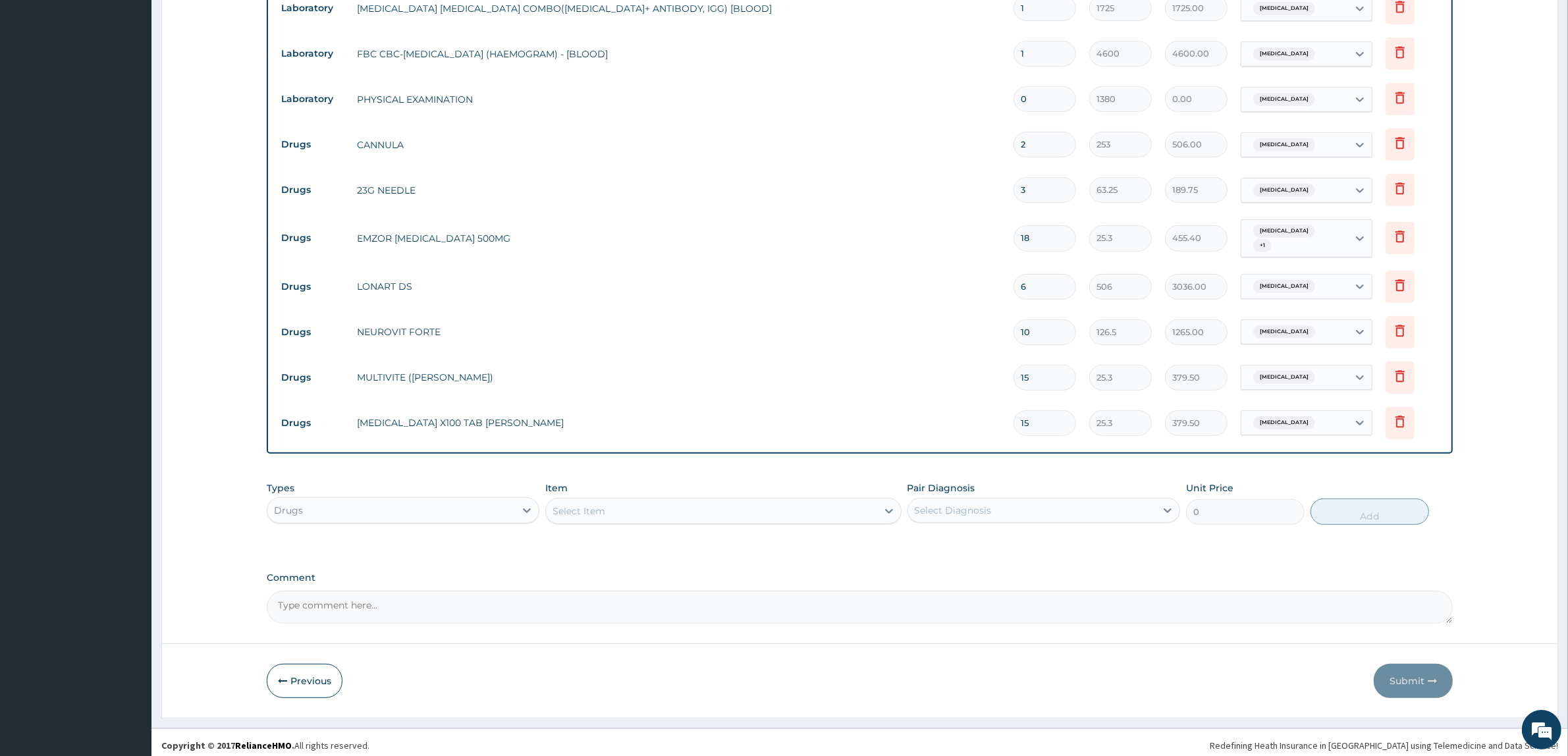
type input "15"
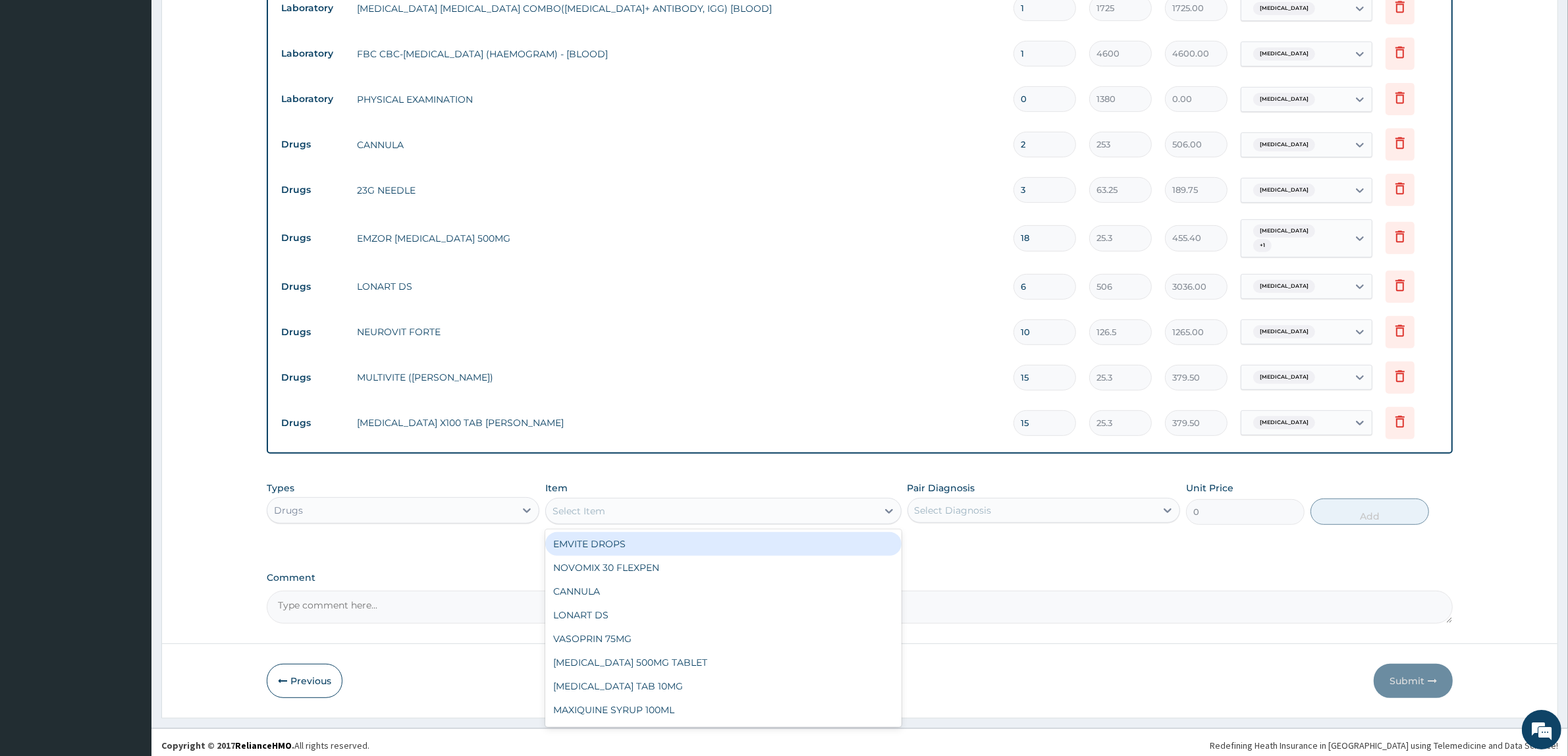
click at [771, 503] on div "Select Item" at bounding box center [711, 511] width 331 height 21
type input "AUGM"
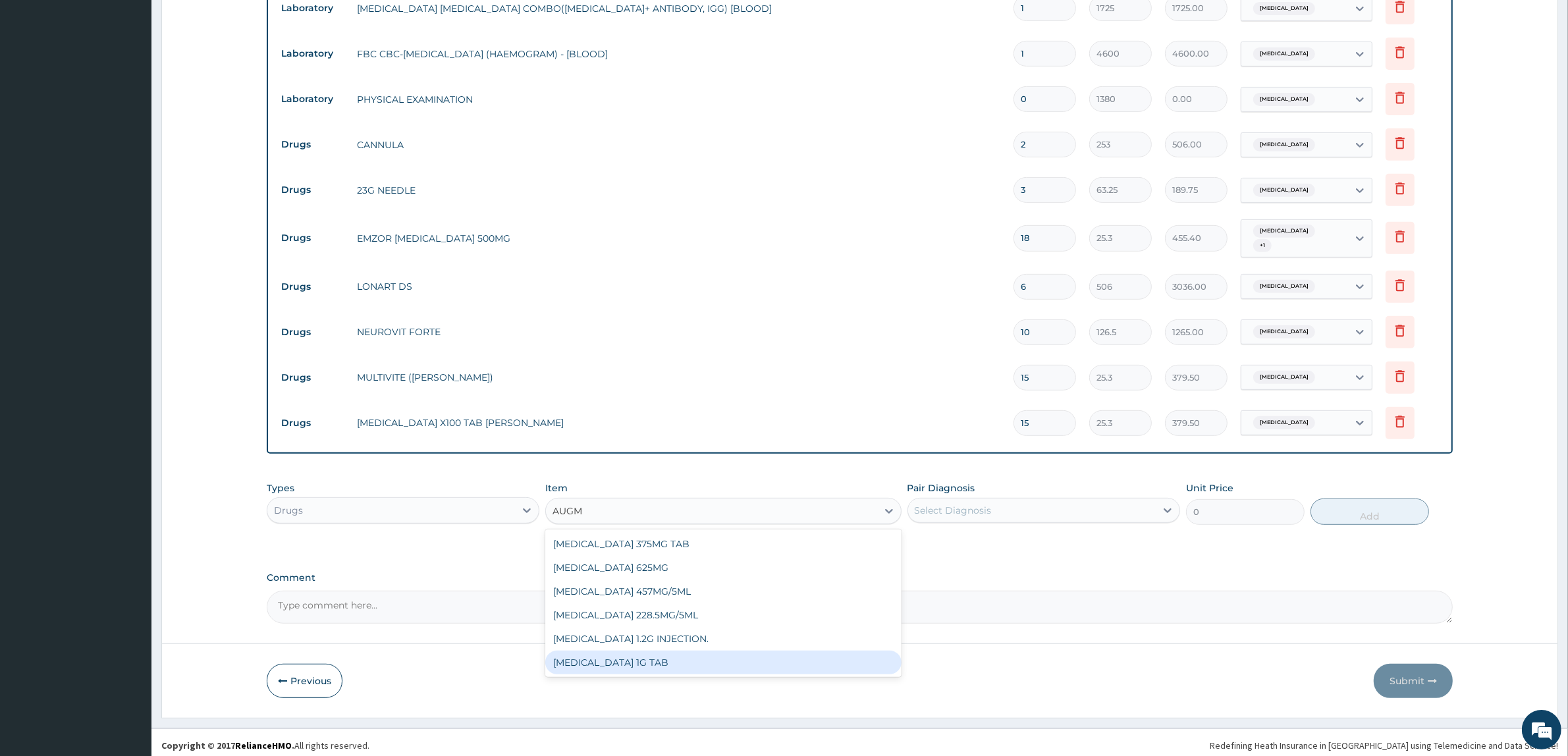
drag, startPoint x: 690, startPoint y: 653, endPoint x: 759, endPoint y: 612, distance: 80.3
click at [690, 652] on div "AUGMENTIN 1G TAB" at bounding box center [723, 662] width 356 height 24
type input "1581.25"
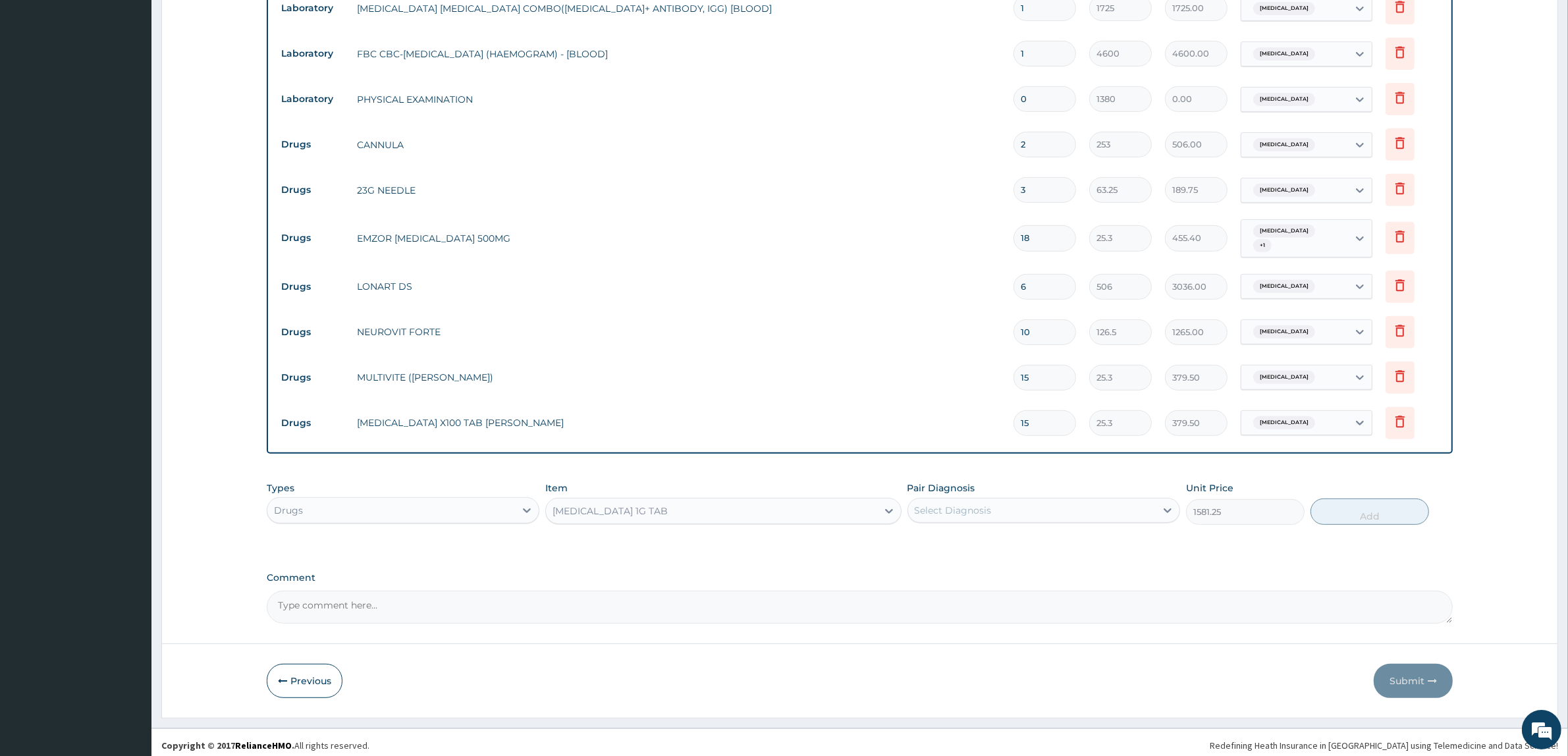
click at [956, 507] on div "Select Diagnosis" at bounding box center [953, 511] width 77 height 13
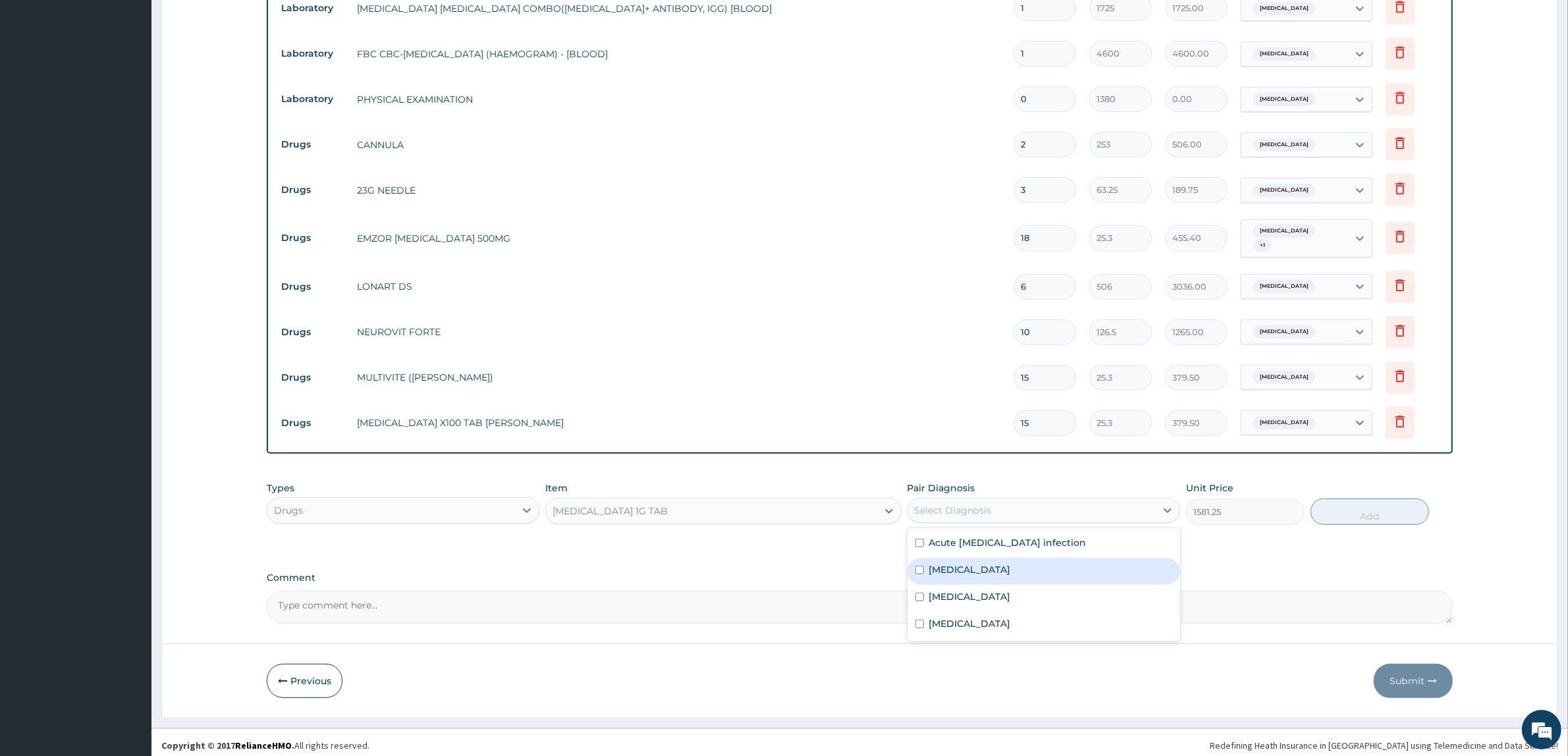
click at [972, 567] on div "Sepsis" at bounding box center [1044, 571] width 273 height 27
checkbox input "true"
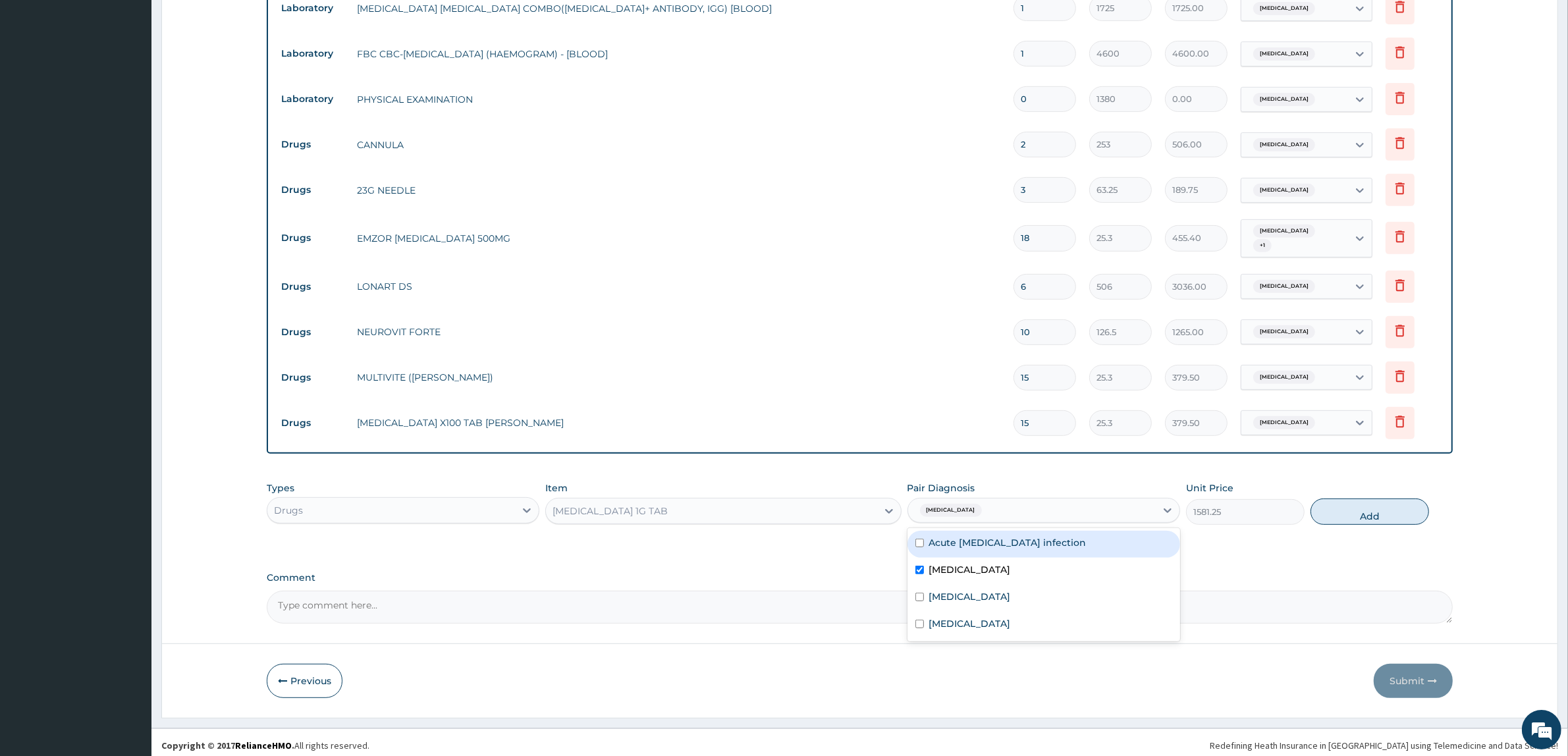
click at [1337, 511] on button "Add" at bounding box center [1370, 512] width 119 height 27
type input "0"
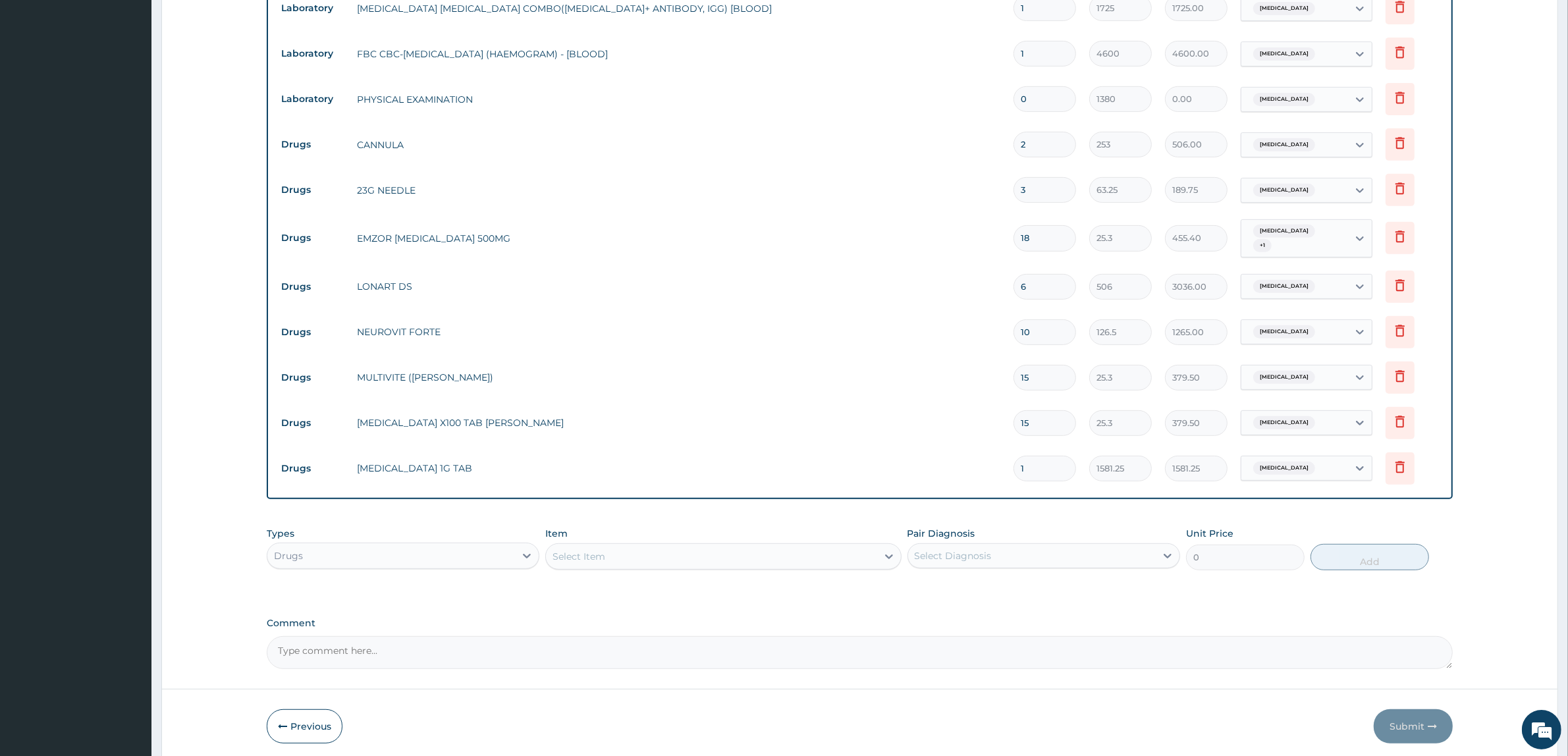
type input "14"
type input "22137.50"
type input "14"
click at [1034, 191] on input "3" at bounding box center [1045, 189] width 63 height 26
type input "0.00"
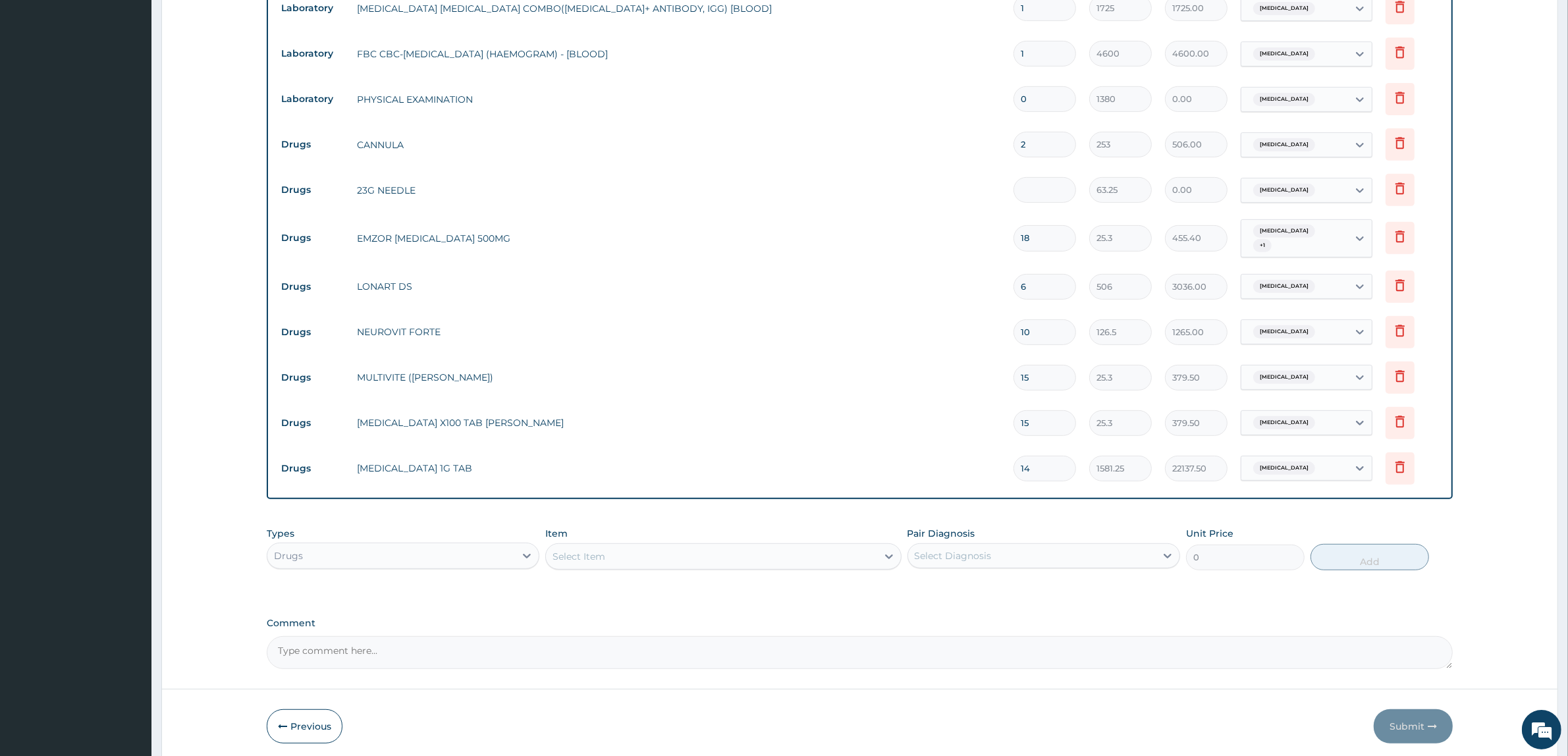
type input "2"
type input "126.50"
type input "2"
click at [1039, 139] on input "2" at bounding box center [1045, 144] width 63 height 26
type input "0.00"
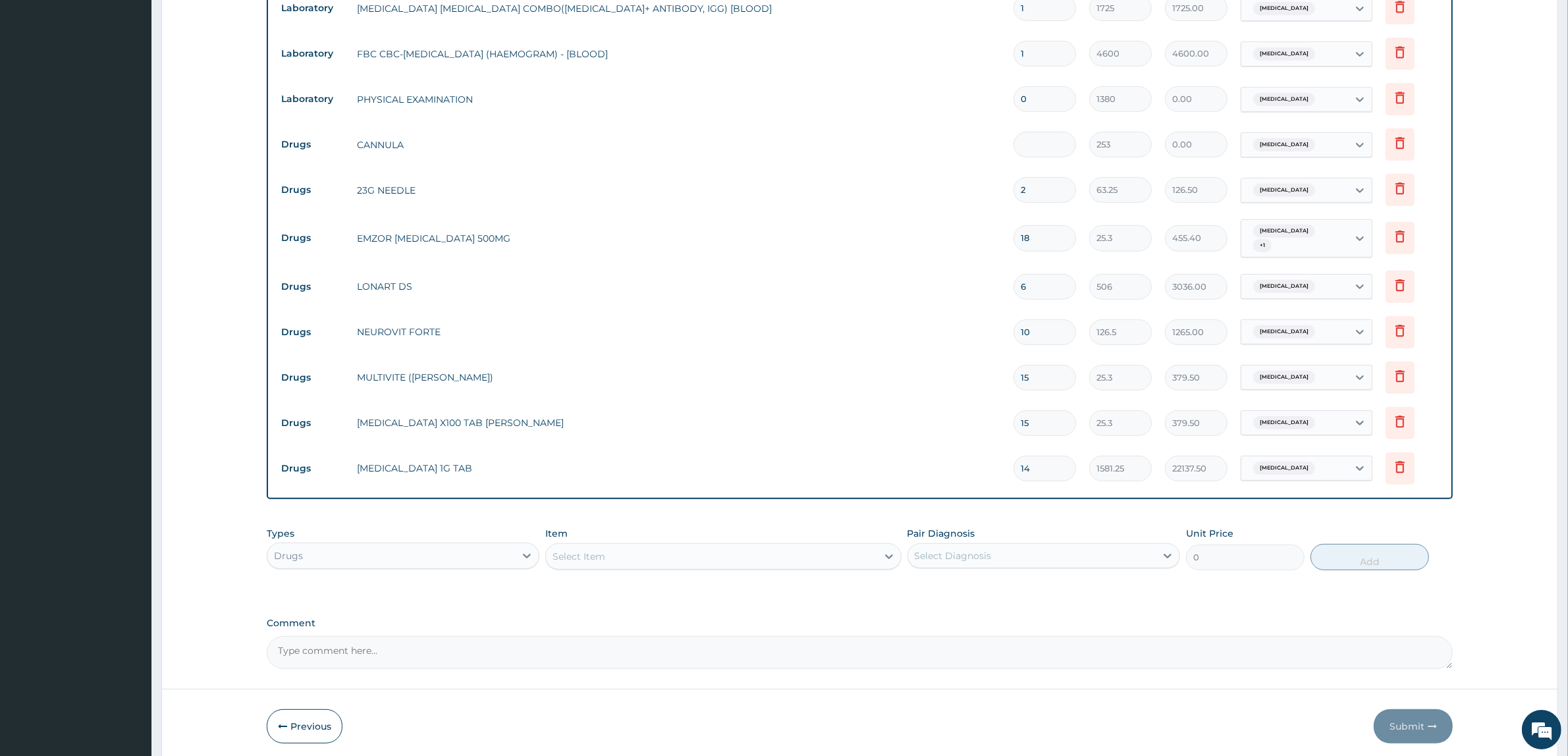
type input "1"
type input "253.00"
type input "1"
click at [1037, 99] on input "0" at bounding box center [1045, 99] width 63 height 26
type input "1"
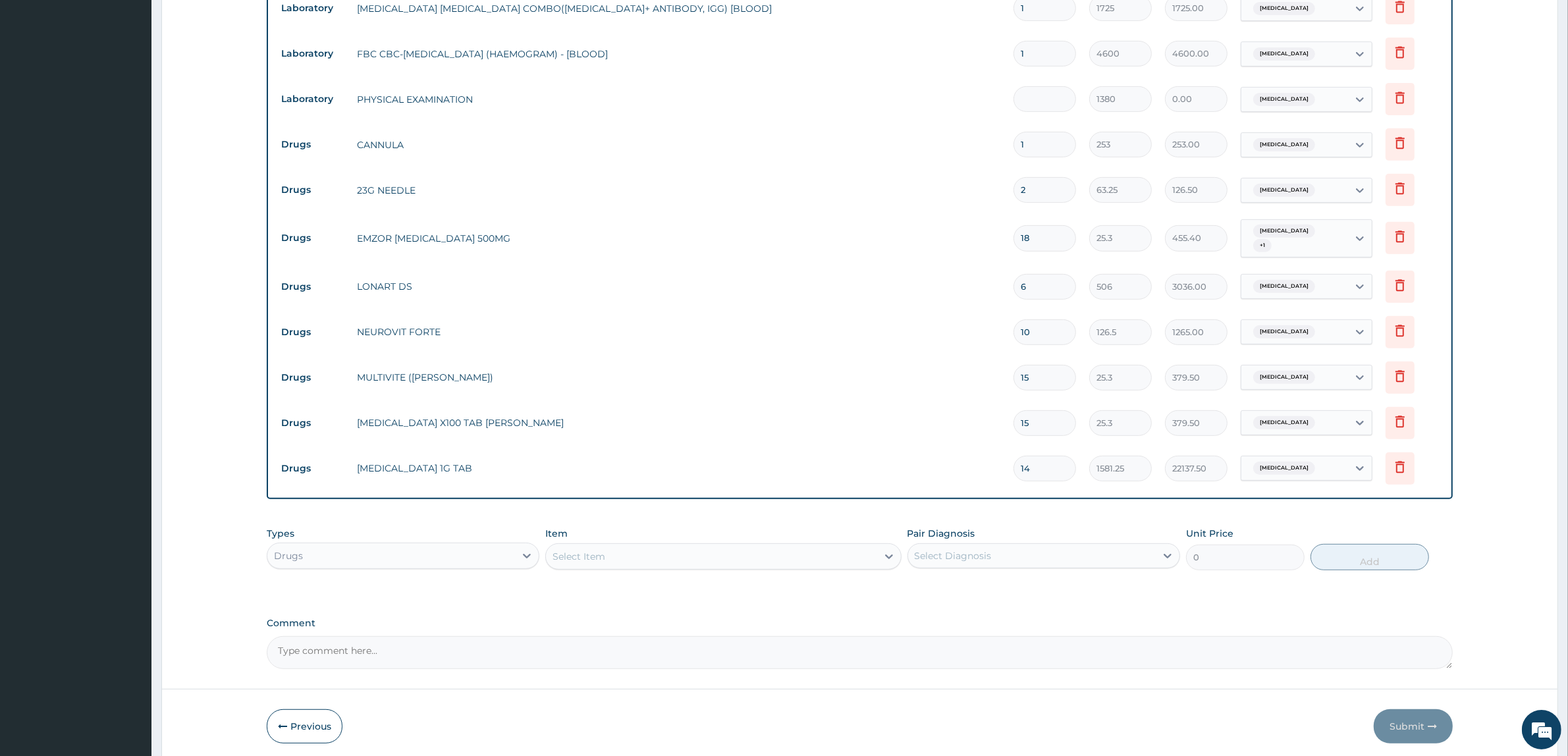
type input "1380.00"
type input "4"
type input "5520.00"
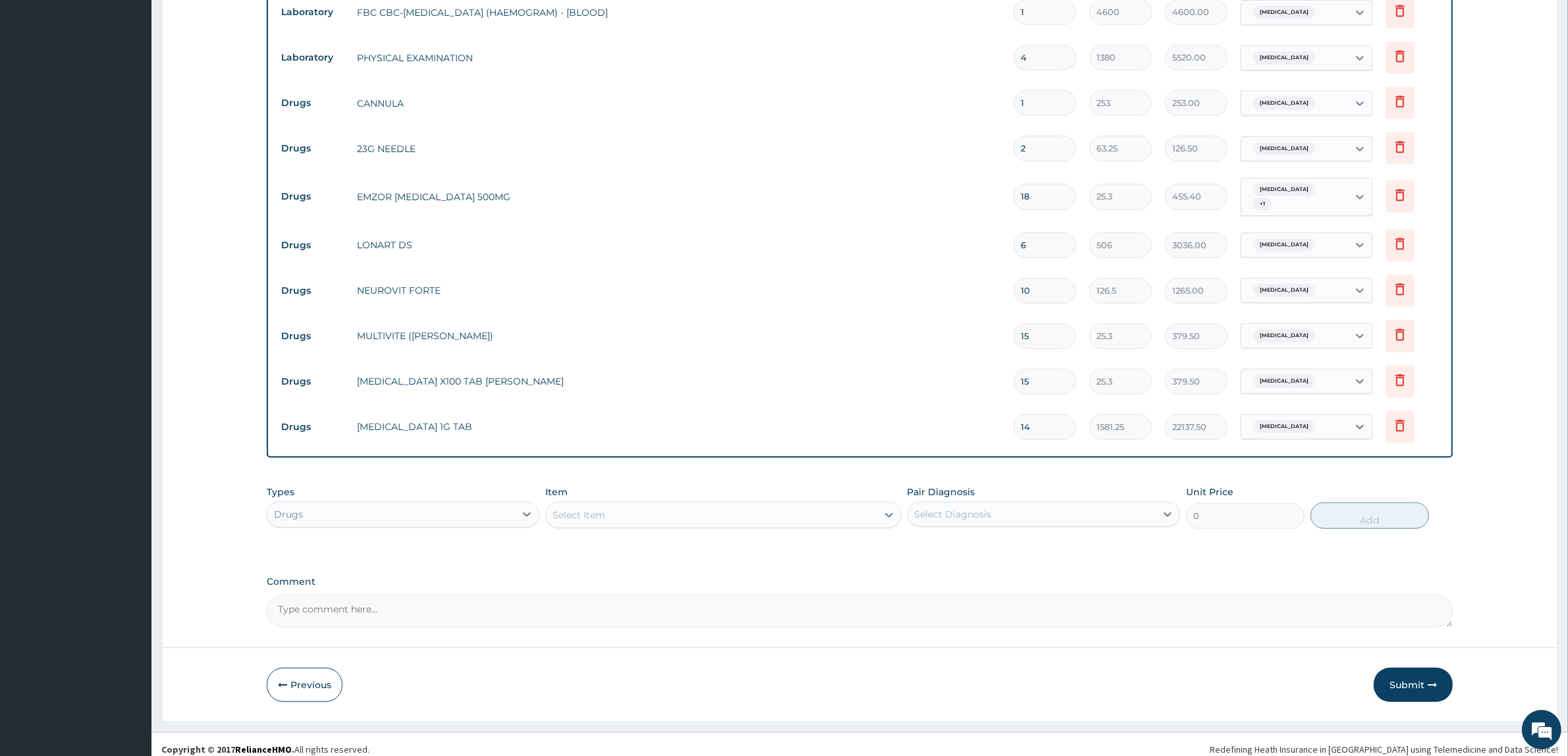
scroll to position [713, 0]
type input "4"
click at [1404, 679] on button "Submit" at bounding box center [1413, 682] width 79 height 34
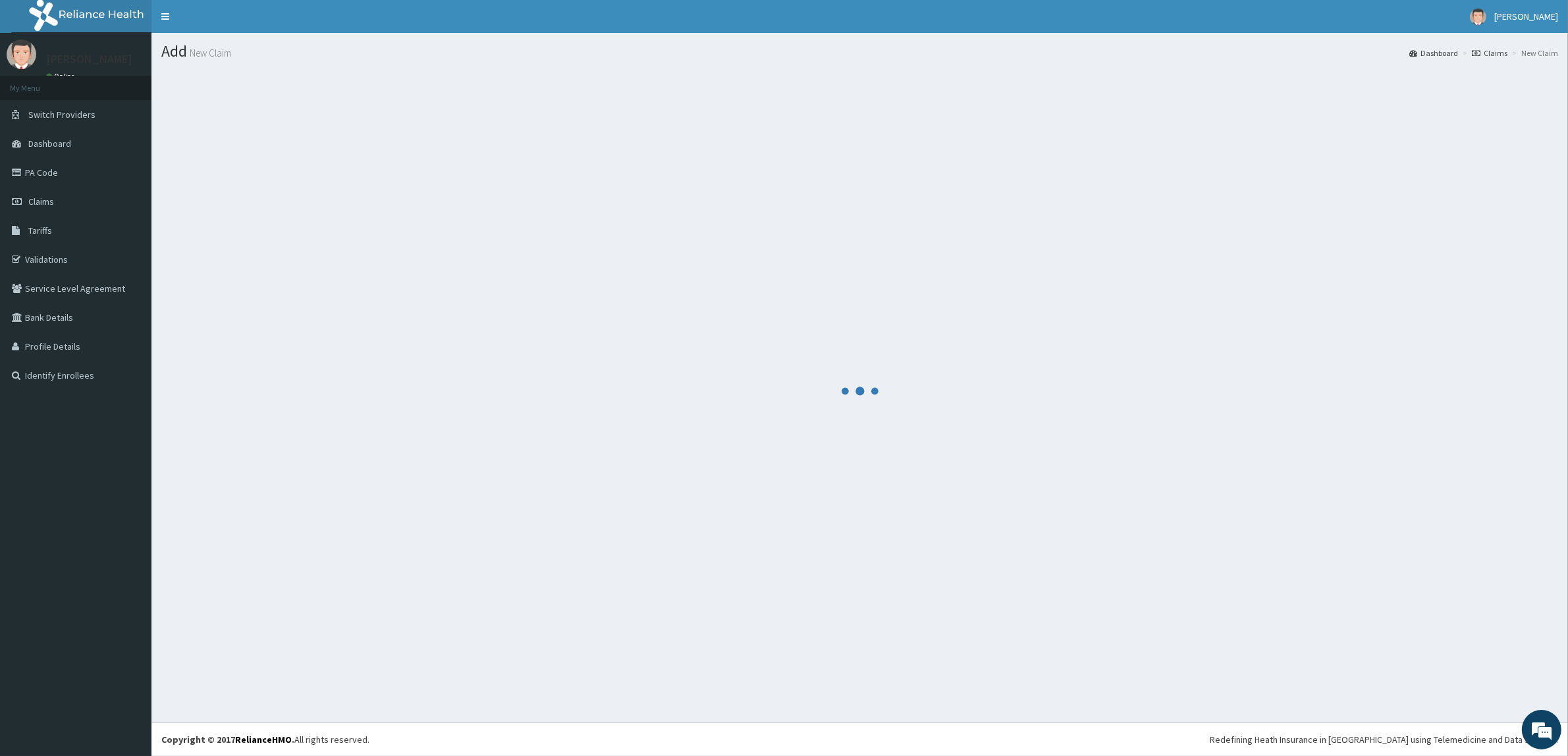
scroll to position [0, 0]
